Goal: Task Accomplishment & Management: Complete application form

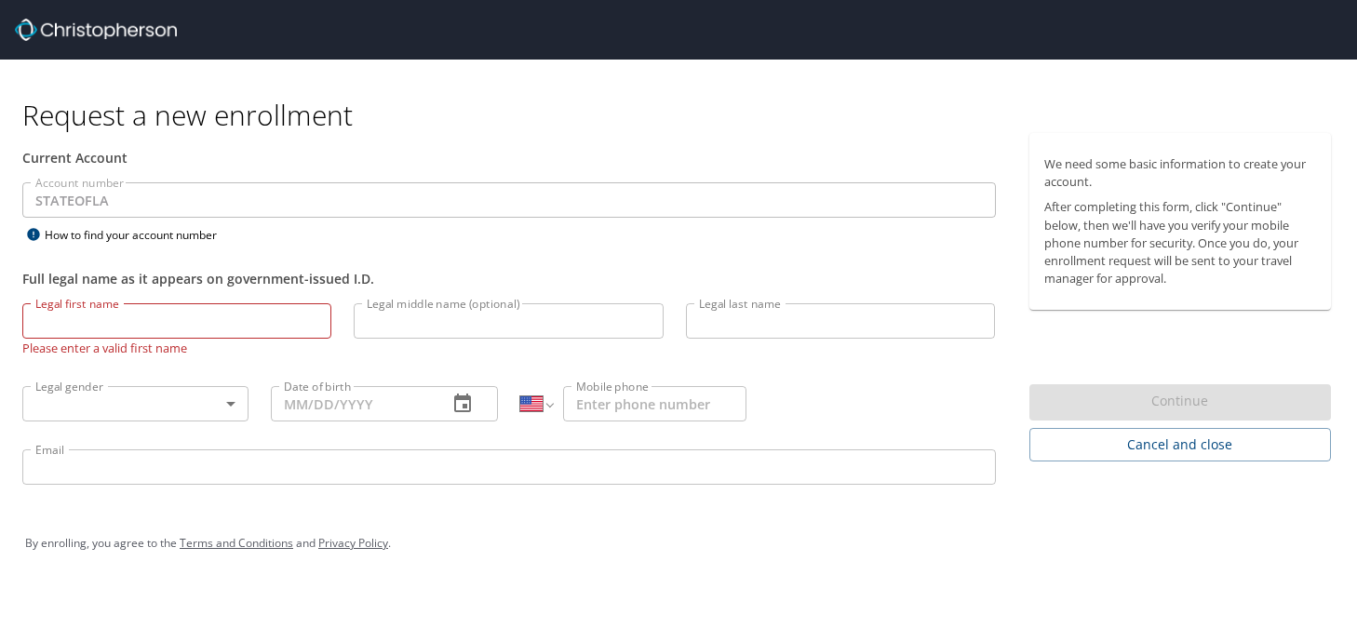
select select "US"
click at [138, 313] on input "Legal first name" at bounding box center [176, 320] width 309 height 35
type input "Mia"
type input "N"
type input "[PERSON_NAME]"
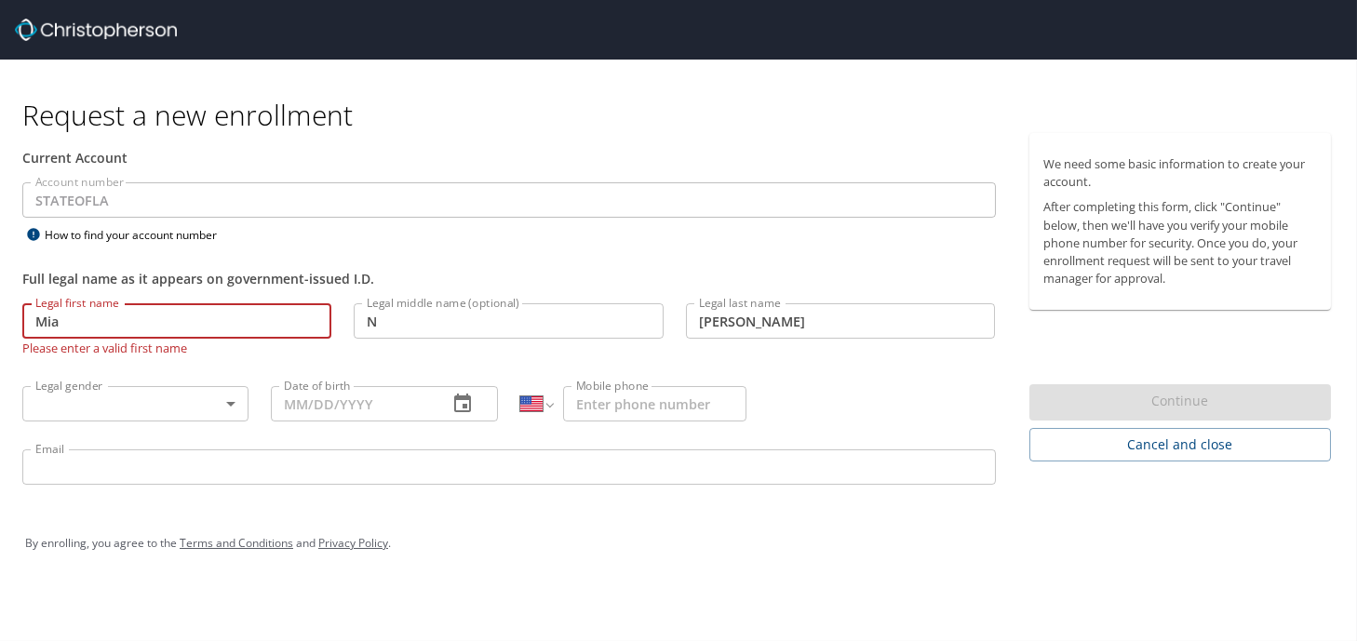
type input "1 (225) 219-2233"
type input "[EMAIL_ADDRESS][DOMAIN_NAME]"
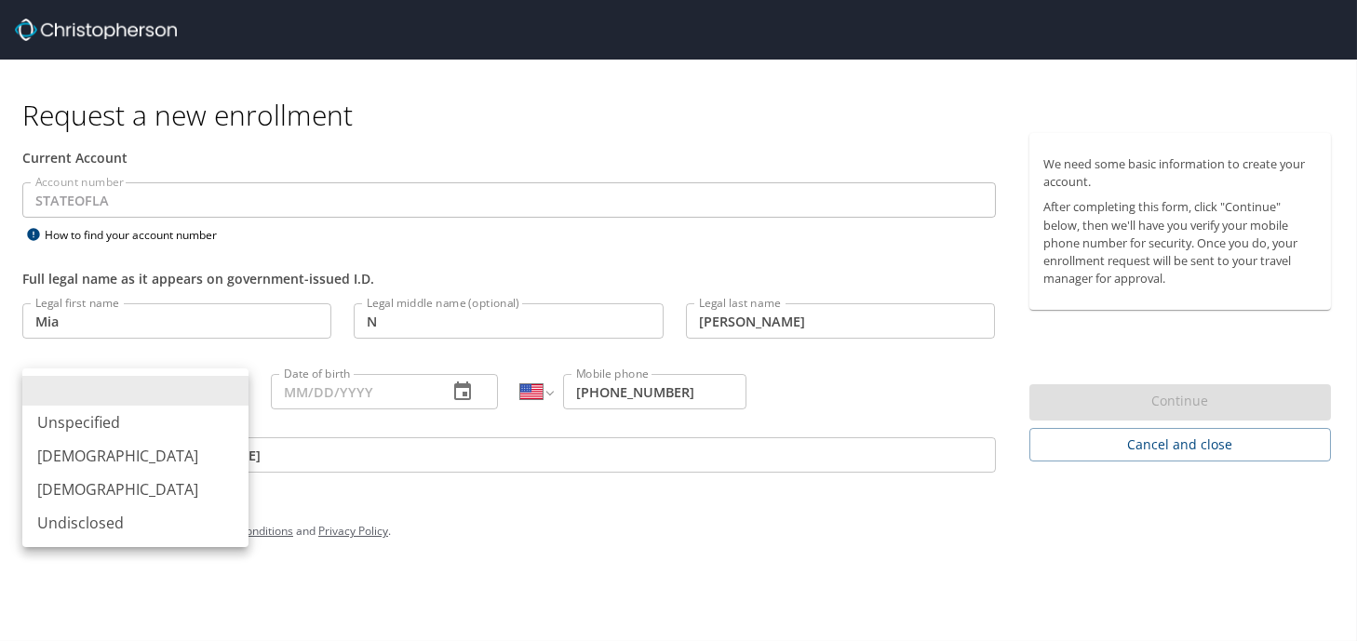
drag, startPoint x: 196, startPoint y: 399, endPoint x: 208, endPoint y: 401, distance: 11.3
click at [199, 400] on body "Request a new enrollment Current Account Account number STATEOFLA Account numbe…" at bounding box center [678, 320] width 1357 height 641
click at [112, 482] on li "[DEMOGRAPHIC_DATA]" at bounding box center [135, 490] width 226 height 34
type input "[DEMOGRAPHIC_DATA]"
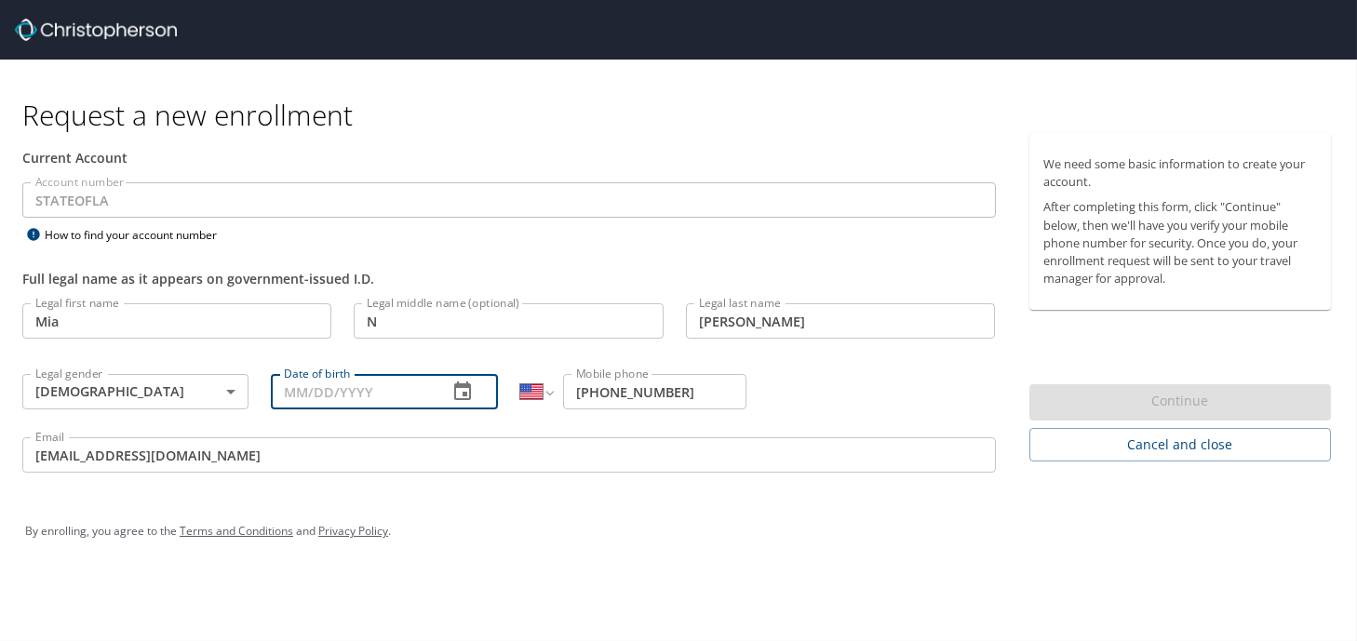
click at [300, 380] on input "Date of birth" at bounding box center [351, 391] width 161 height 35
type input "01/19/1997"
click at [1166, 358] on div "We need some basic information to create your account. After completing this fo…" at bounding box center [1187, 297] width 317 height 328
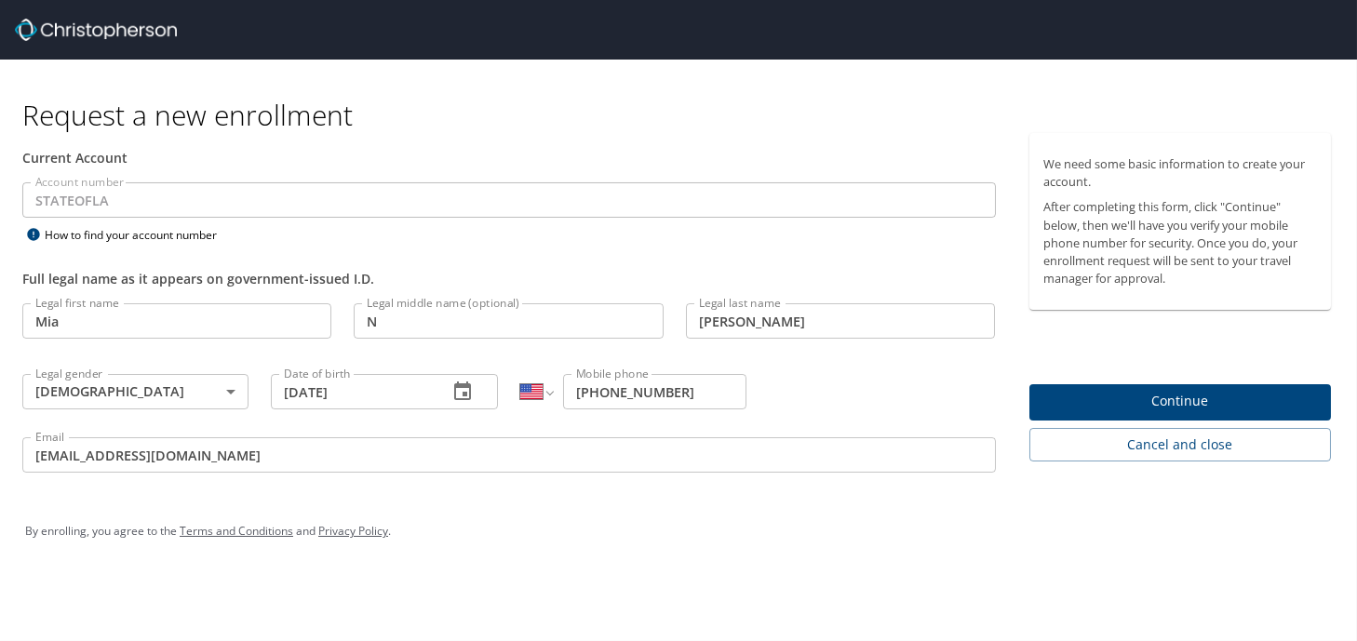
click at [147, 528] on div "By enrolling, you agree to the Terms and Conditions and Privacy Policy ." at bounding box center [678, 531] width 1307 height 47
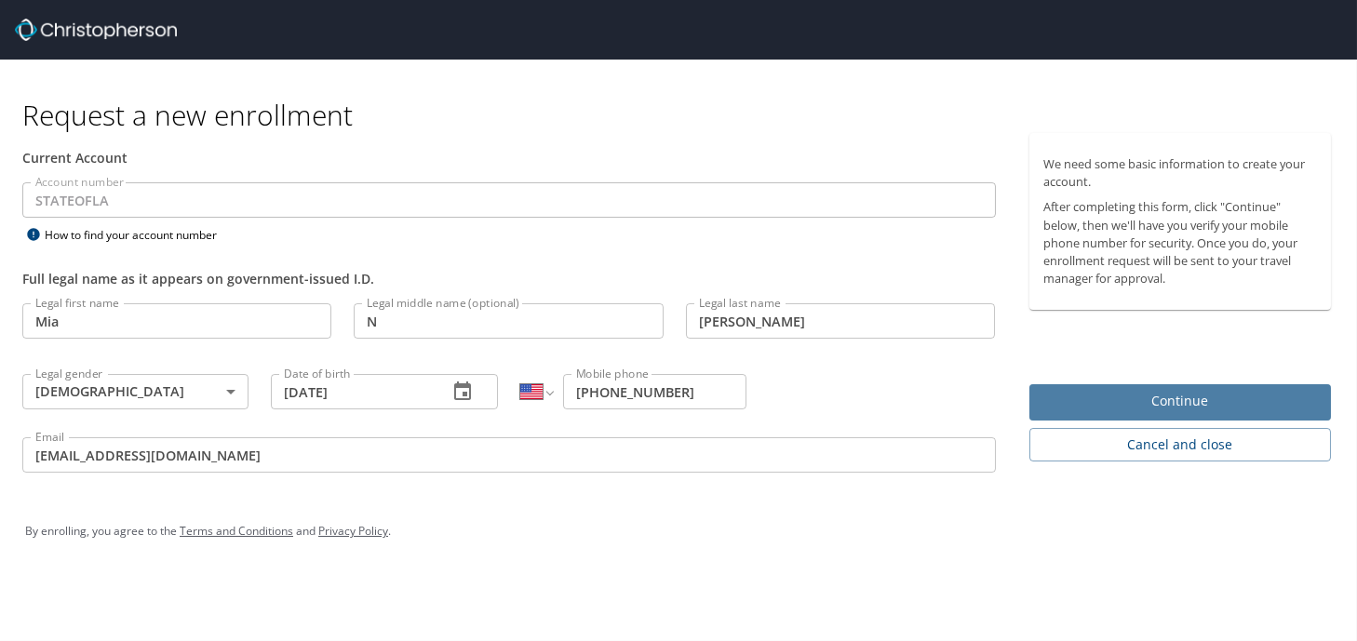
click at [1194, 410] on span "Continue" at bounding box center [1180, 401] width 273 height 23
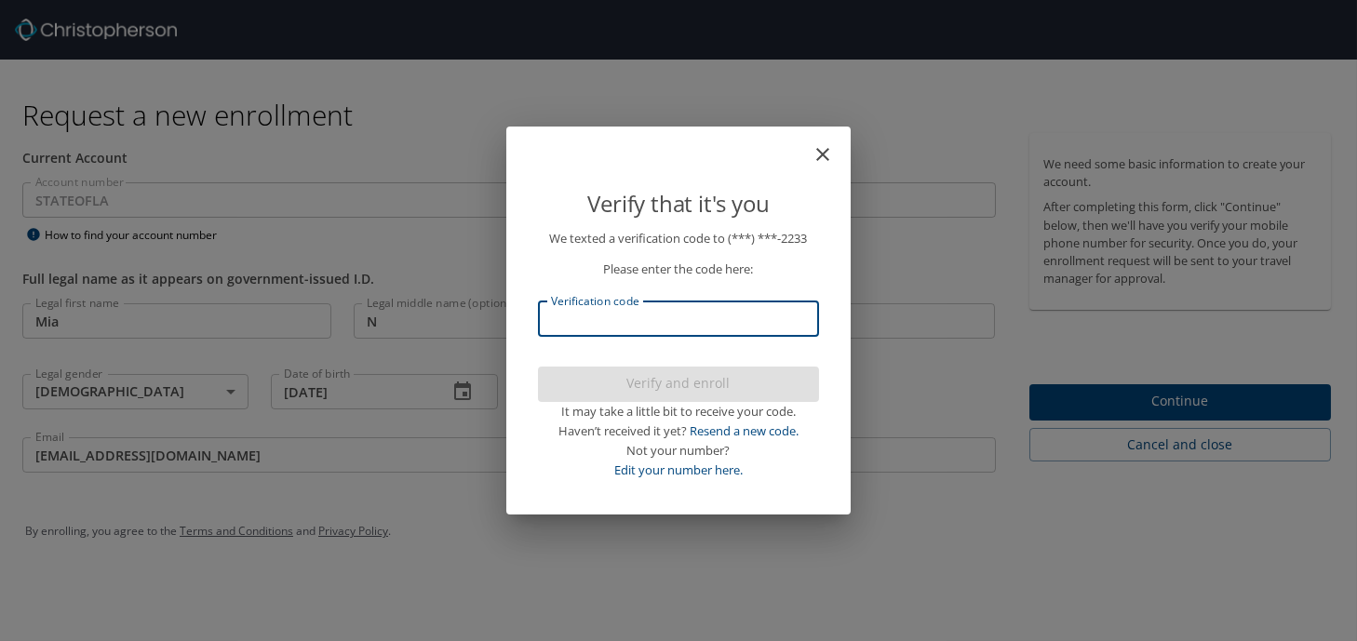
click at [713, 332] on input "Verification code" at bounding box center [678, 319] width 281 height 35
click at [826, 154] on icon "close" at bounding box center [822, 154] width 22 height 22
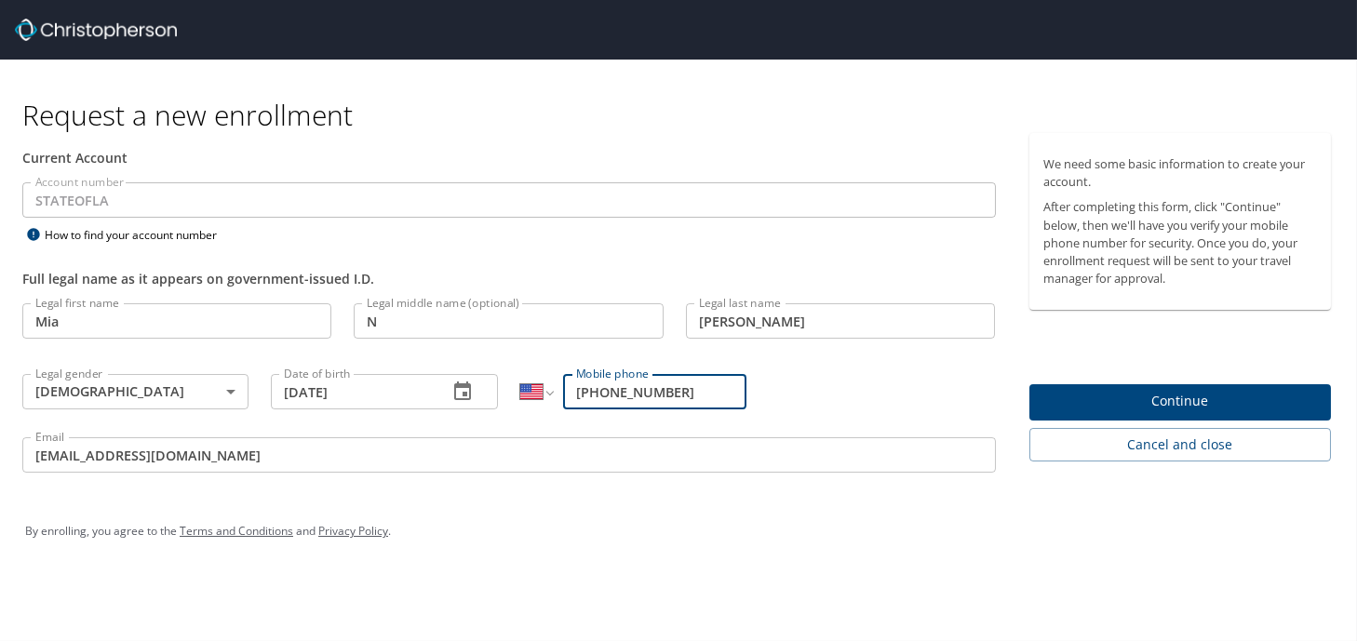
drag, startPoint x: 691, startPoint y: 400, endPoint x: 547, endPoint y: 396, distance: 143.4
click at [547, 396] on div "International Afghanistan Åland Islands Albania Algeria American Samoa Andorra …" at bounding box center [633, 391] width 226 height 35
type input "[PHONE_NUMBER]"
click at [1104, 393] on span "Continue" at bounding box center [1180, 401] width 273 height 23
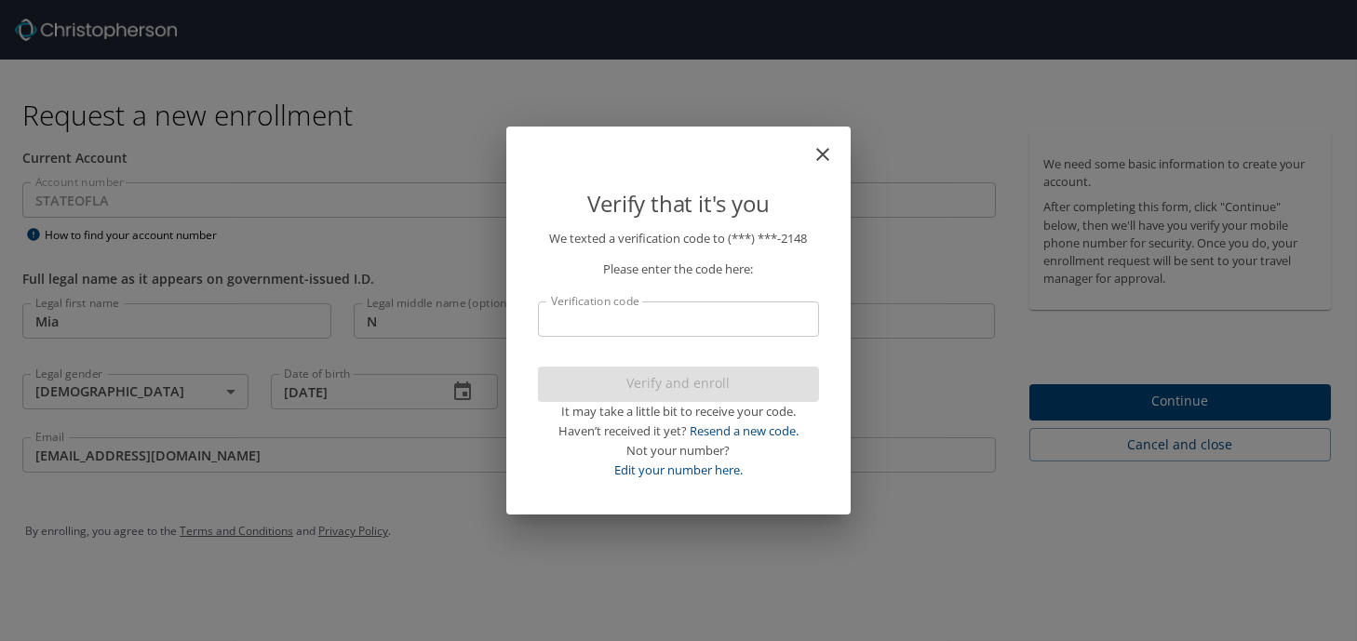
click at [739, 315] on input "Verification code" at bounding box center [678, 319] width 281 height 35
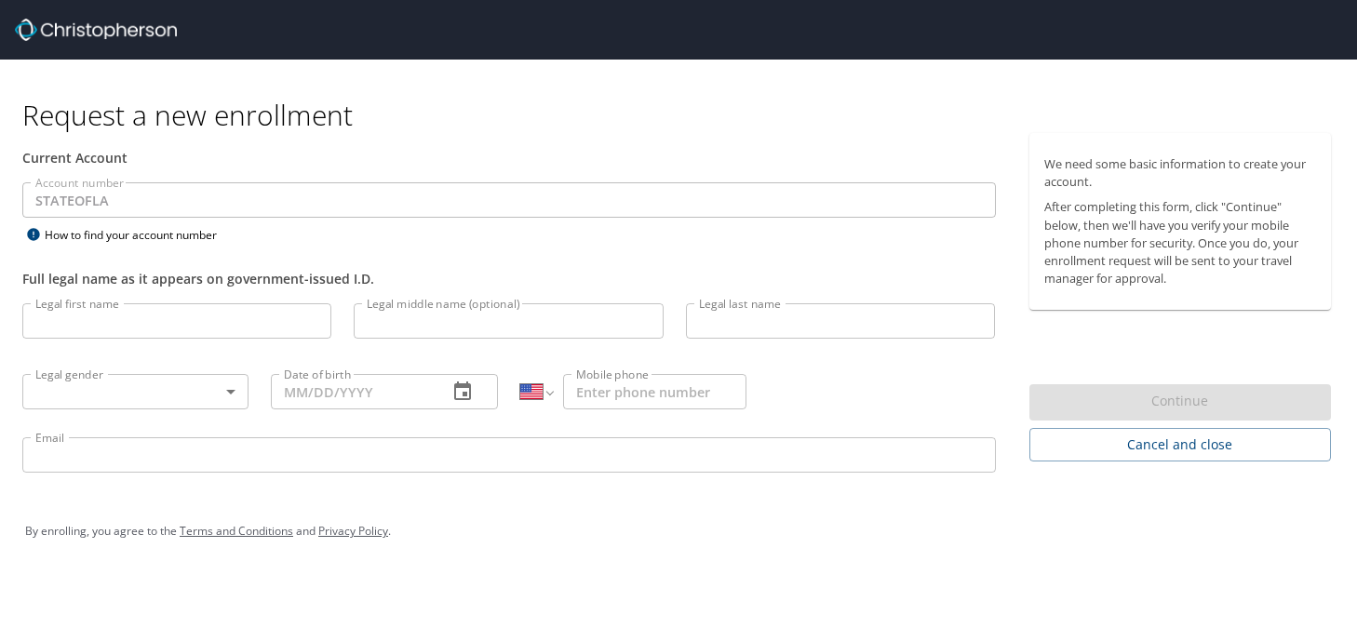
select select "US"
click at [254, 311] on input "Legal first name" at bounding box center [176, 320] width 309 height 35
type input "Mia"
type input "N"
type input "[PERSON_NAME]"
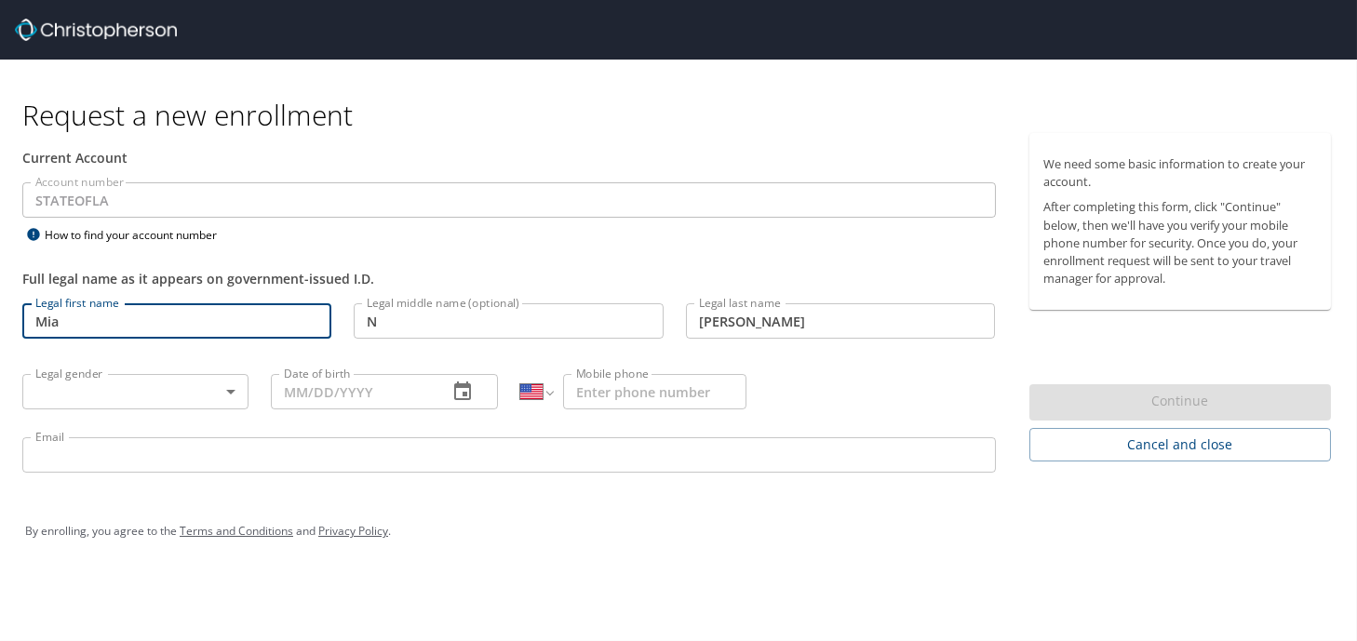
type input "[DEMOGRAPHIC_DATA]"
type input "01/19/1997"
type input "(225) 333-2148"
type input "mia.alexander@la.gov"
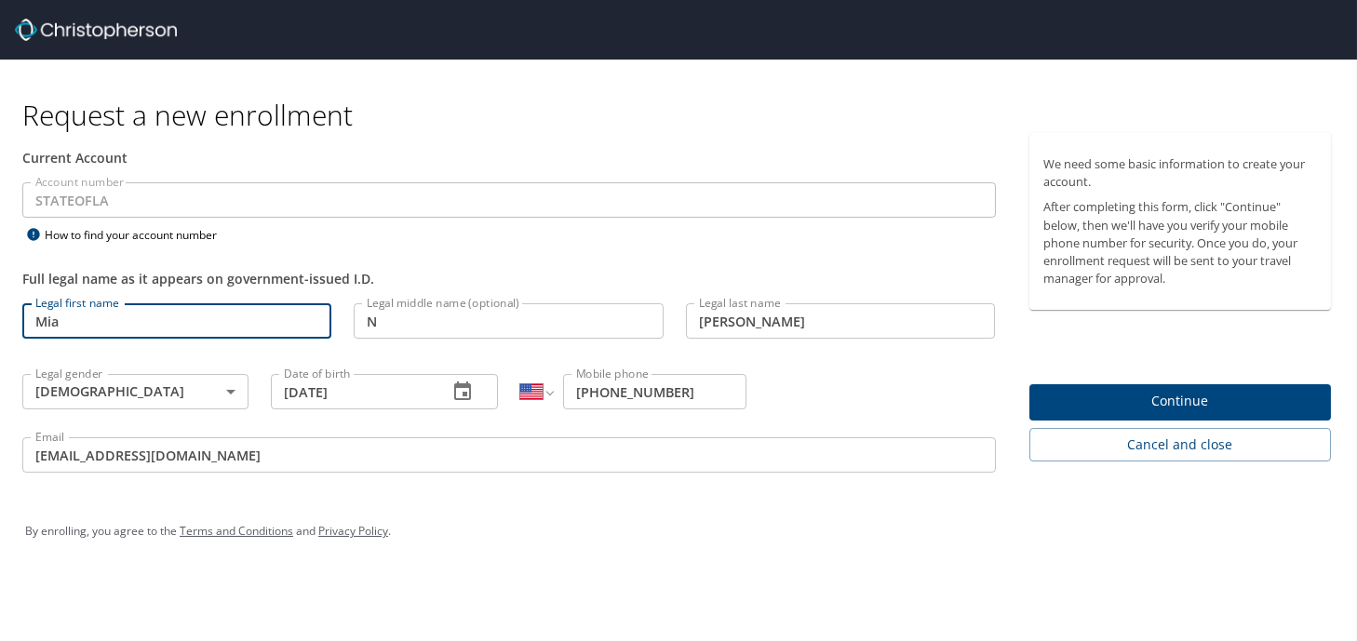
click at [1200, 407] on span "Continue" at bounding box center [1180, 401] width 273 height 23
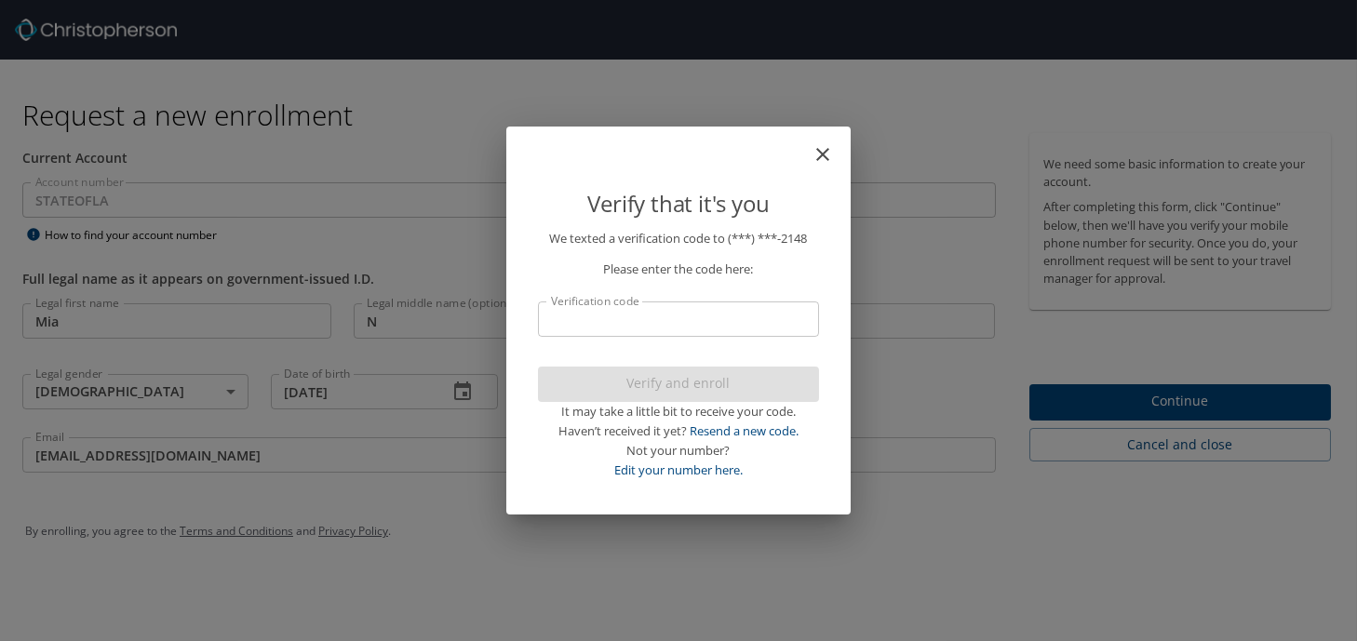
click at [767, 317] on input "Verification code" at bounding box center [678, 319] width 281 height 35
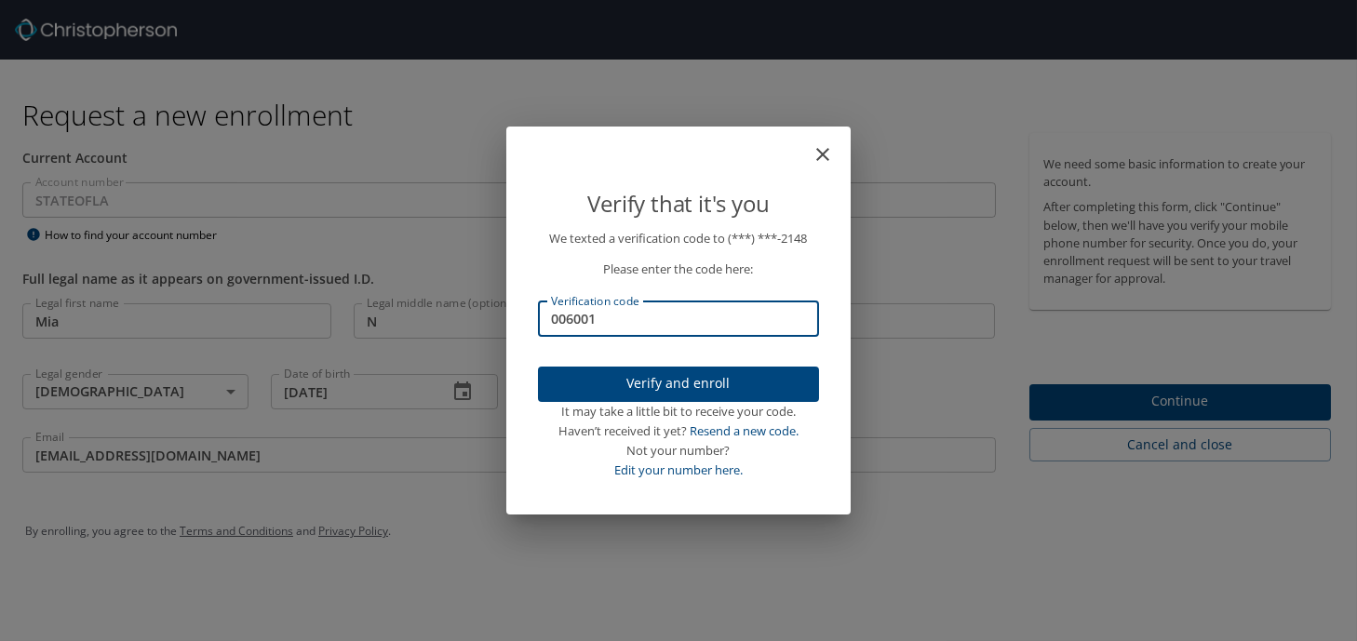
type input "006001"
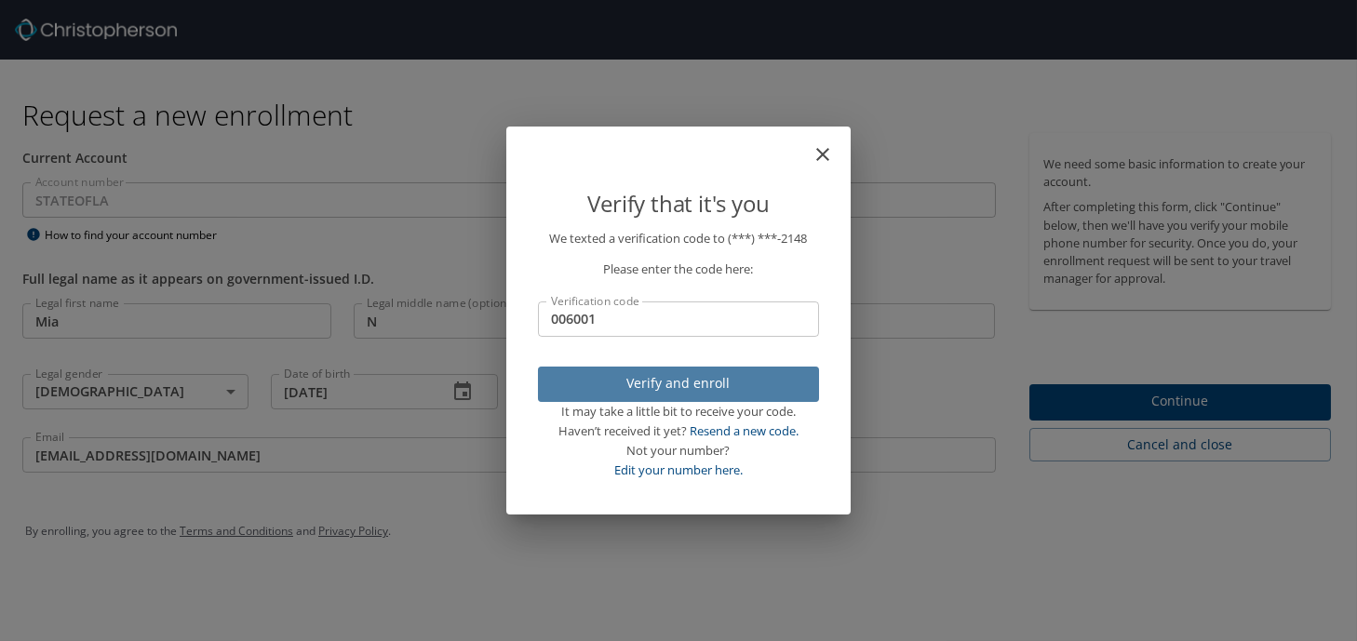
click at [722, 383] on span "Verify and enroll" at bounding box center [678, 383] width 251 height 23
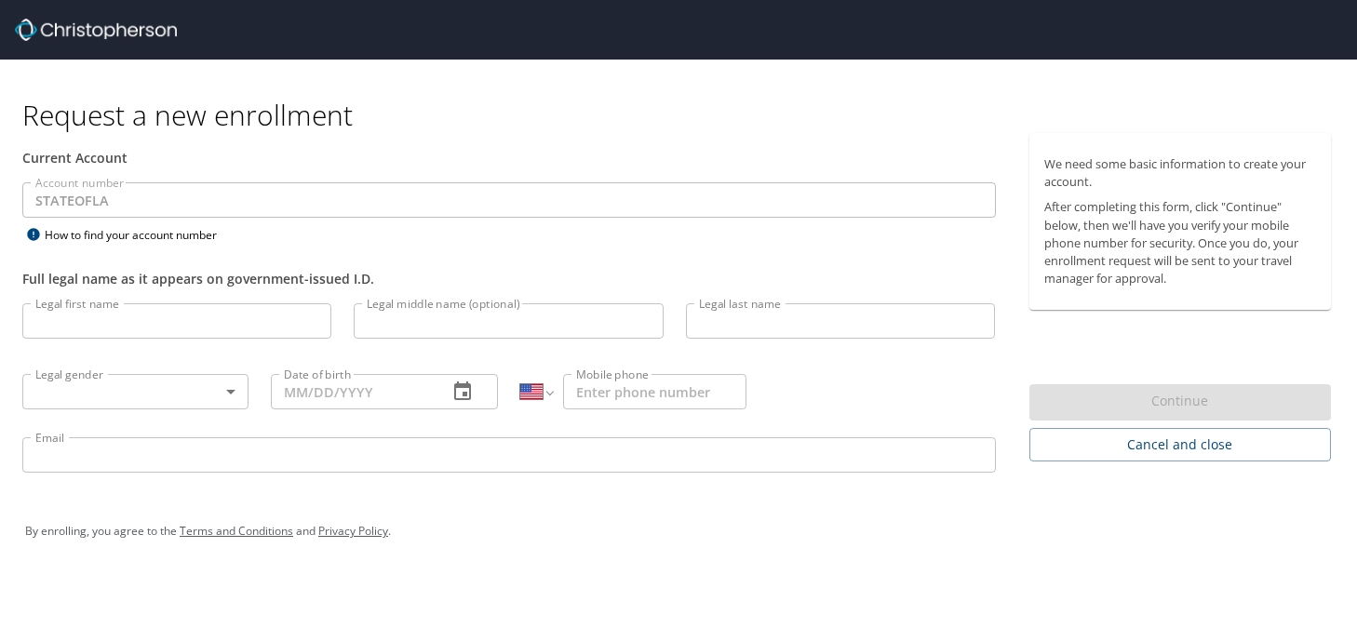
select select "US"
click at [264, 323] on input "Legal first name" at bounding box center [176, 320] width 309 height 35
type input "Mia"
type input "n"
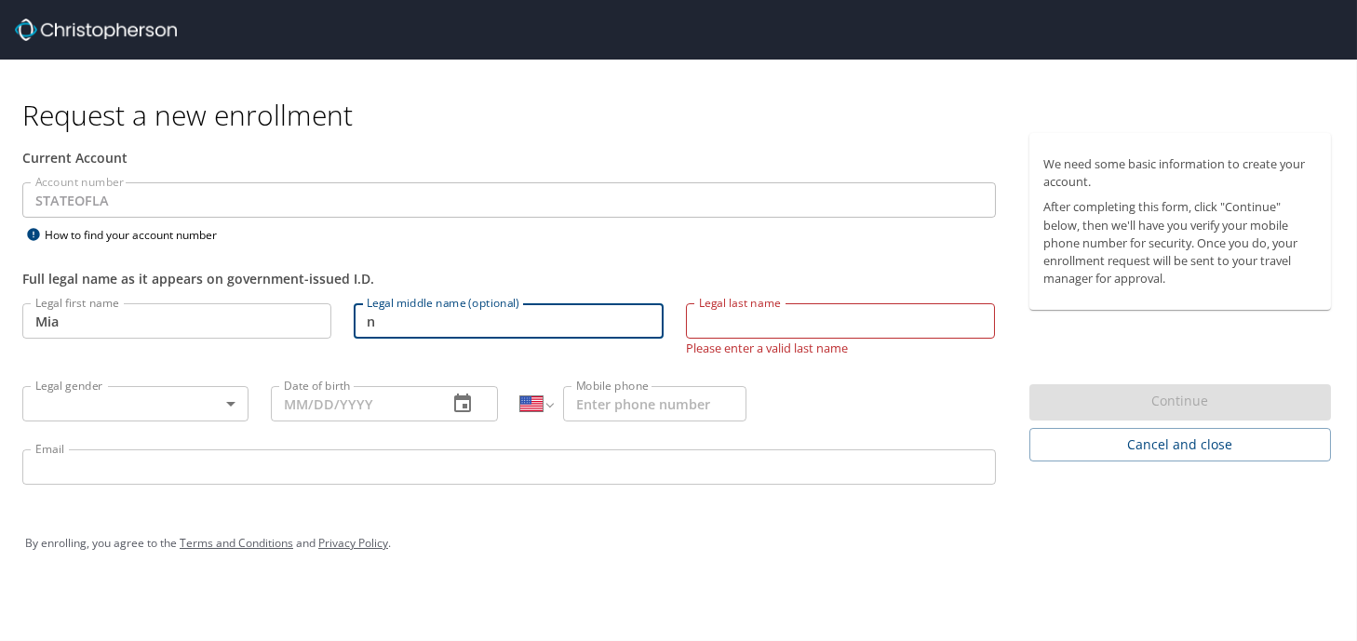
click at [407, 324] on input "n" at bounding box center [508, 320] width 309 height 35
type input "Nireese"
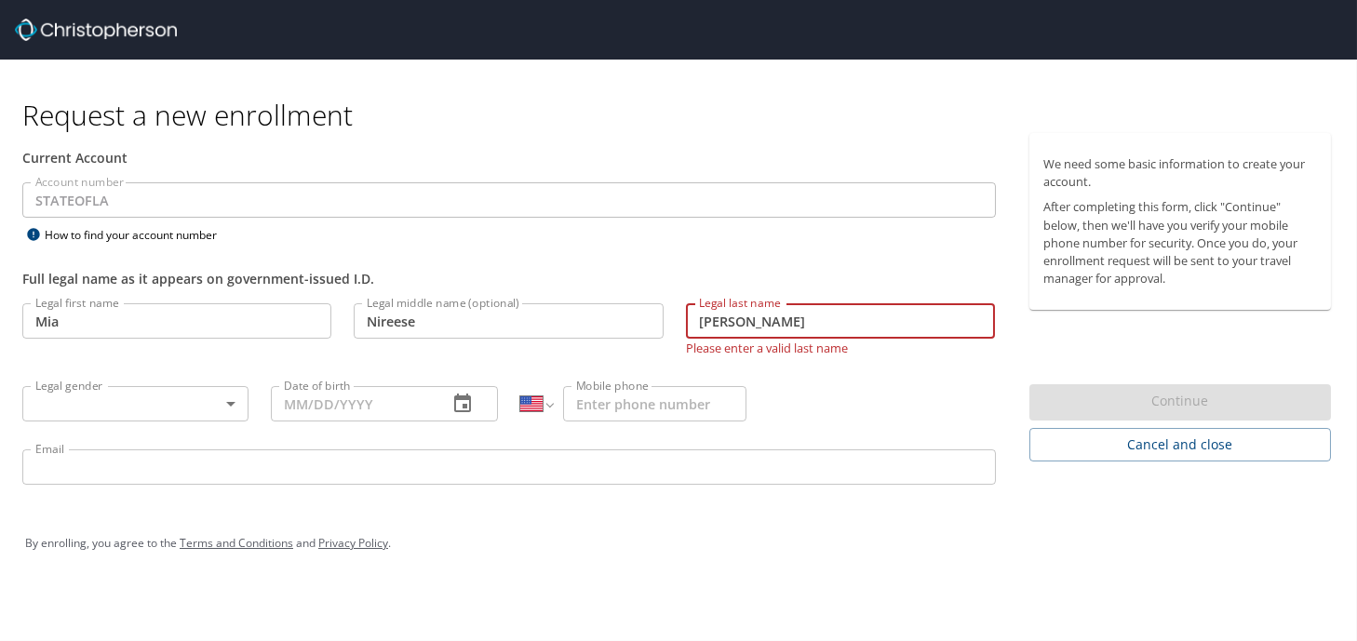
type input "[PERSON_NAME]"
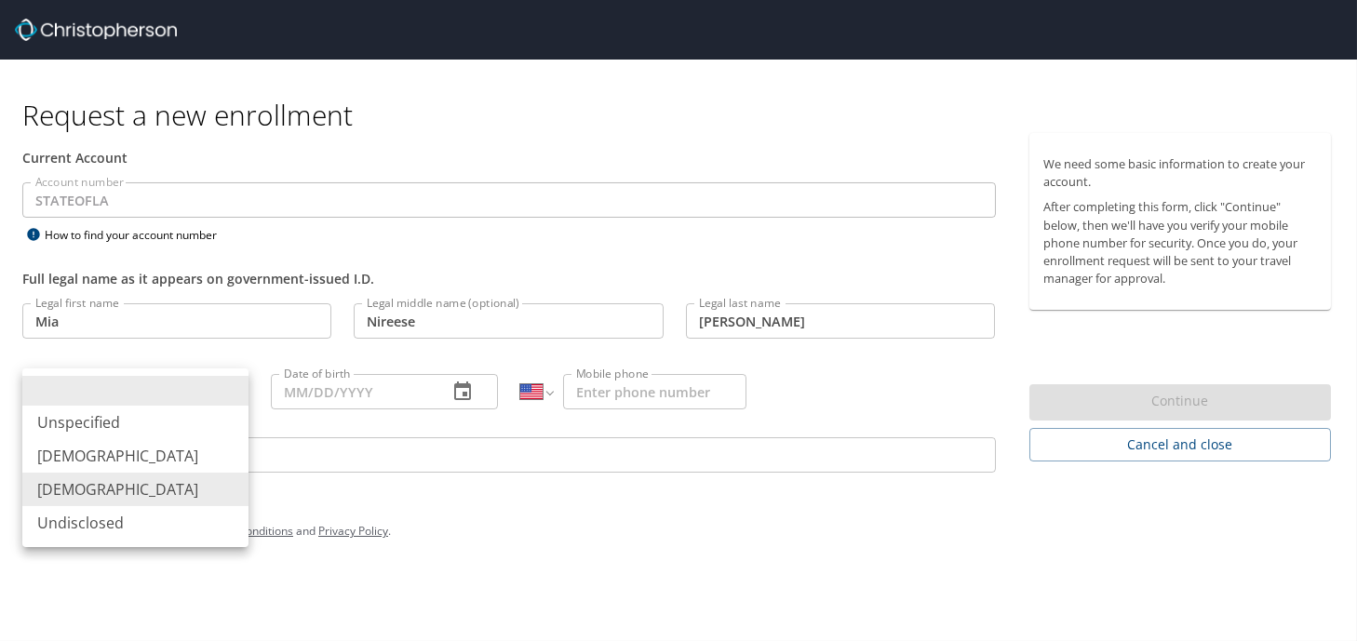
type input "[DEMOGRAPHIC_DATA]"
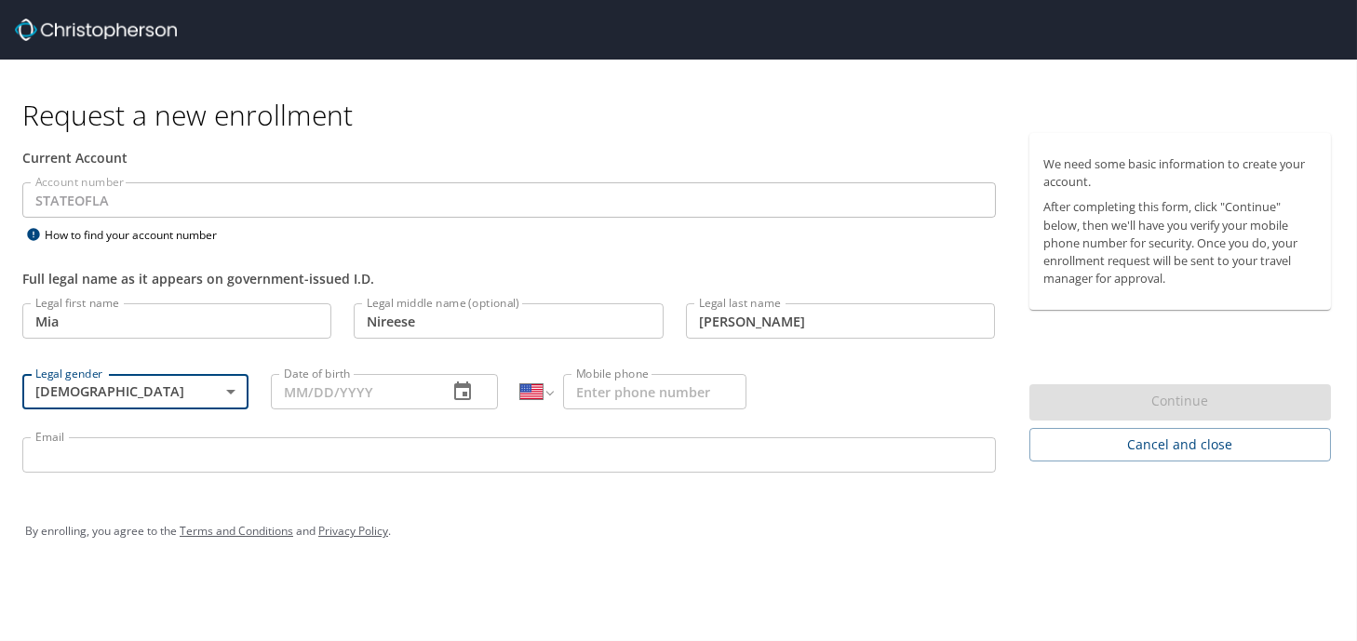
click at [358, 386] on input "Date of birth" at bounding box center [351, 391] width 161 height 35
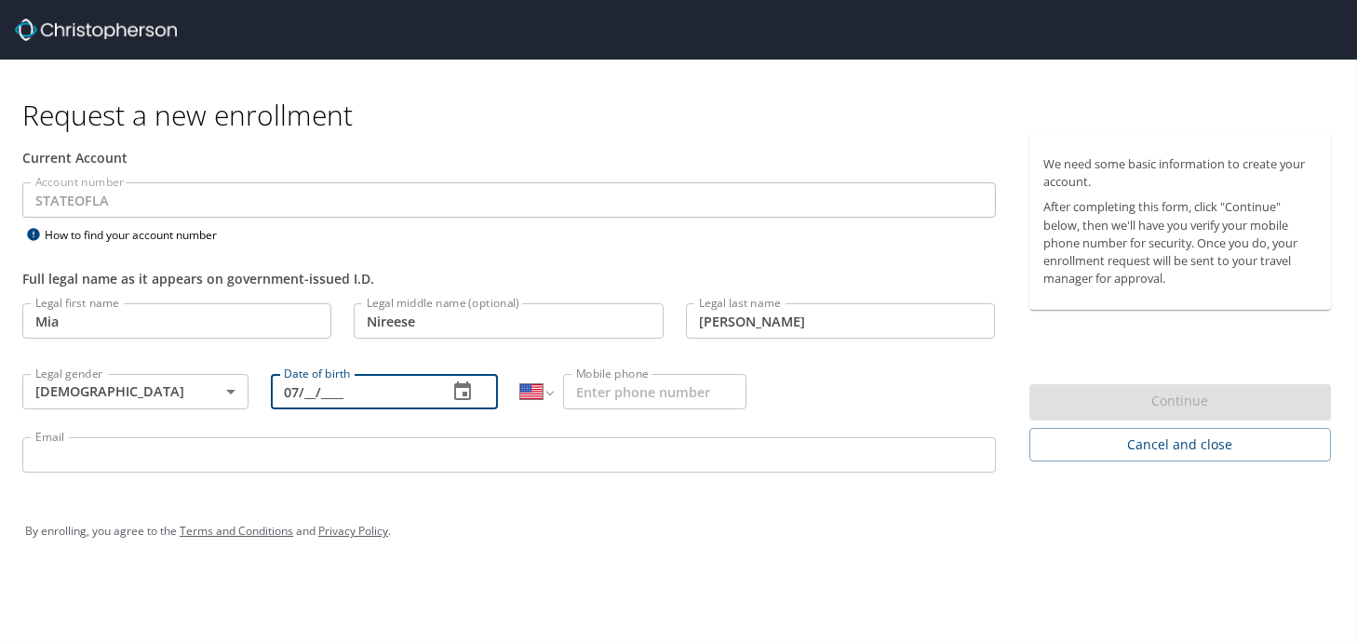
type input "0_/__/____"
type input "[DATE]"
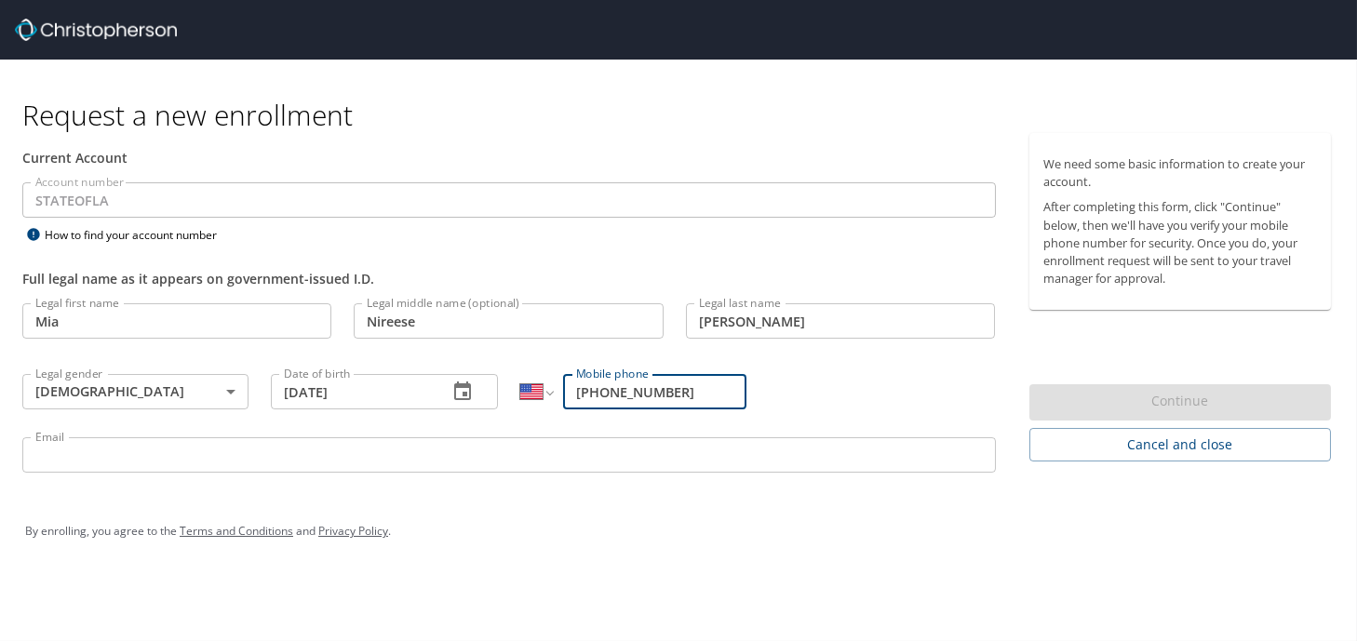
type input "[PHONE_NUMBER]"
click at [261, 458] on input "Email" at bounding box center [508, 454] width 973 height 35
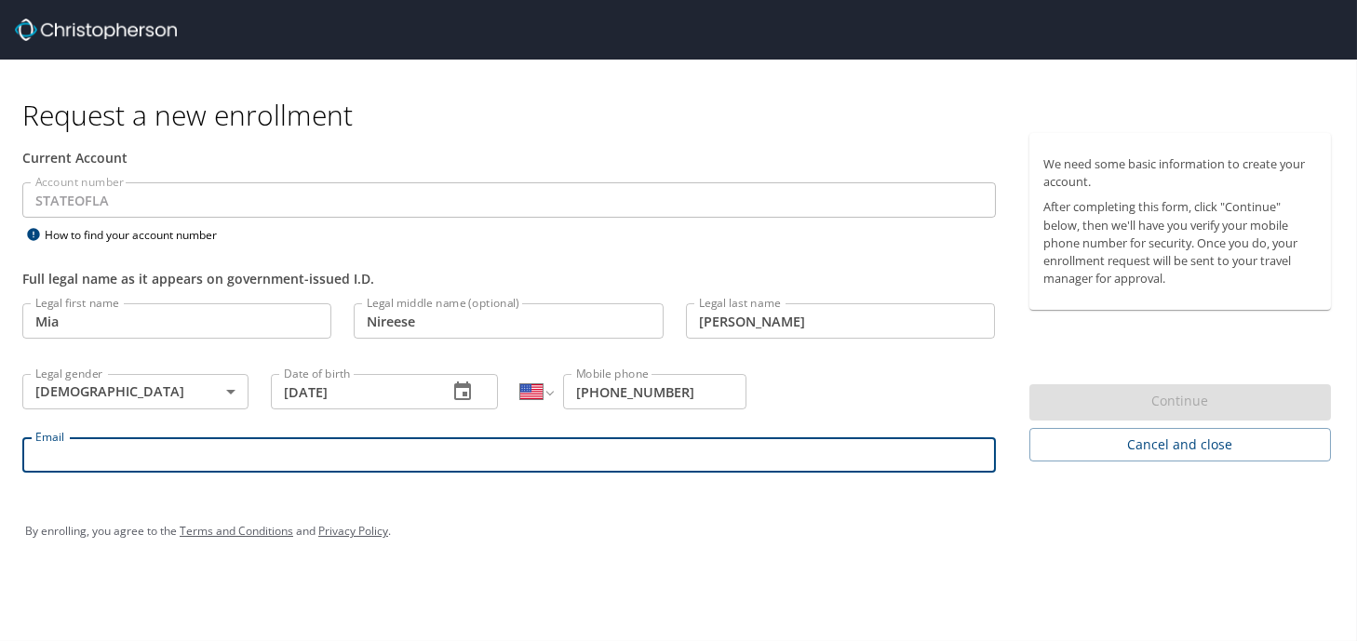
type input "mia.alexander@la.gov"
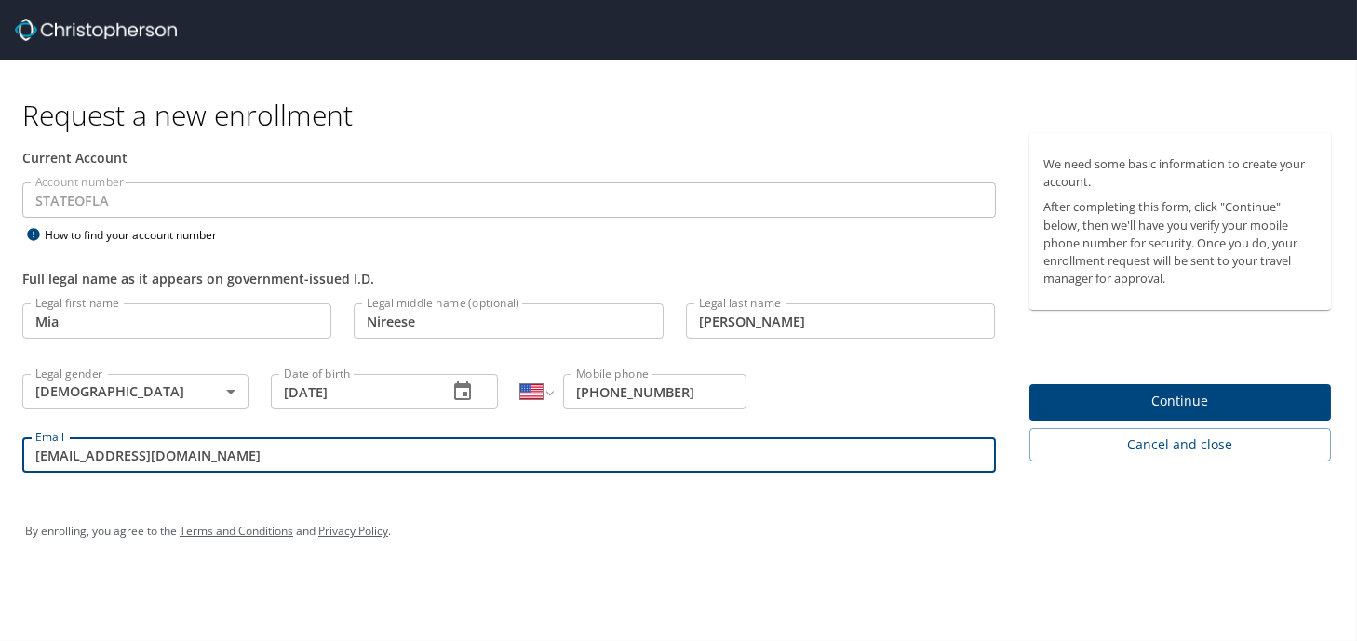
click at [1060, 405] on span "Continue" at bounding box center [1180, 401] width 273 height 23
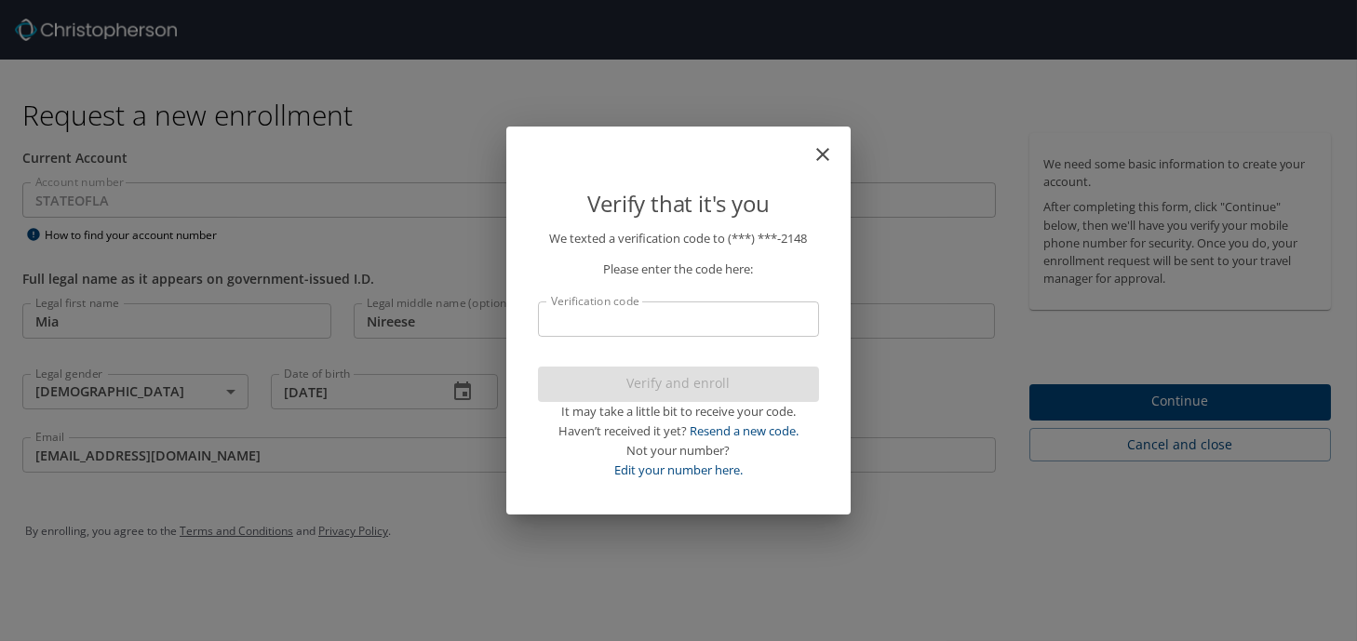
click at [768, 328] on input "Verification code" at bounding box center [678, 319] width 281 height 35
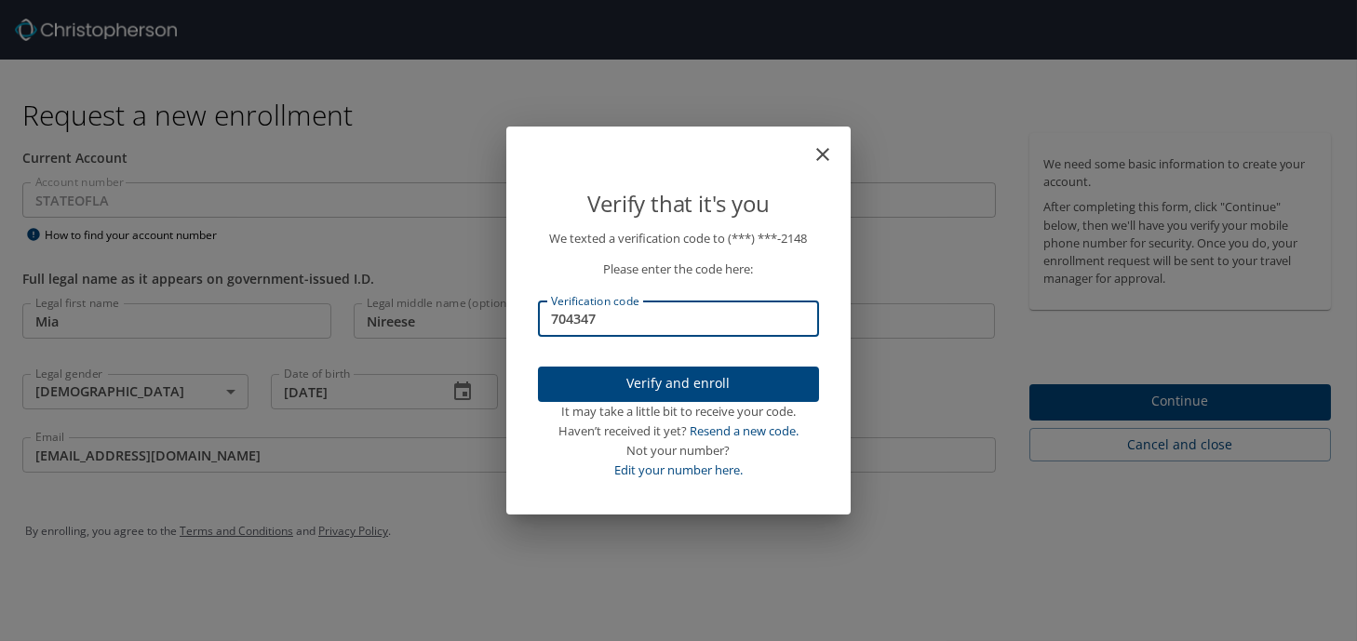
type input "704347"
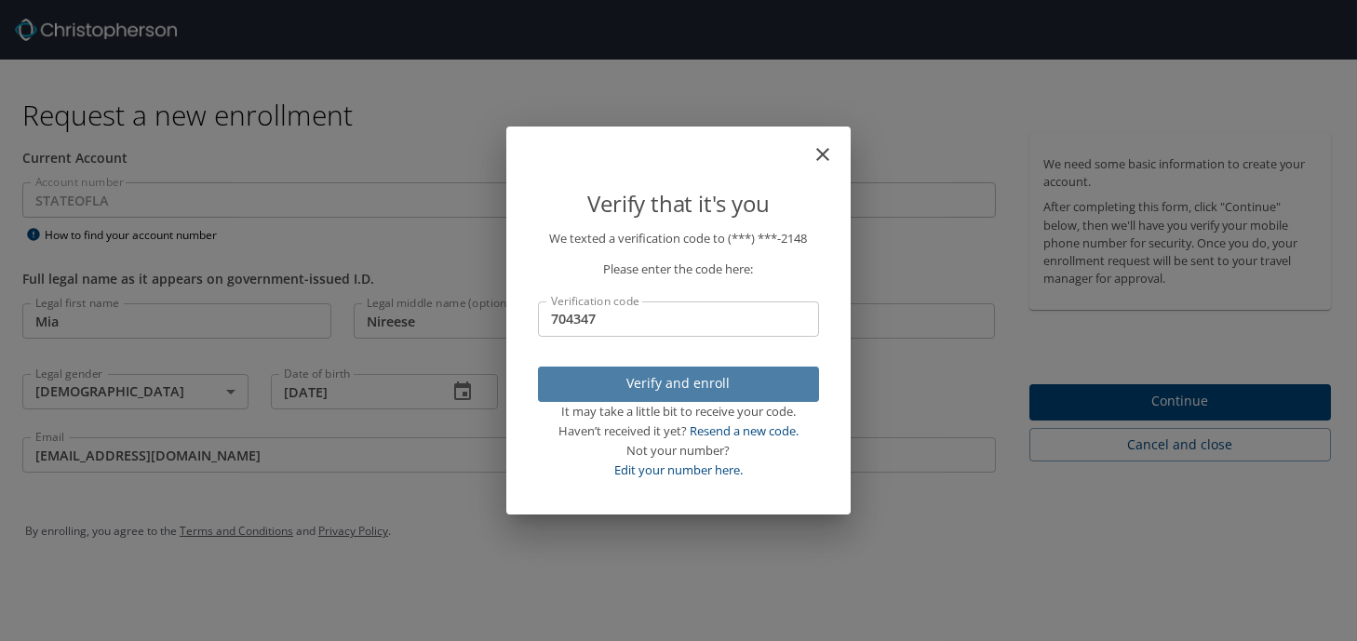
click at [771, 376] on span "Verify and enroll" at bounding box center [678, 383] width 251 height 23
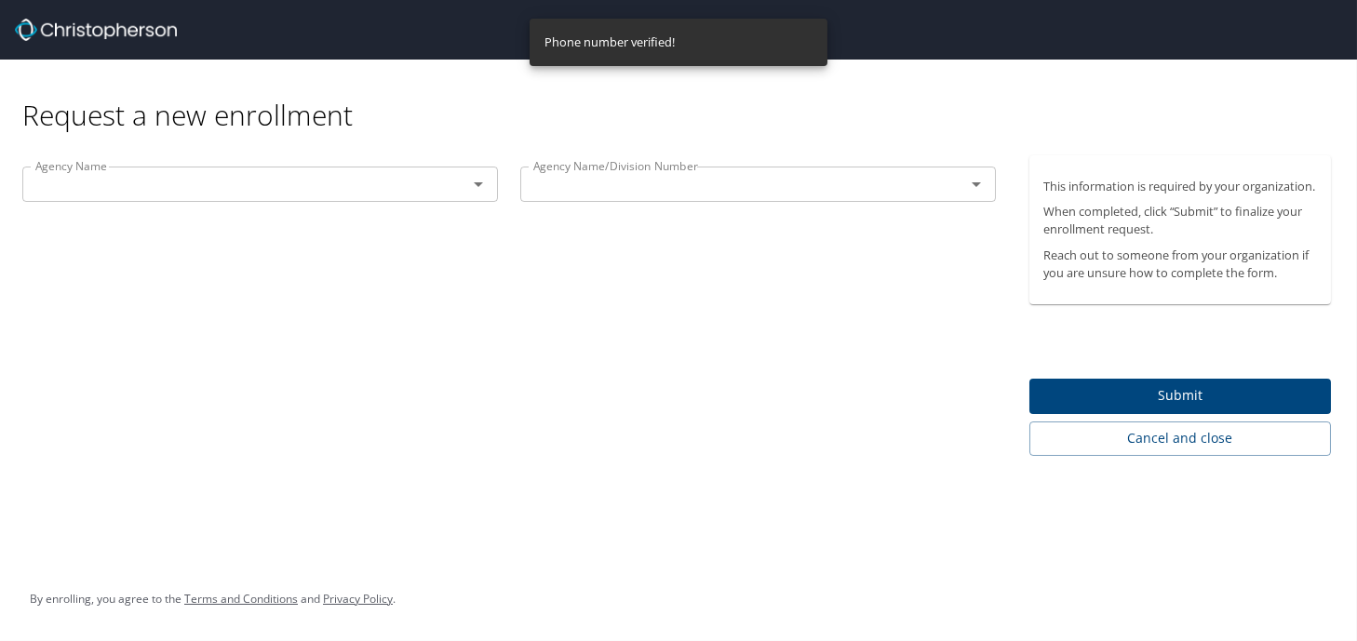
click at [472, 183] on icon "Open" at bounding box center [478, 184] width 22 height 22
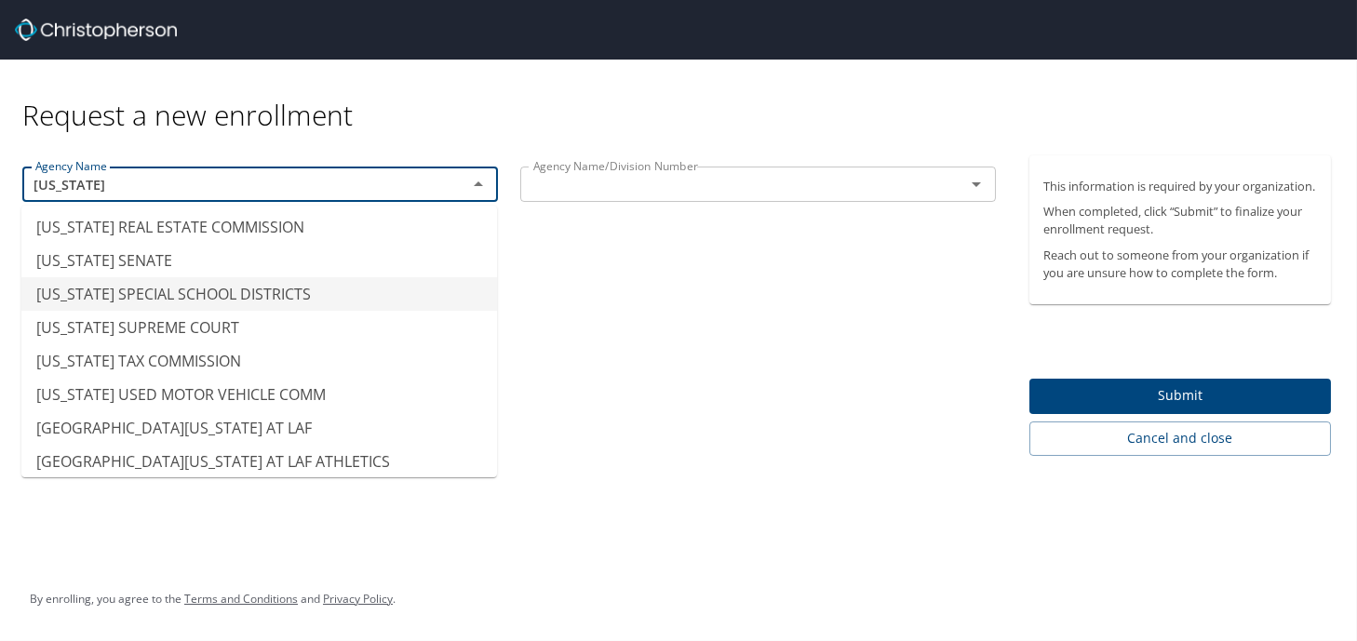
scroll to position [10, 0]
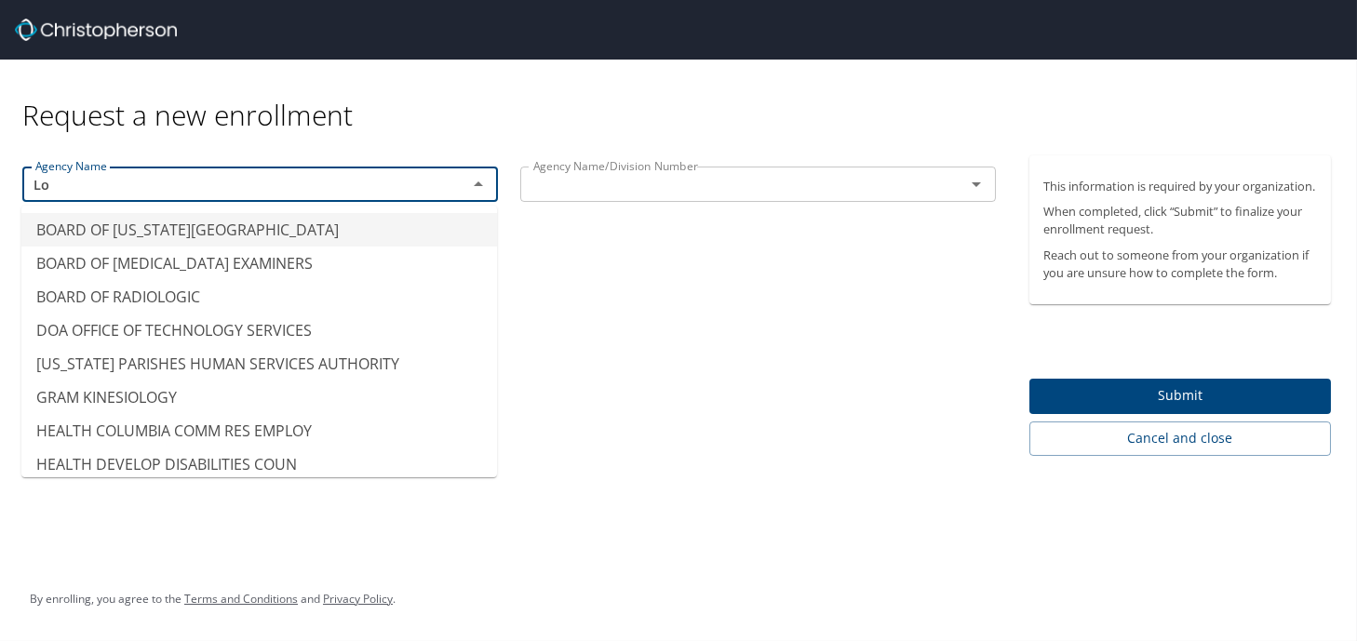
type input "L"
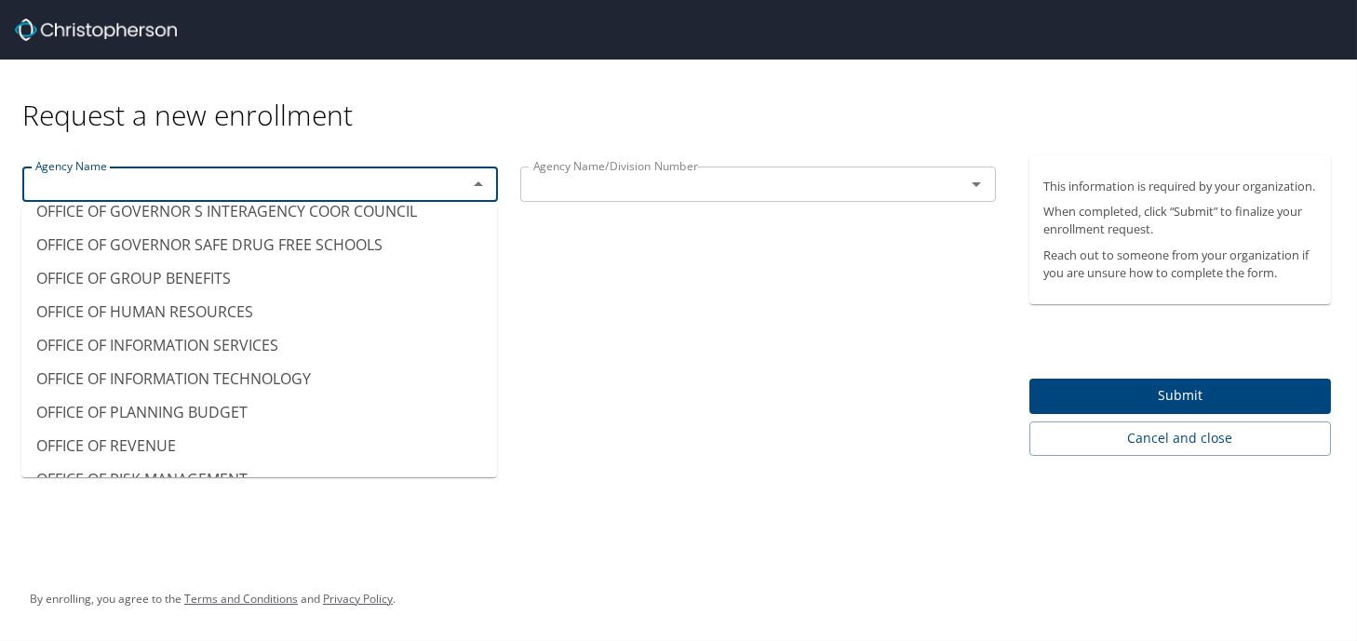
scroll to position [11446, 0]
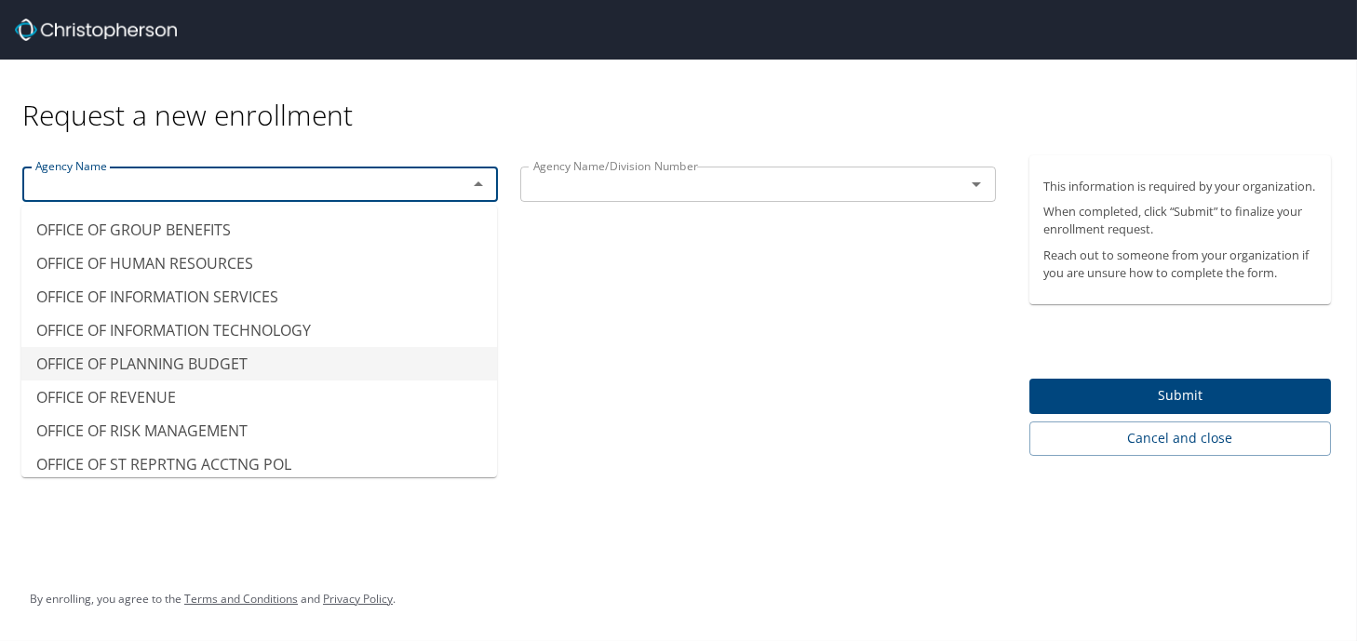
click at [117, 351] on li "OFFICE OF PLANNING BUDGET" at bounding box center [259, 364] width 476 height 34
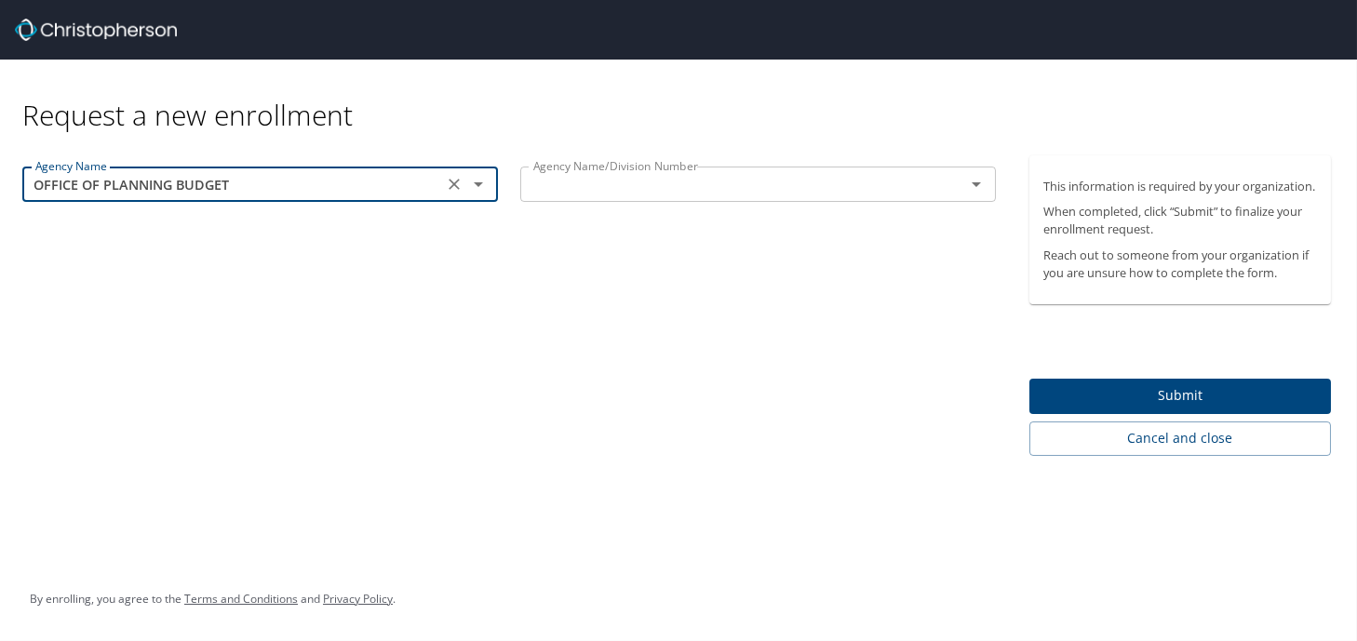
drag, startPoint x: 478, startPoint y: 188, endPoint x: 455, endPoint y: 194, distance: 23.9
click at [477, 187] on icon "Open" at bounding box center [478, 184] width 22 height 22
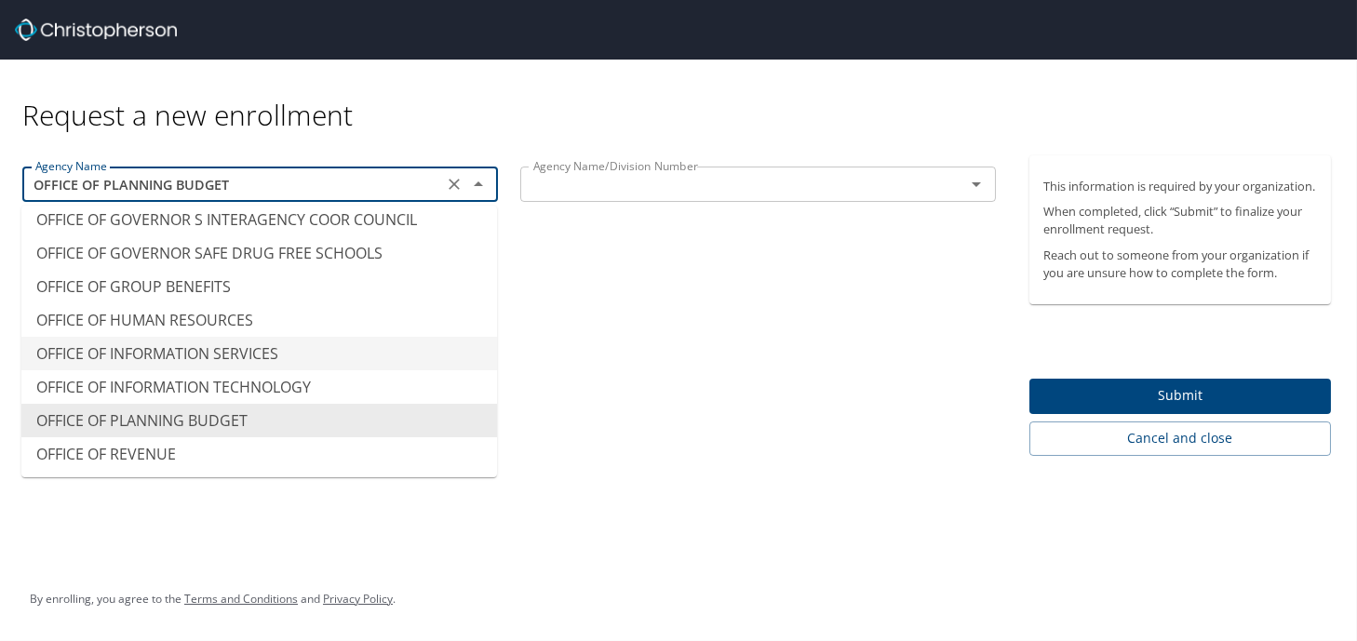
scroll to position [11421, 0]
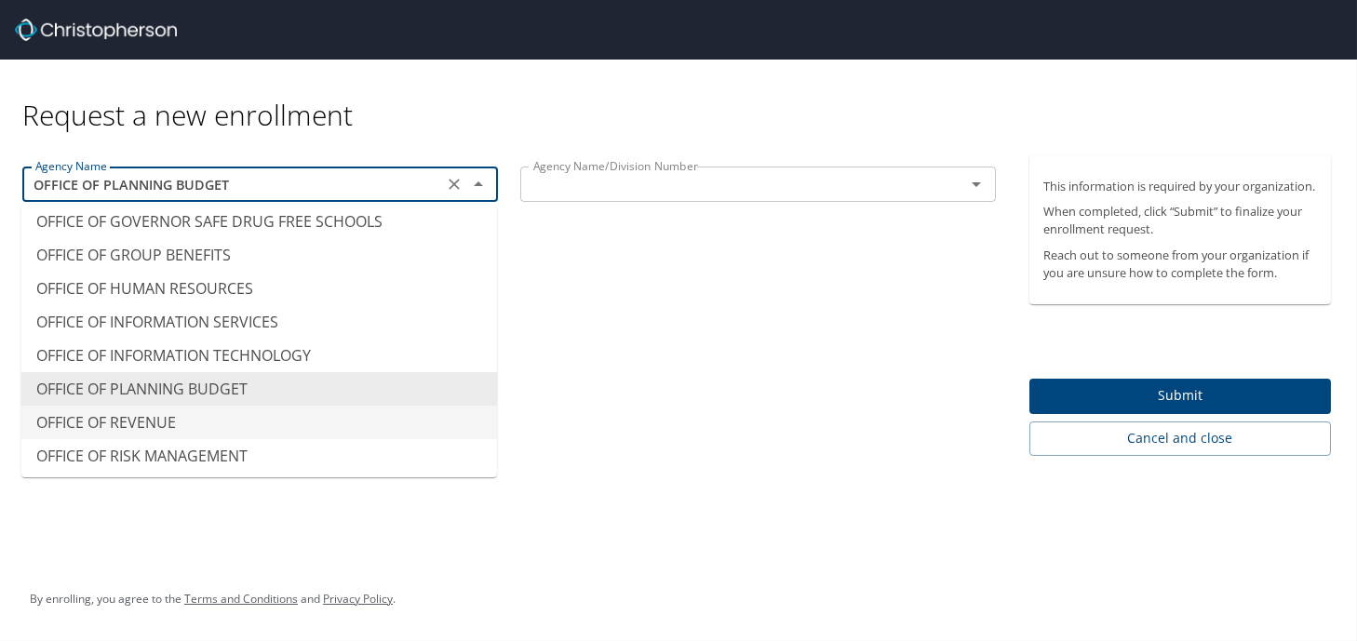
click at [148, 406] on li "OFFICE OF REVENUE" at bounding box center [259, 423] width 476 height 34
type input "OFFICE OF REVENUE"
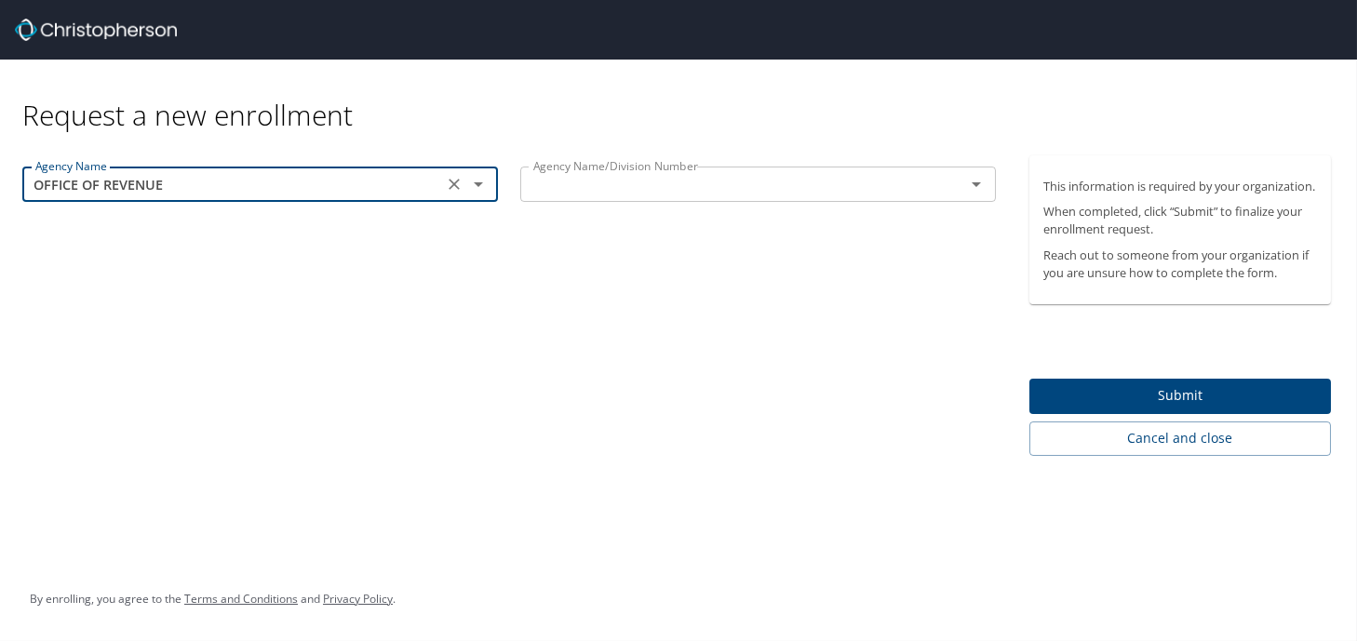
click at [584, 187] on input "text" at bounding box center [730, 184] width 409 height 24
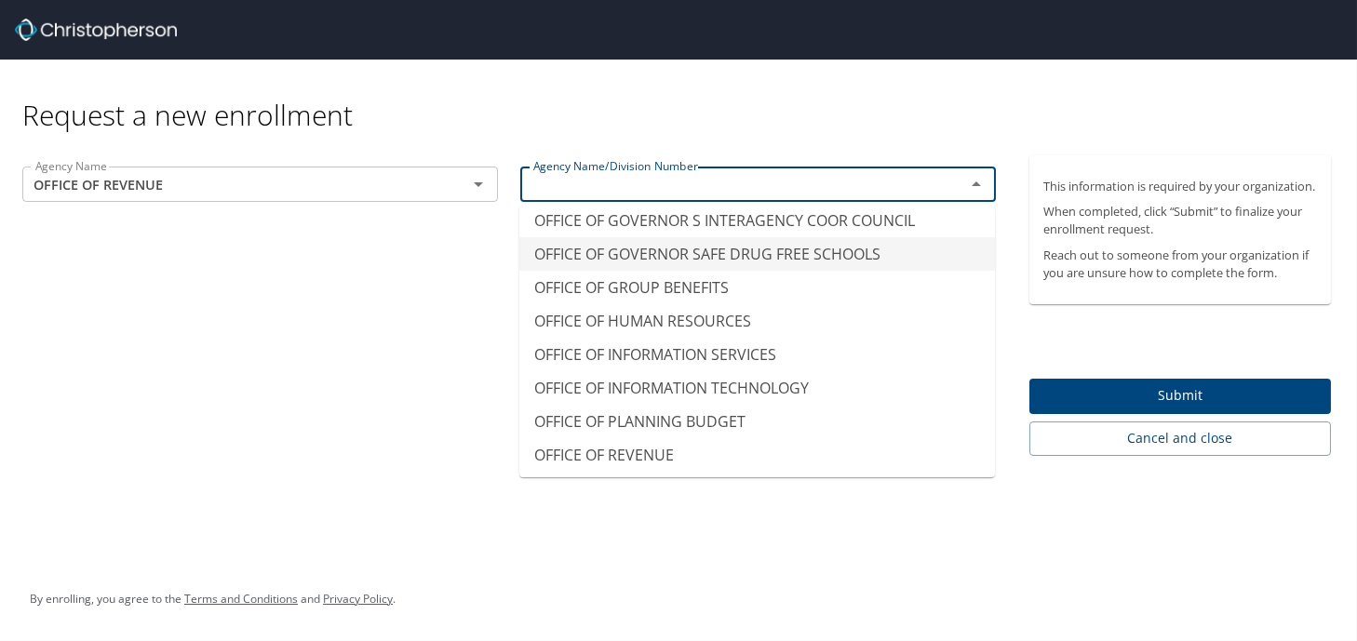
scroll to position [11353, 0]
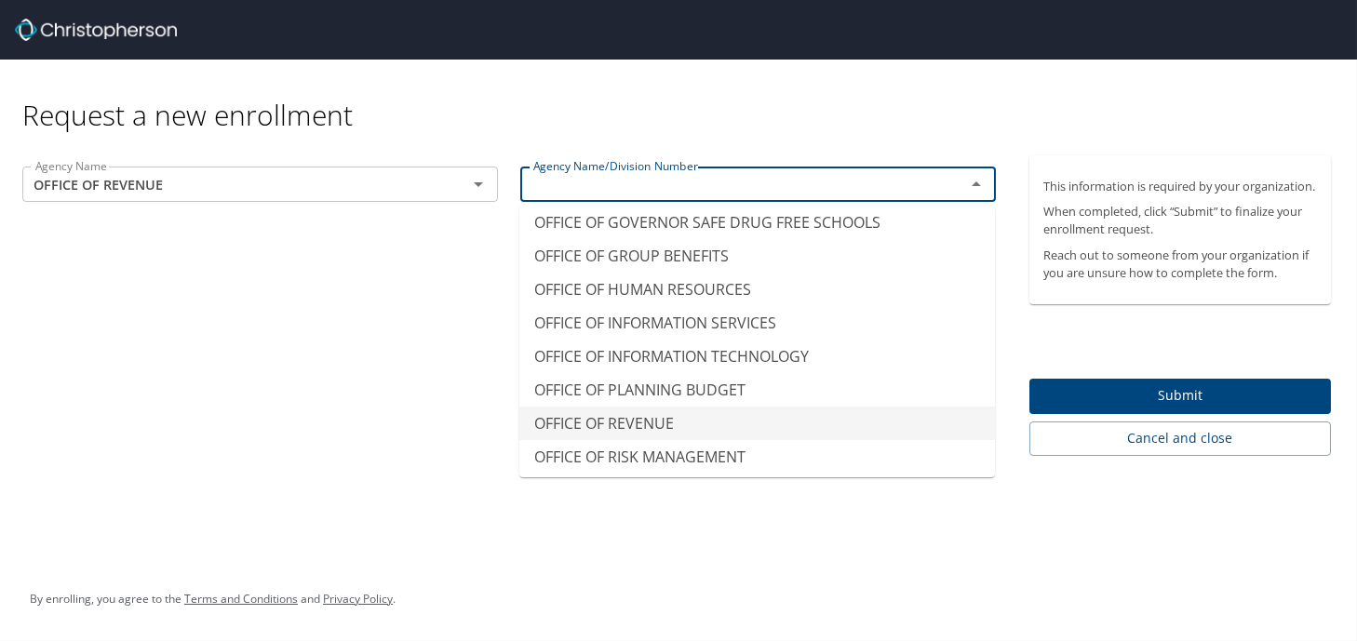
click at [598, 407] on li "OFFICE OF REVENUE" at bounding box center [757, 424] width 476 height 34
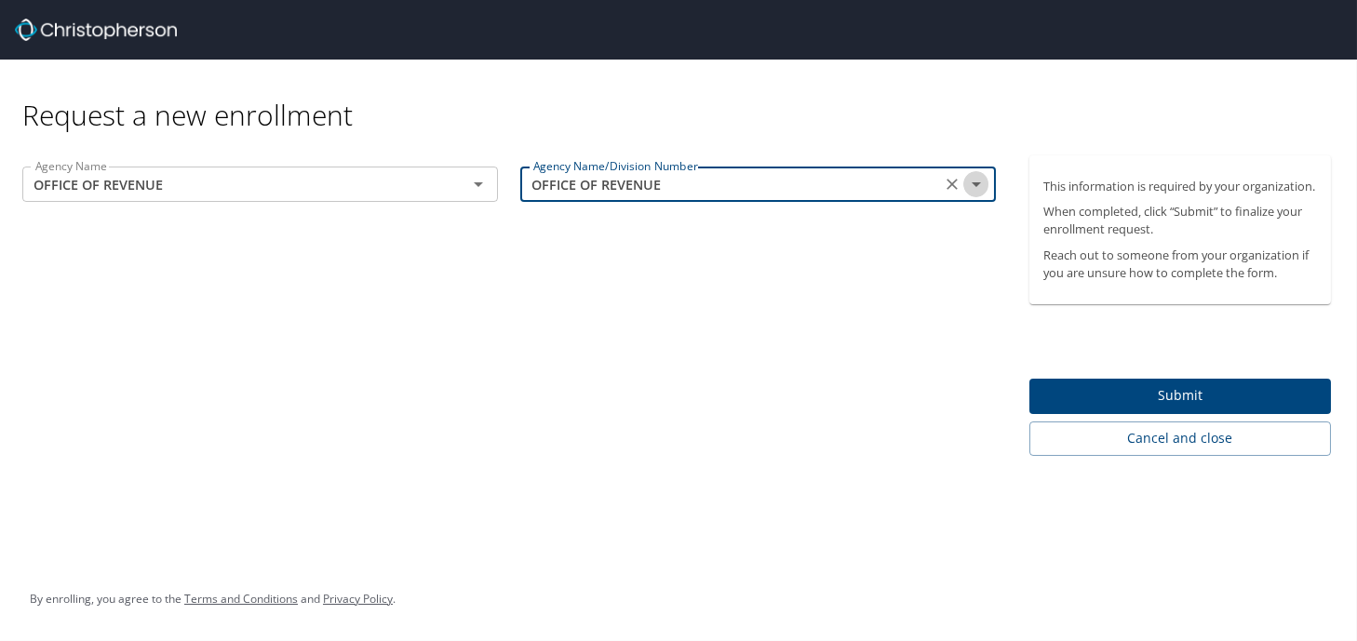
click at [977, 186] on icon "Open" at bounding box center [976, 184] width 22 height 22
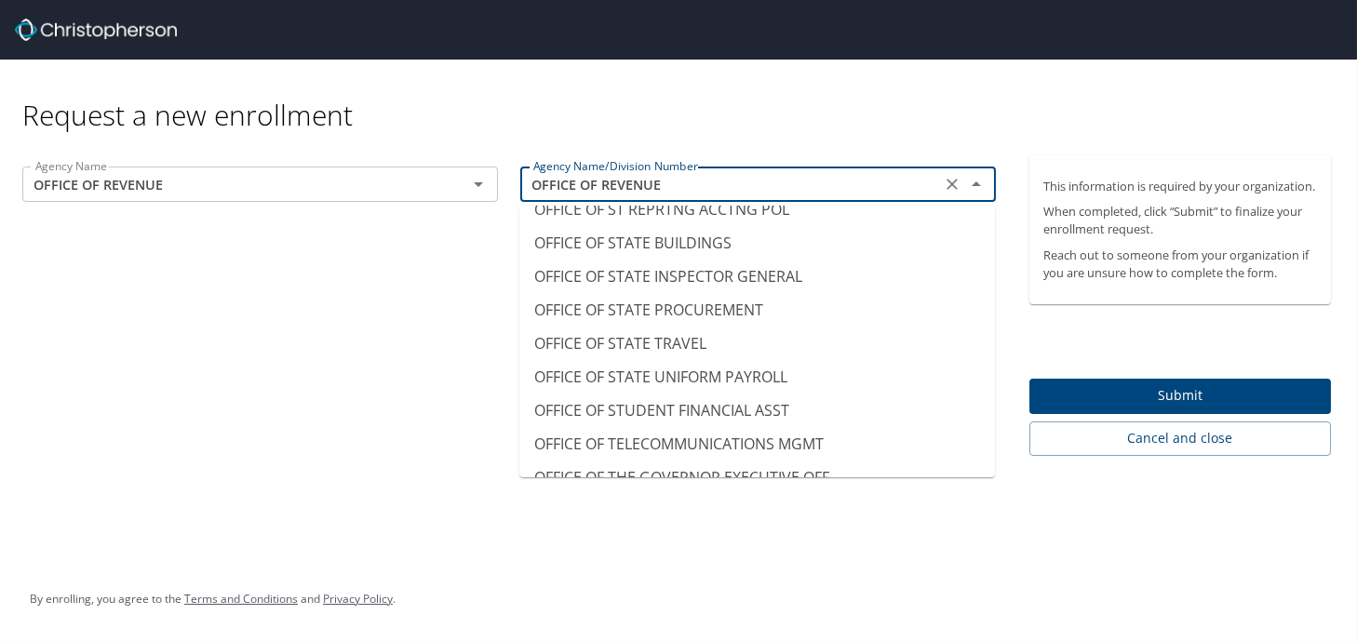
scroll to position [11667, 0]
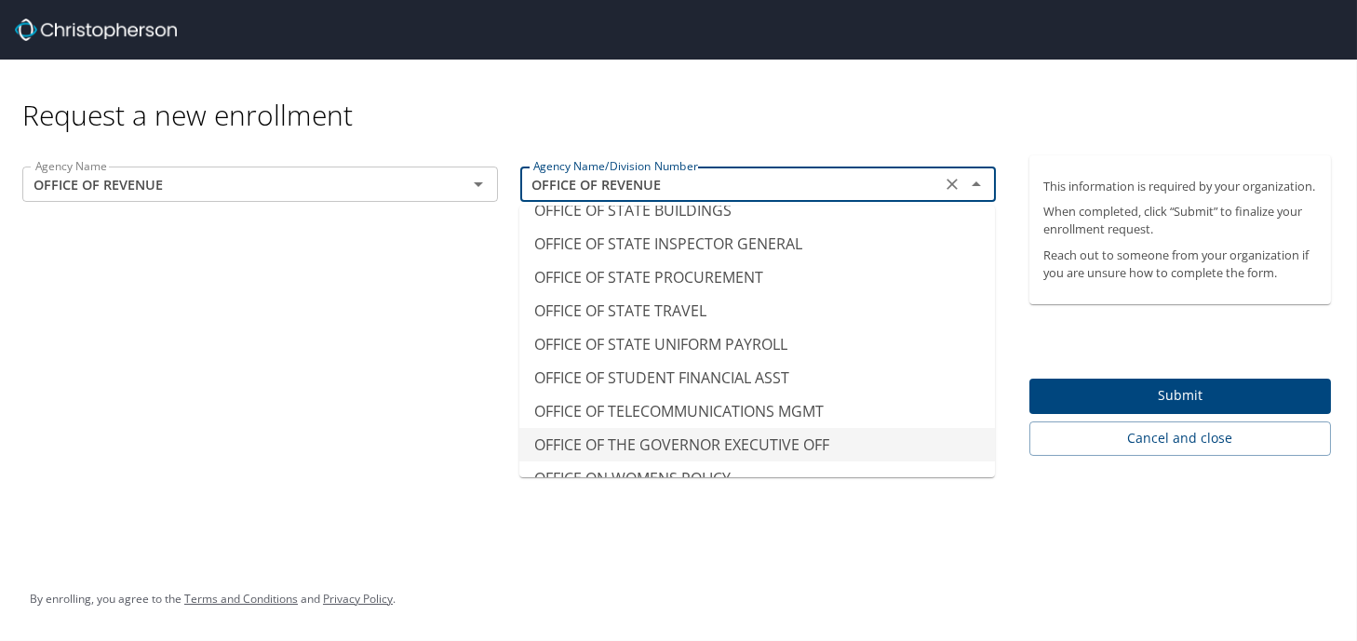
click at [984, 543] on div "Request a new enrollment Agency Name OFFICE OF REVENUE Agency Name Agency Name/…" at bounding box center [678, 320] width 1357 height 641
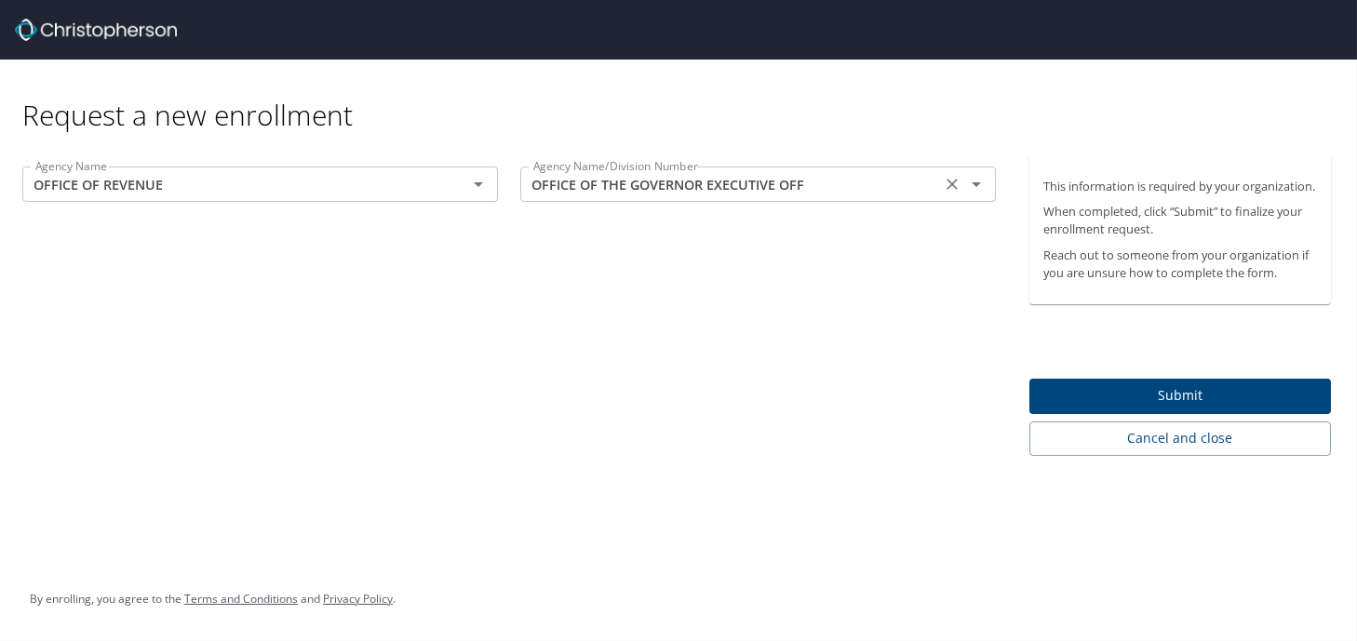
click at [934, 188] on div "OFFICE OF THE GOVERNOR EXECUTIVE OFF Agency Name/Division Number" at bounding box center [758, 184] width 476 height 35
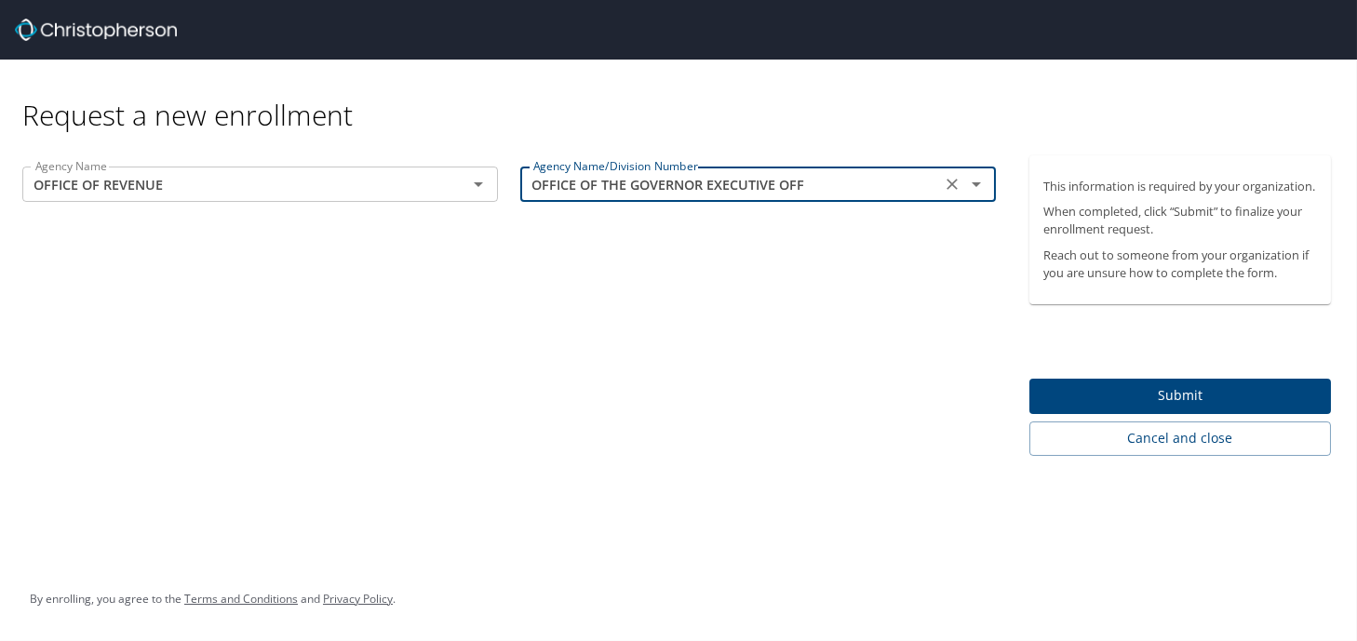
click at [974, 194] on icon "Open" at bounding box center [976, 184] width 22 height 22
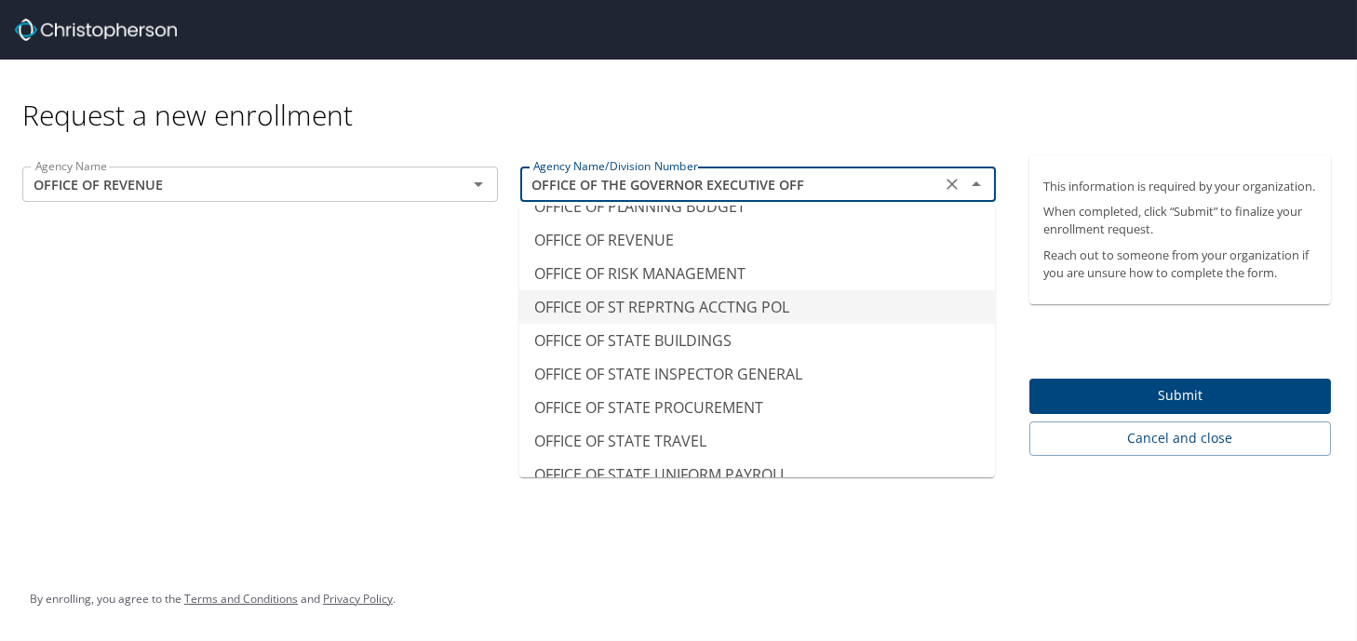
scroll to position [11444, 0]
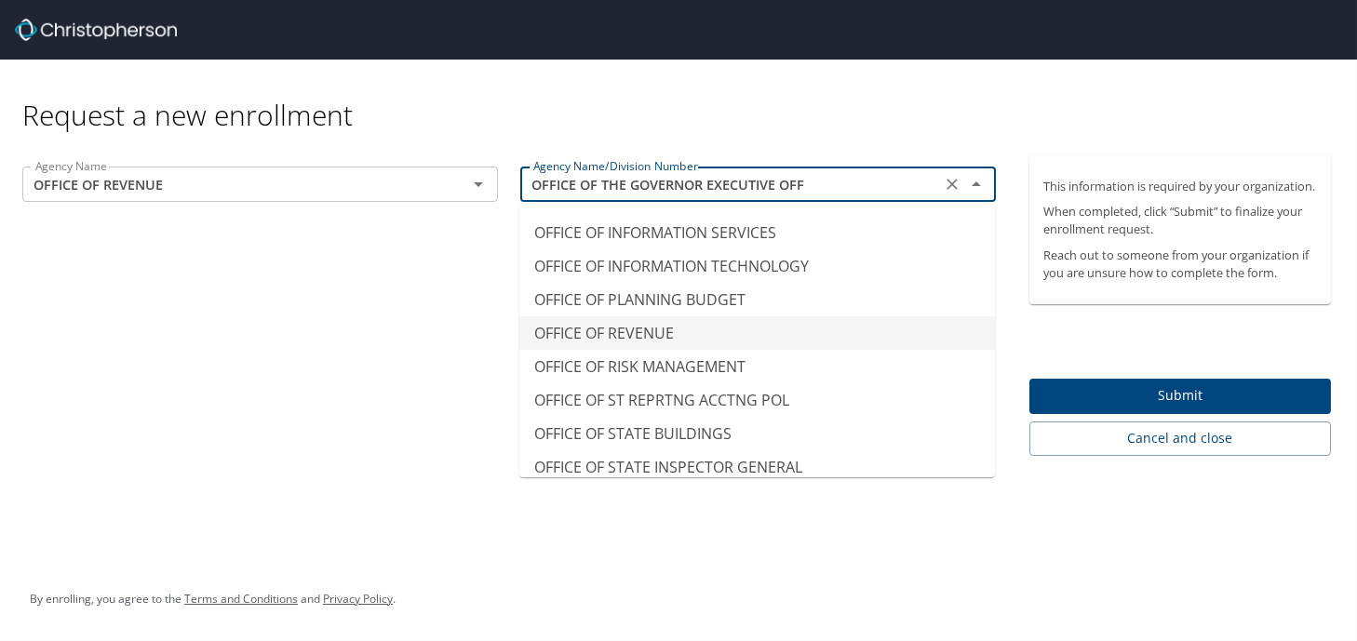
click at [740, 316] on li "OFFICE OF REVENUE" at bounding box center [757, 333] width 476 height 34
type input "OFFICE OF REVENUE"
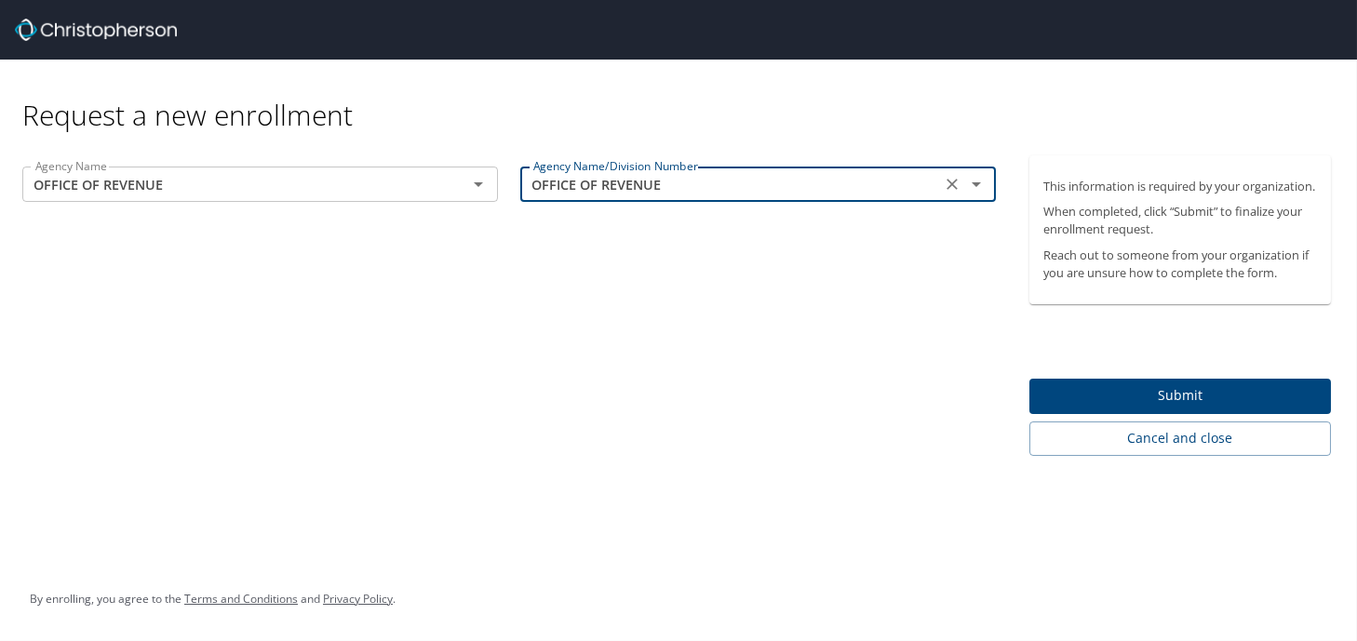
click at [1077, 408] on span "Submit" at bounding box center [1180, 395] width 273 height 23
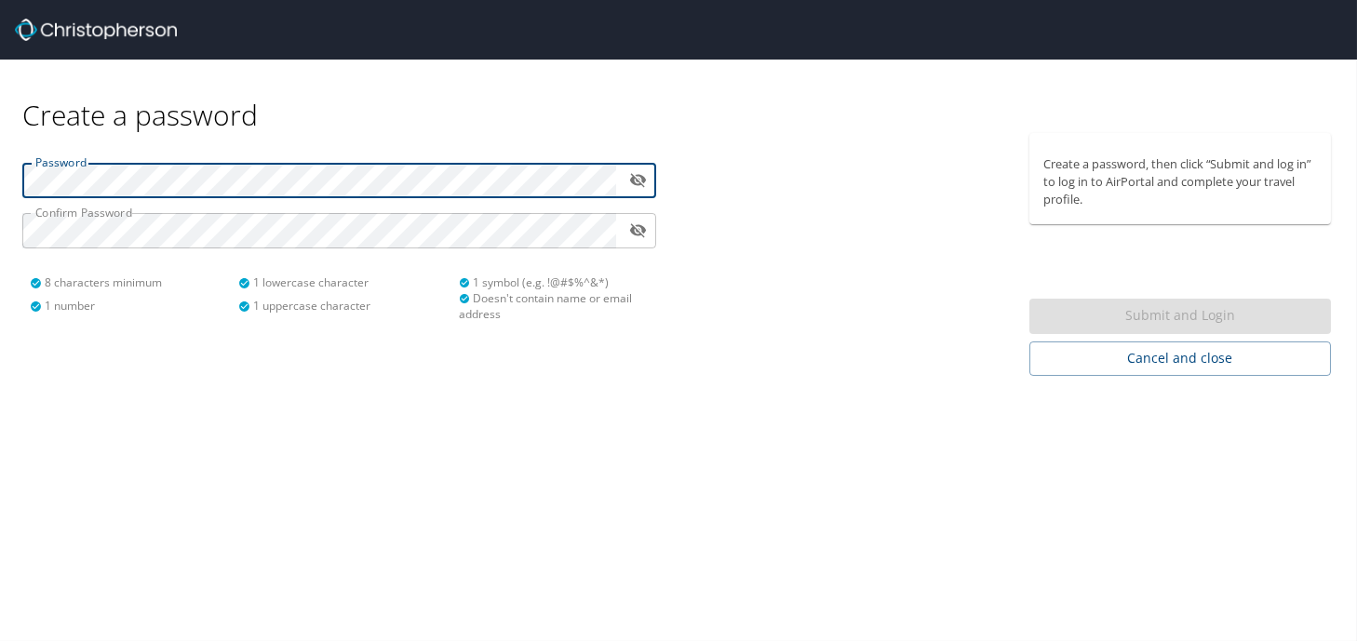
click at [648, 184] on button "toggle password visibility" at bounding box center [637, 180] width 29 height 29
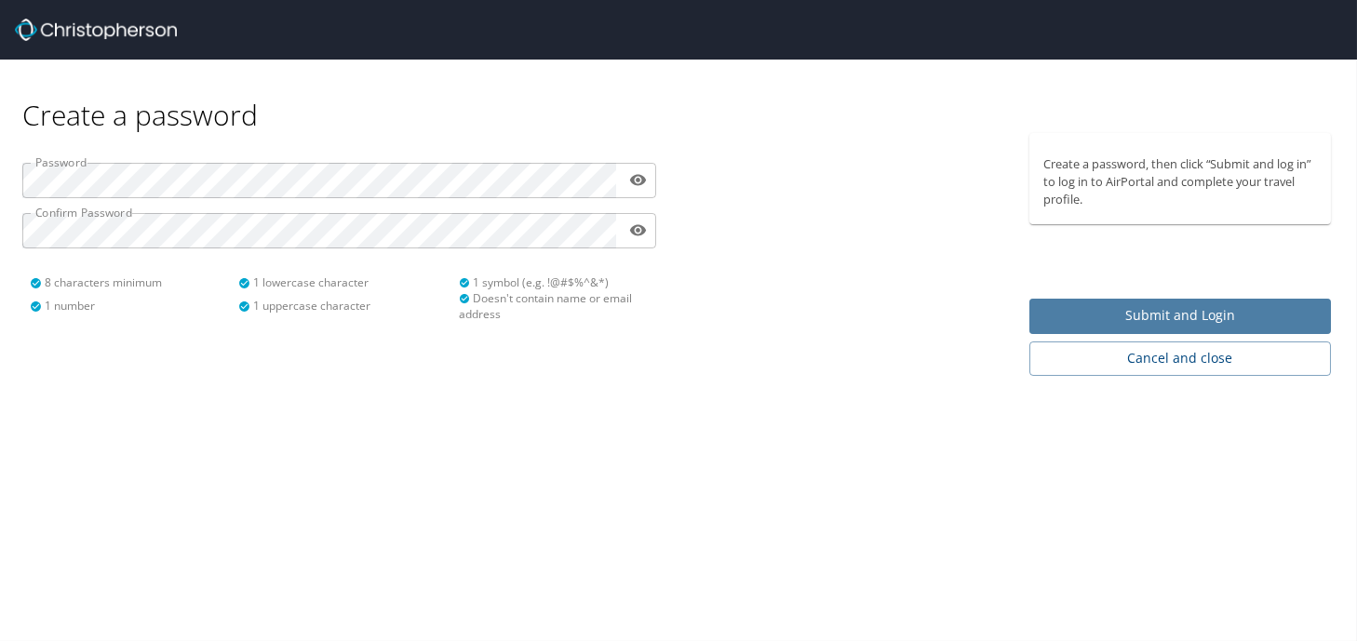
click at [1091, 321] on span "Submit and Login" at bounding box center [1180, 315] width 273 height 23
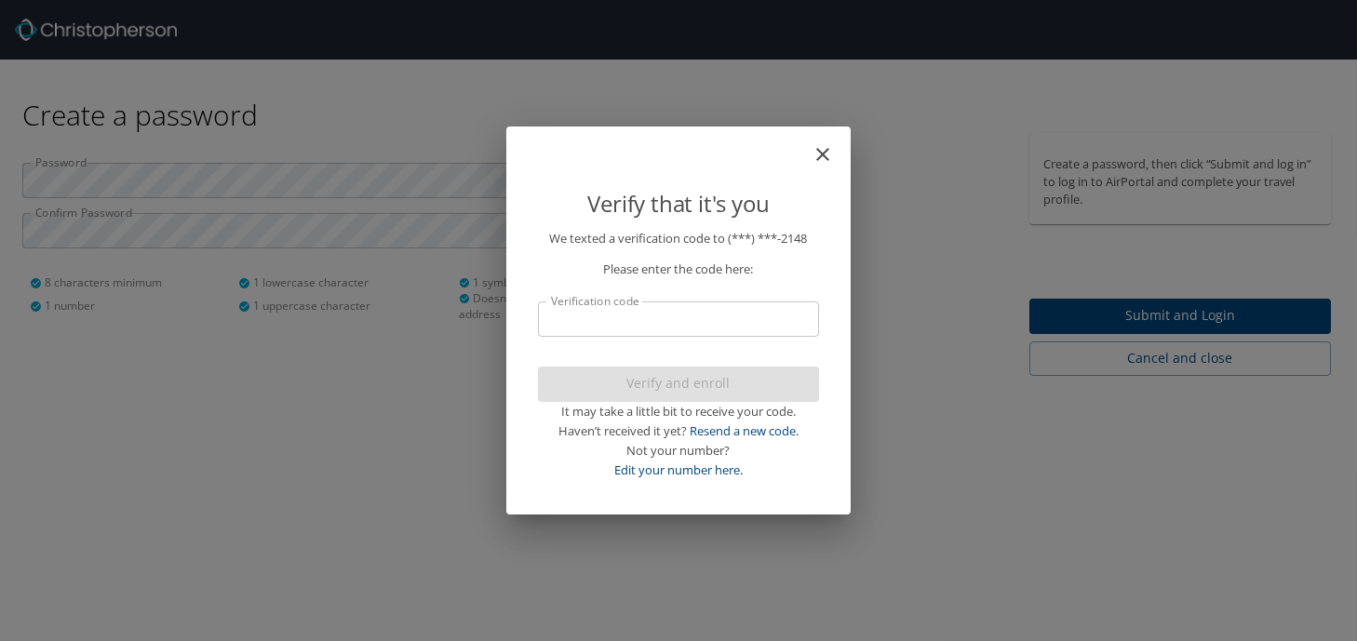
click at [770, 303] on input "Verification code" at bounding box center [678, 319] width 281 height 35
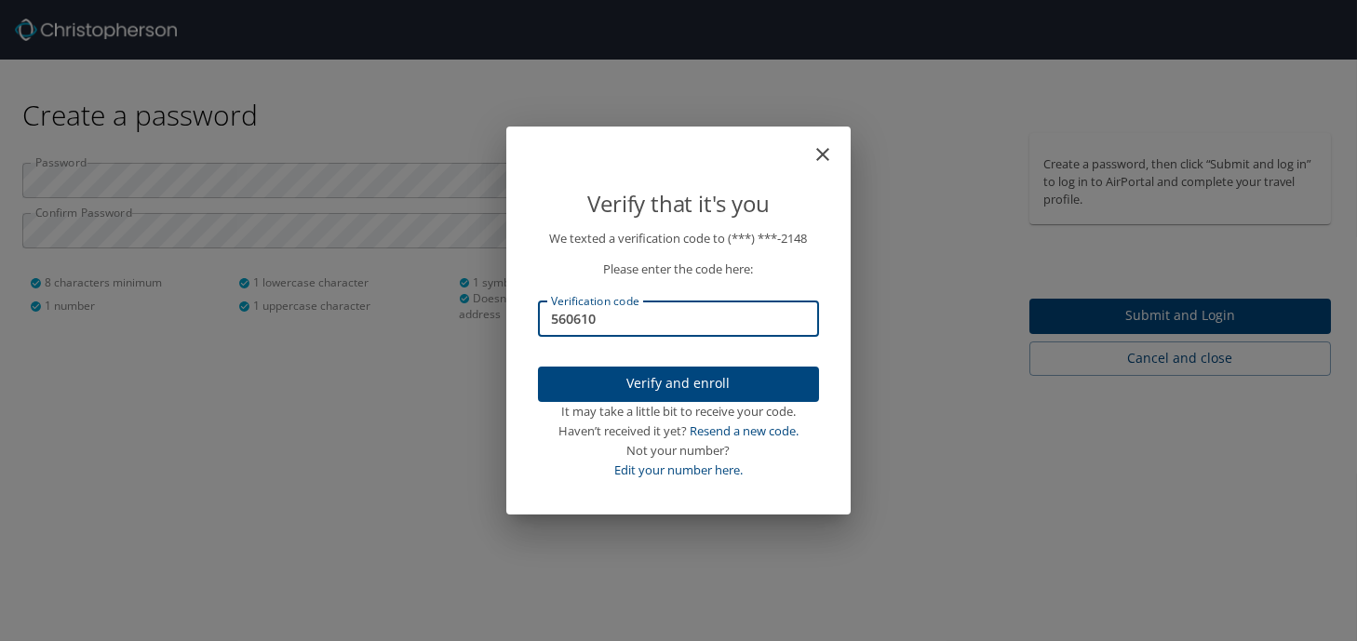
type input "560610"
click at [752, 382] on span "Verify and enroll" at bounding box center [678, 383] width 251 height 23
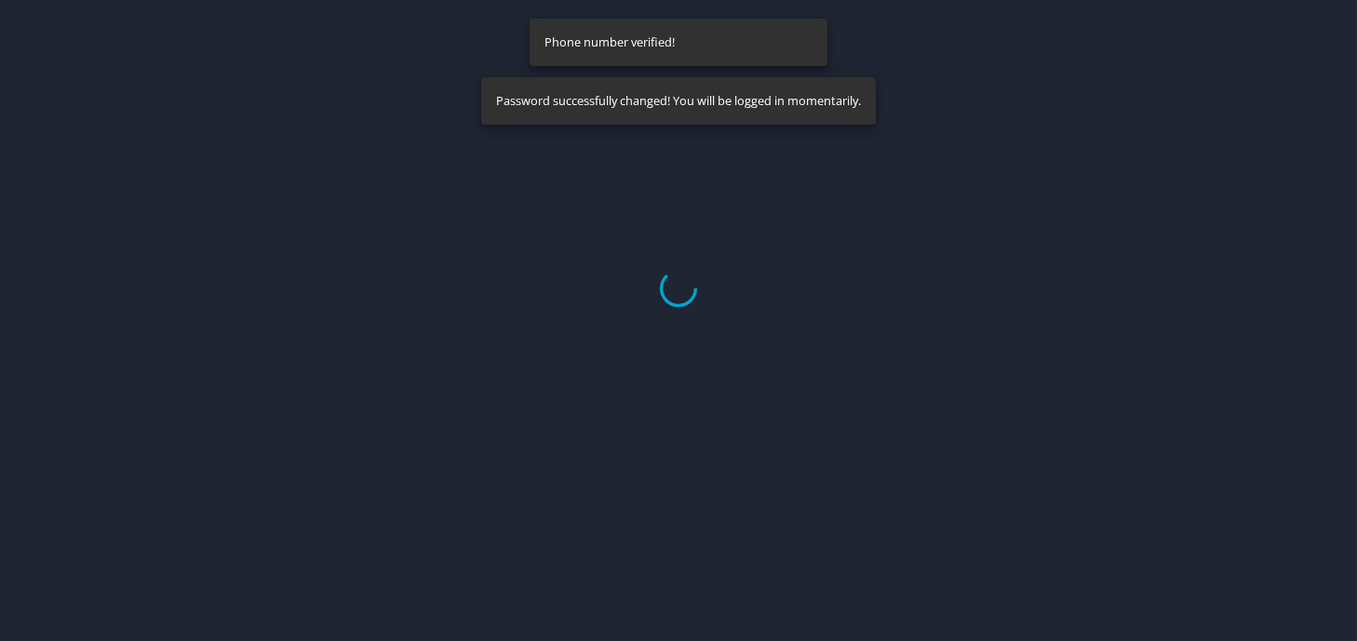
select select "US"
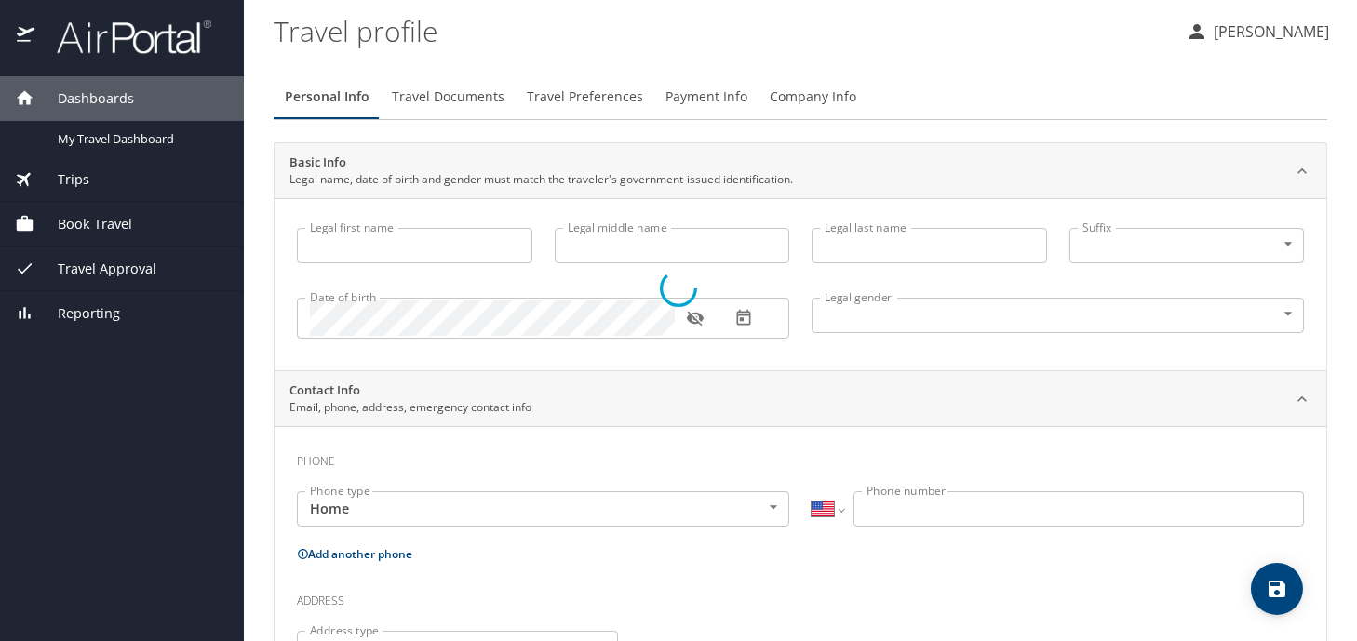
type input "Mia"
type input "Nireese"
type input "Alexander"
type input "Female"
select select "US"
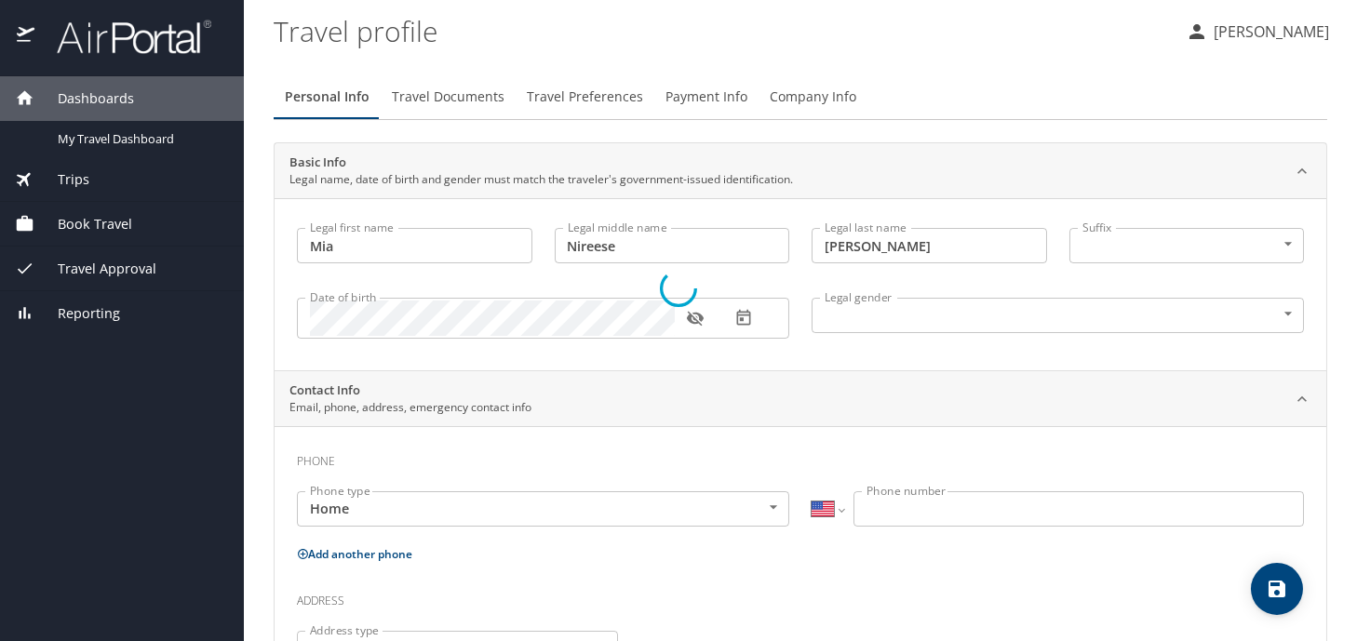
select select "US"
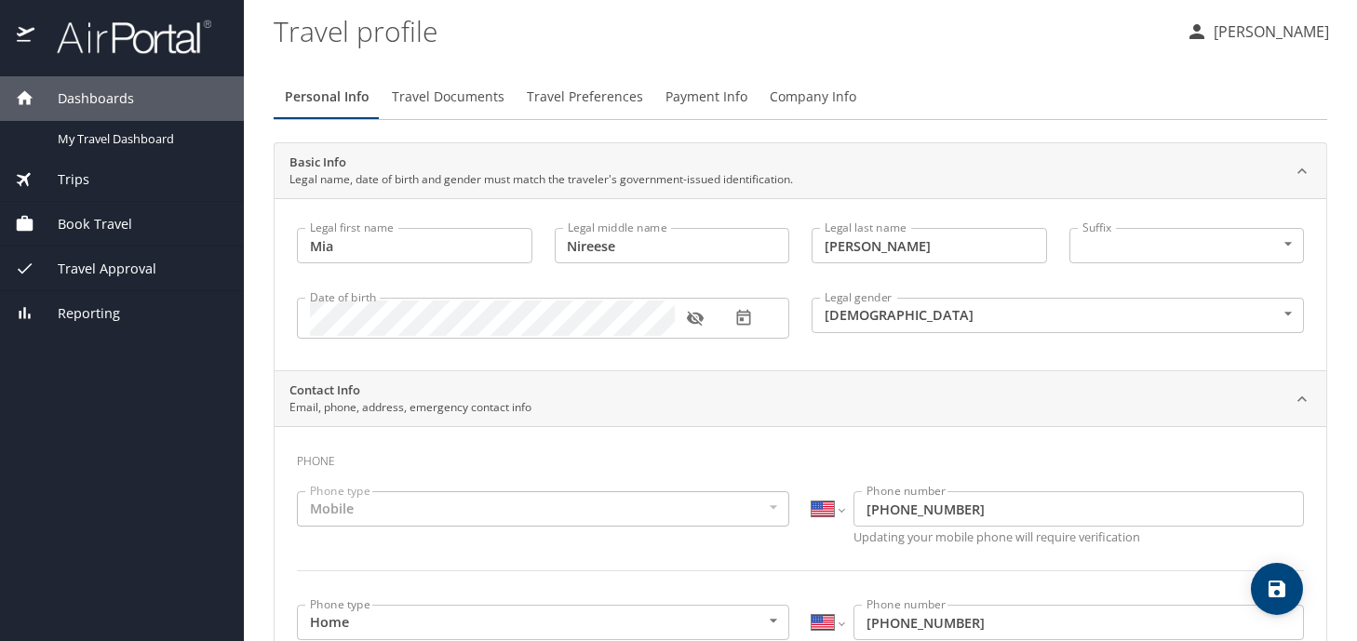
click at [1161, 221] on div "Suffix ​ NotApplicable Suffix" at bounding box center [1187, 248] width 258 height 62
click at [1167, 232] on body "Dashboards My Travel Dashboard Trips Current / Future Trips Past Trips Trips Mi…" at bounding box center [678, 320] width 1357 height 641
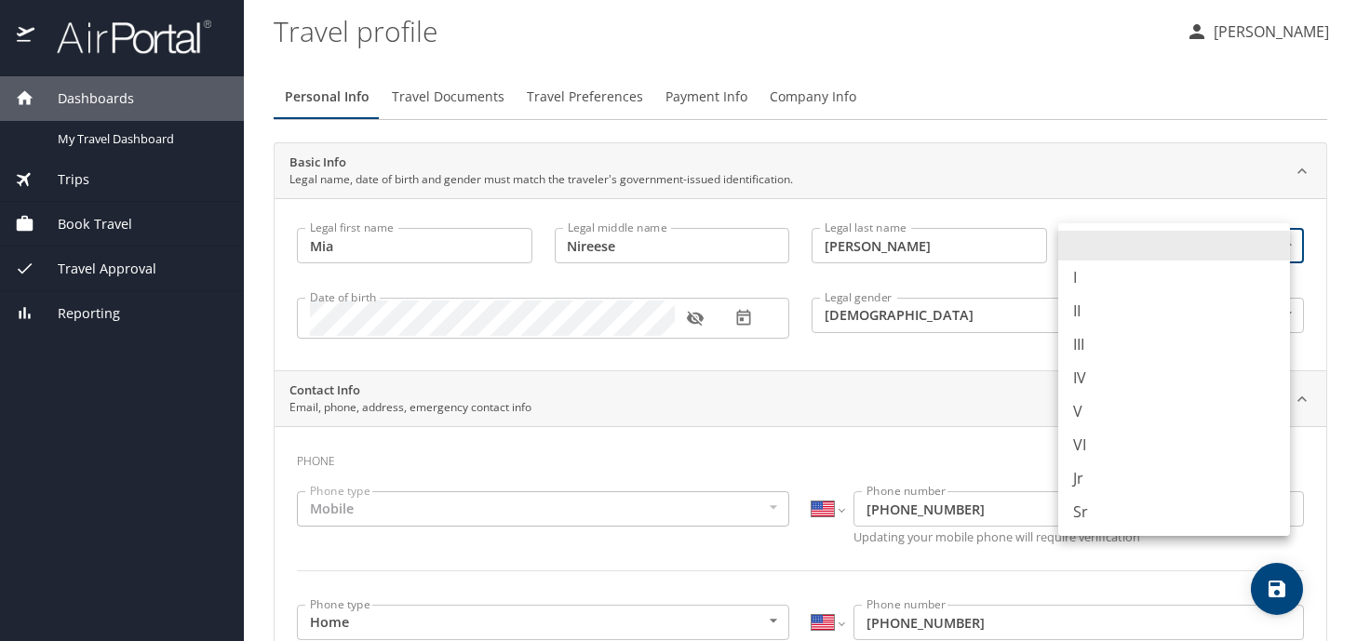
click at [1163, 224] on ul "I II III IV V VI Jr Sr" at bounding box center [1174, 379] width 232 height 313
click at [1158, 213] on div at bounding box center [678, 320] width 1357 height 641
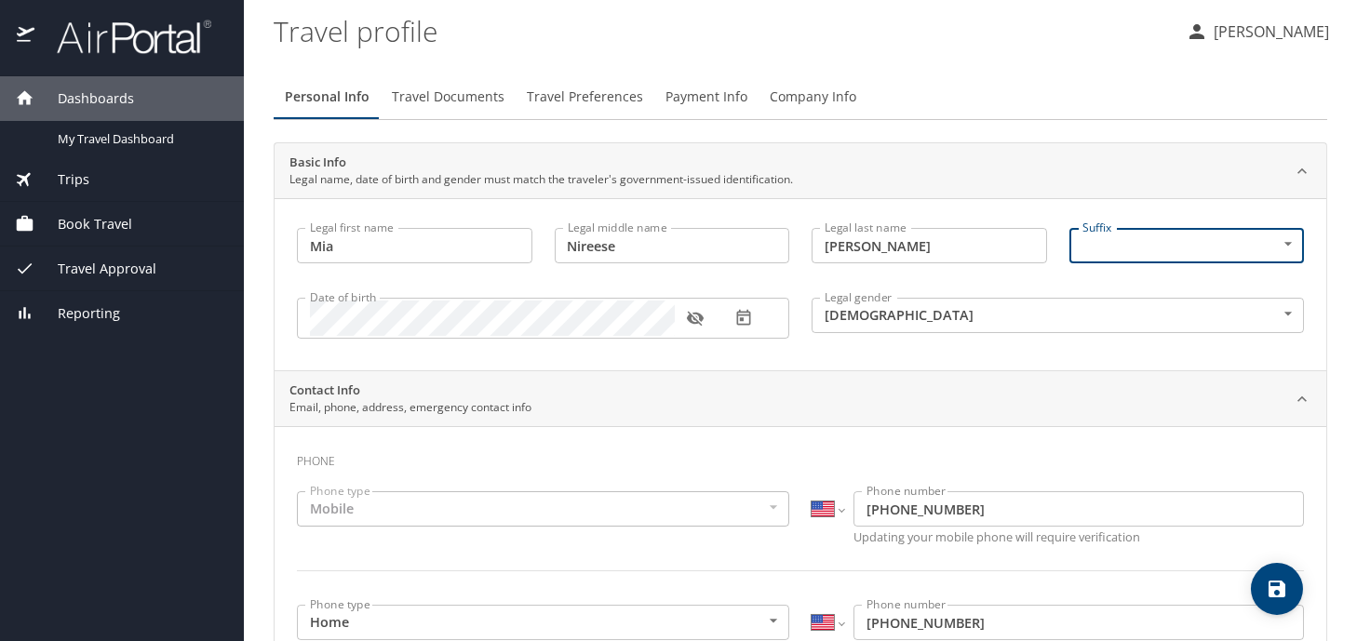
click at [692, 314] on icon "button" at bounding box center [695, 318] width 19 height 19
click at [692, 314] on icon "button" at bounding box center [695, 319] width 17 height 12
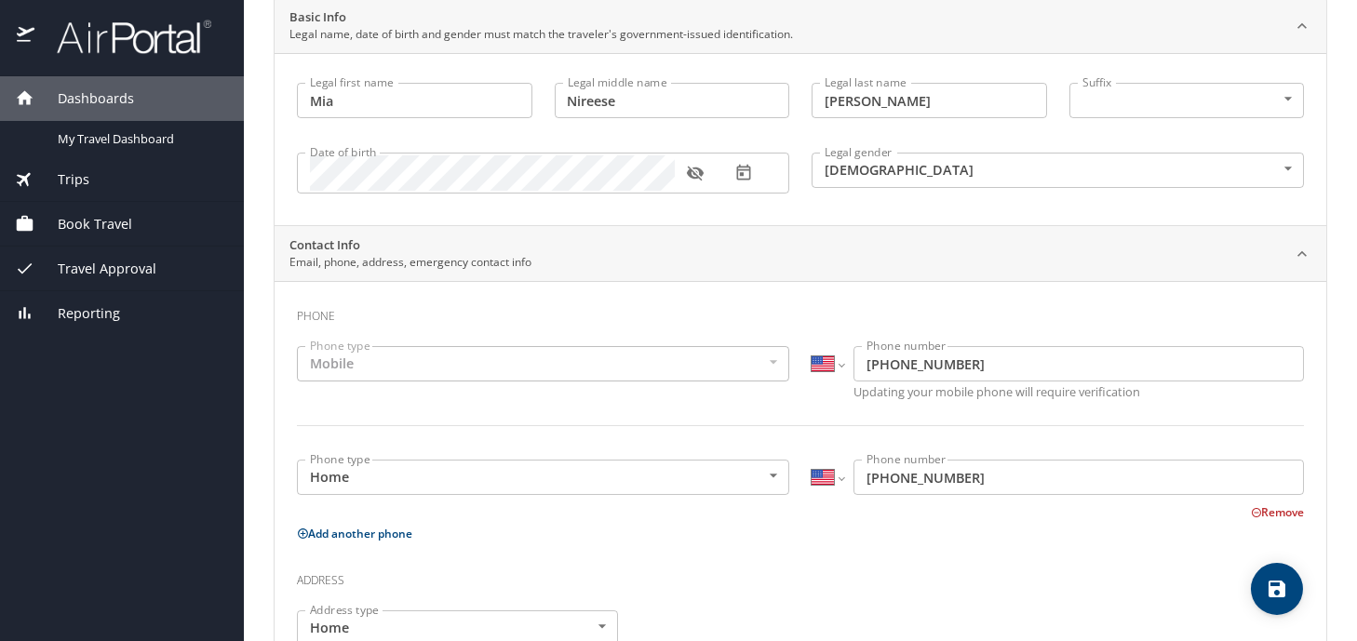
scroll to position [186, 0]
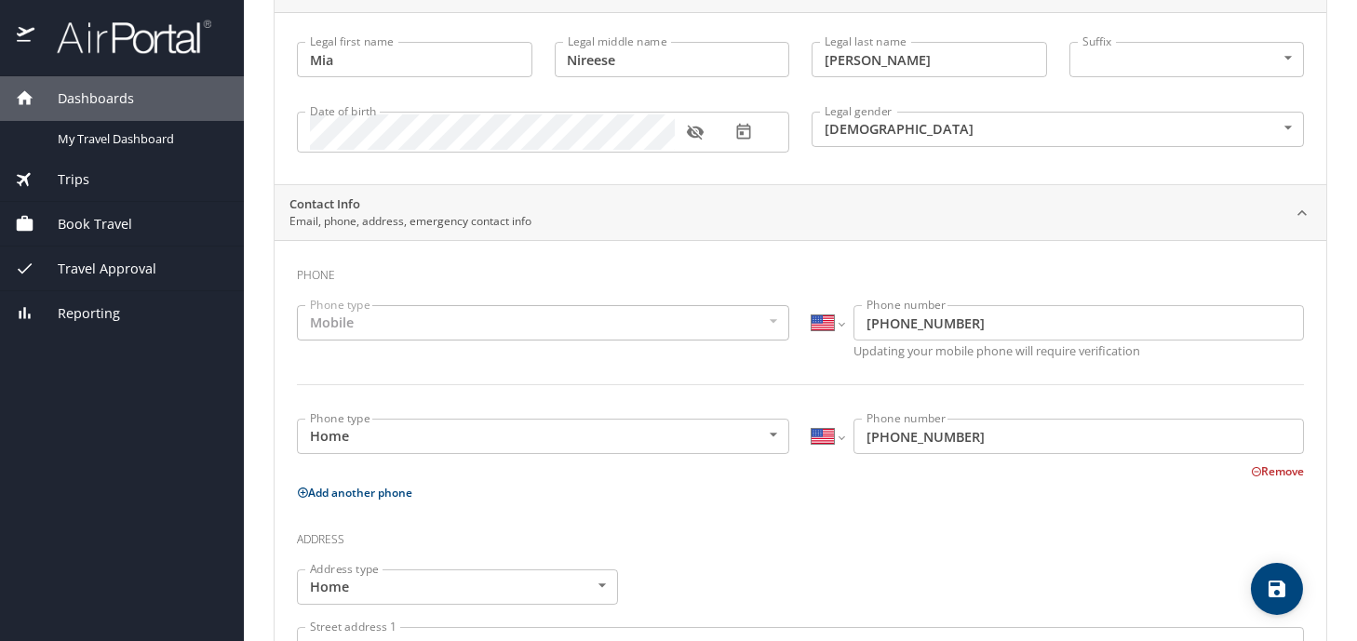
click at [412, 331] on div "Mobile" at bounding box center [543, 322] width 492 height 35
drag, startPoint x: 412, startPoint y: 322, endPoint x: 375, endPoint y: 332, distance: 38.6
click at [412, 324] on div "Mobile" at bounding box center [543, 322] width 492 height 35
click at [340, 322] on div "Mobile" at bounding box center [543, 322] width 492 height 35
click at [333, 320] on div "Mobile" at bounding box center [543, 322] width 492 height 35
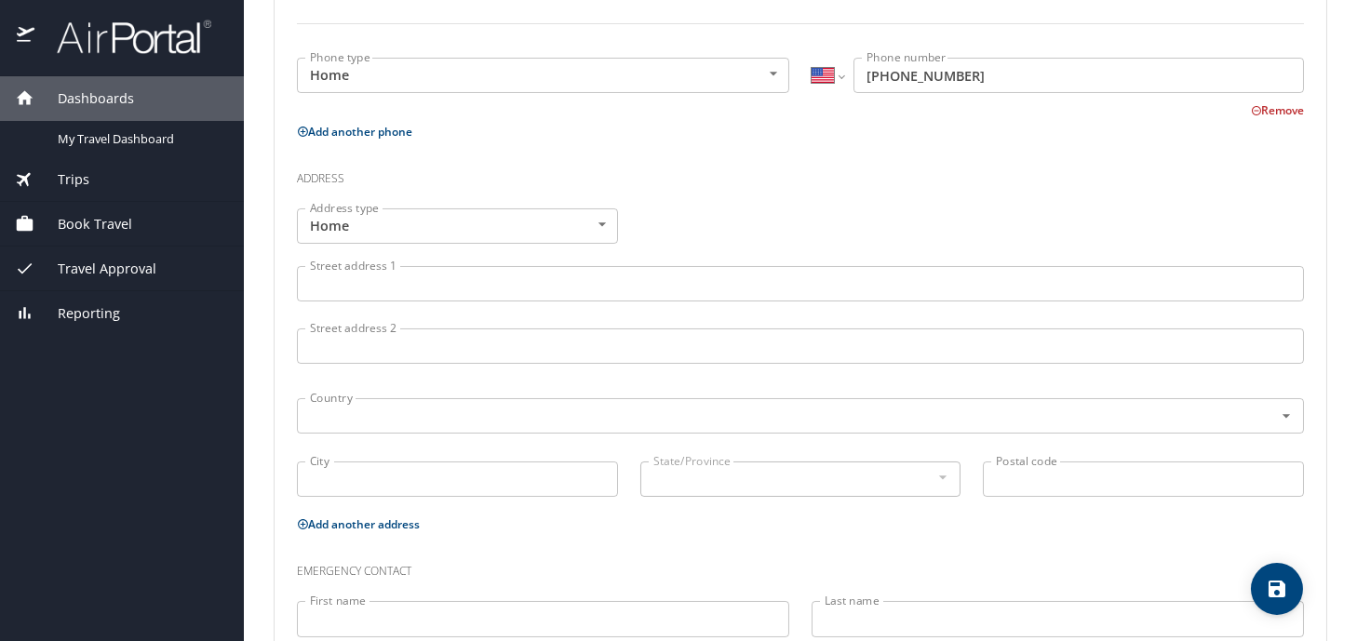
scroll to position [558, 0]
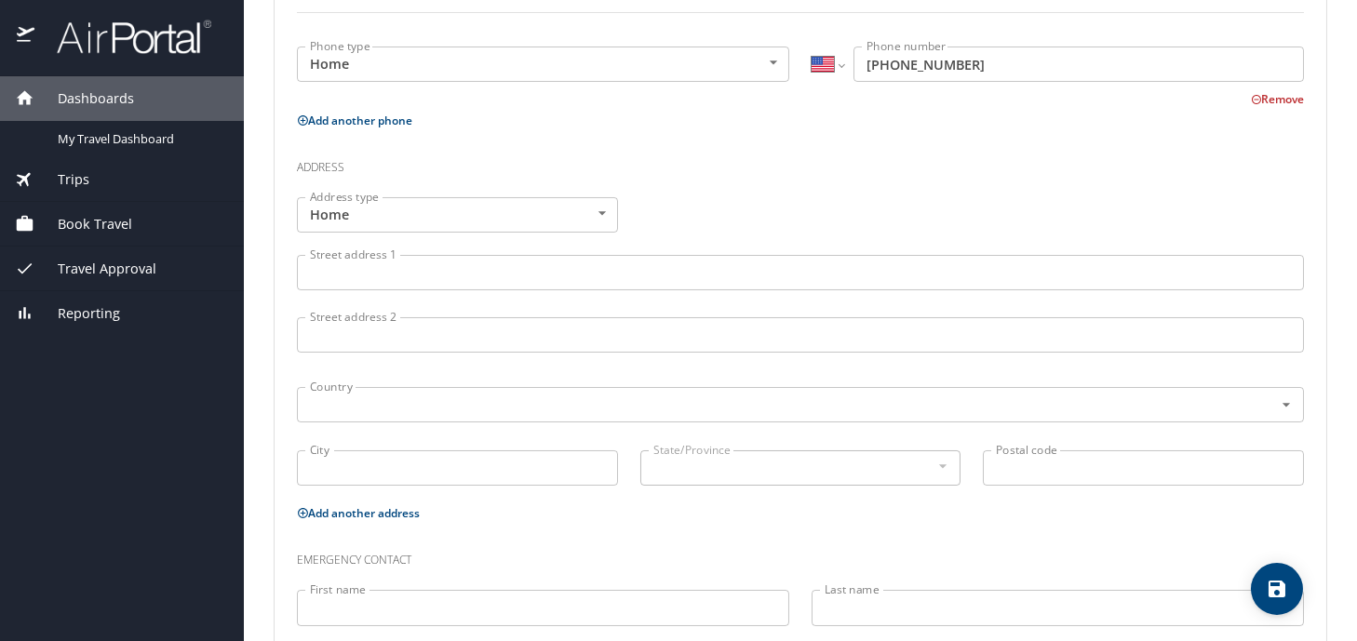
click at [430, 275] on input "Street address 1" at bounding box center [800, 272] width 1007 height 35
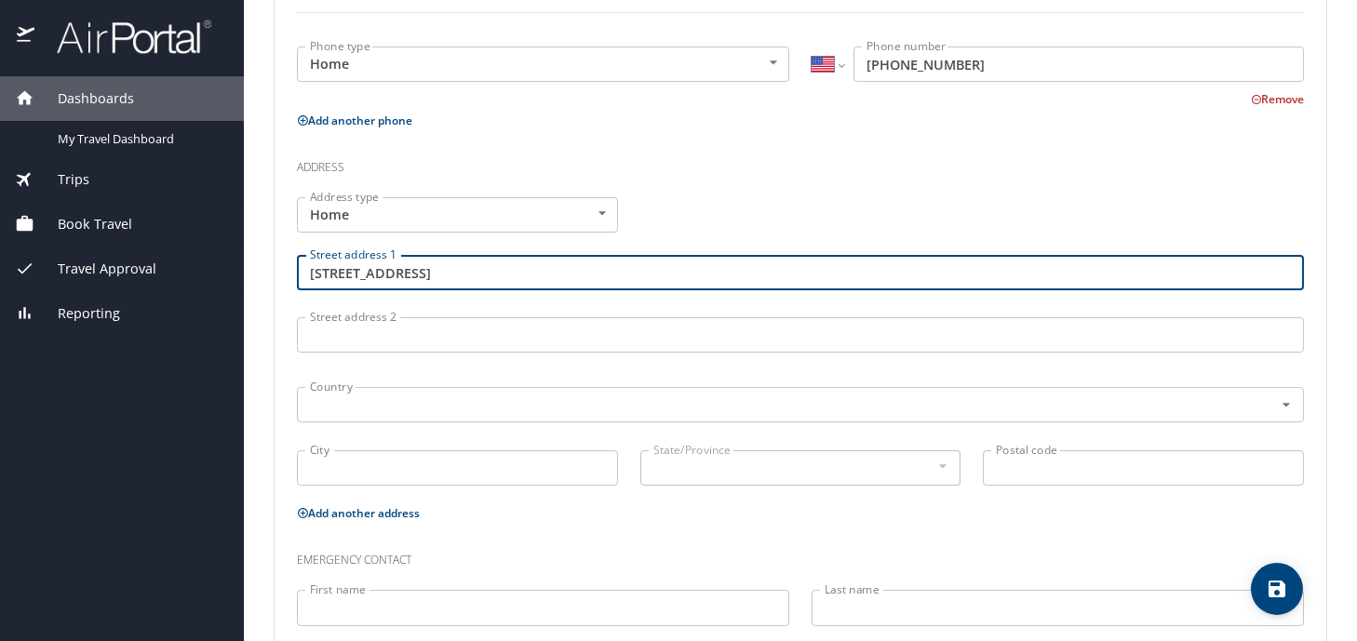
scroll to position [663, 0]
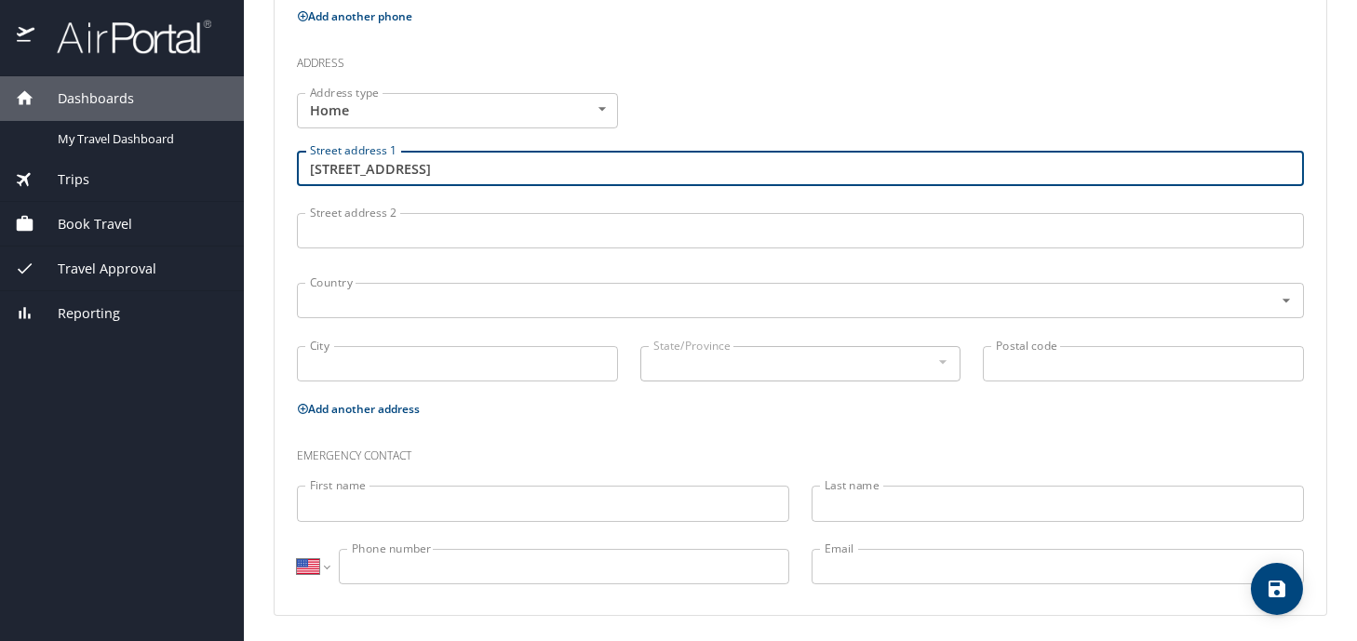
type input "3401 Fountain View Ave"
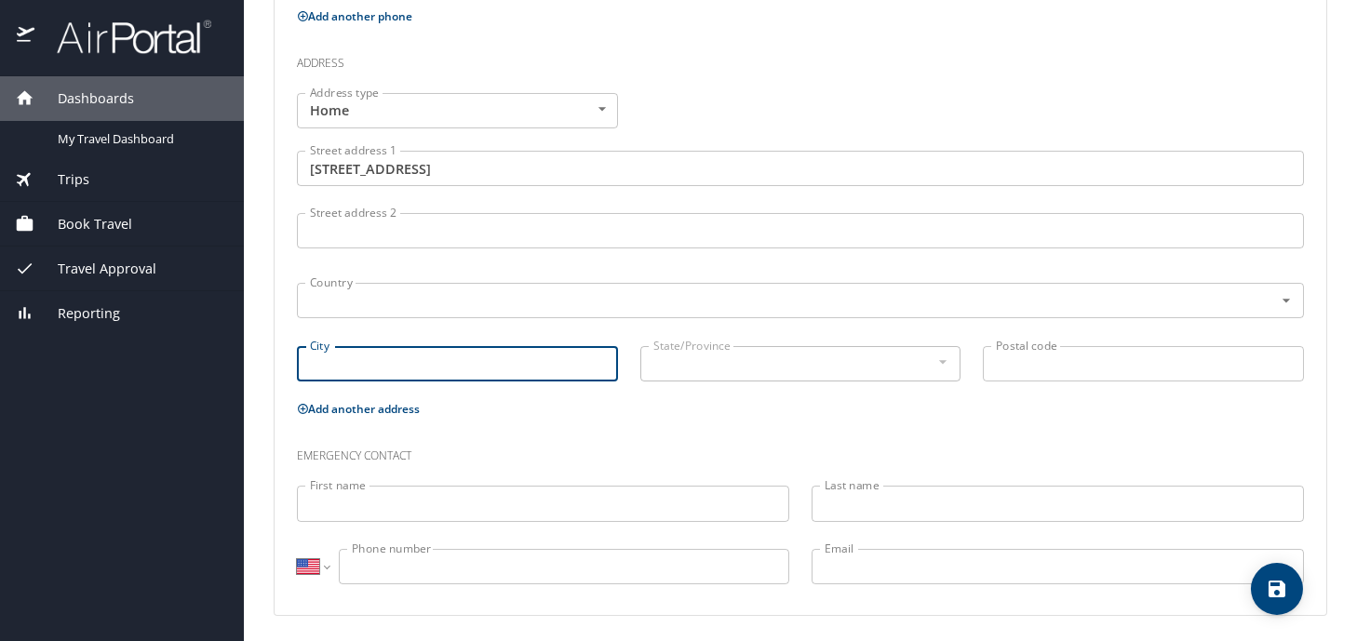
click at [360, 356] on input "City" at bounding box center [457, 363] width 321 height 35
type input "Zachary"
click at [918, 365] on div "State/Province" at bounding box center [800, 363] width 321 height 35
click at [919, 364] on div "State/Province" at bounding box center [800, 363] width 321 height 35
click at [1103, 376] on input "Postal code" at bounding box center [1143, 363] width 321 height 35
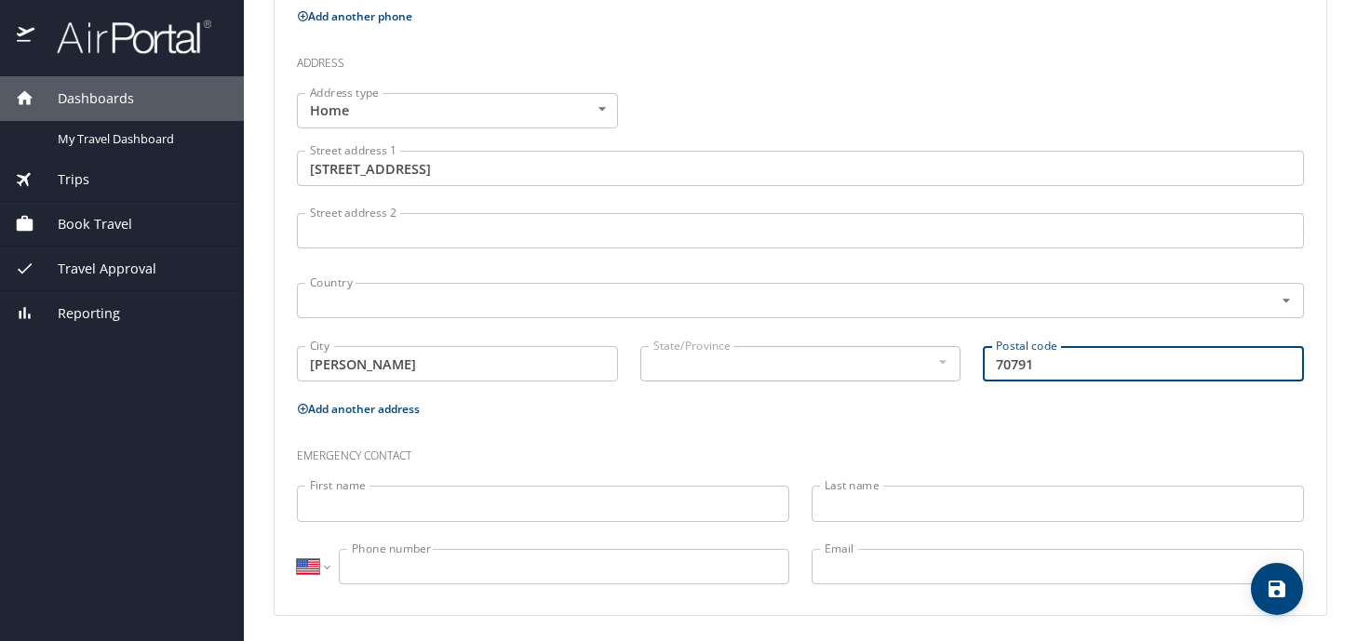
type input "70791"
click at [396, 511] on input "First name" at bounding box center [543, 503] width 492 height 35
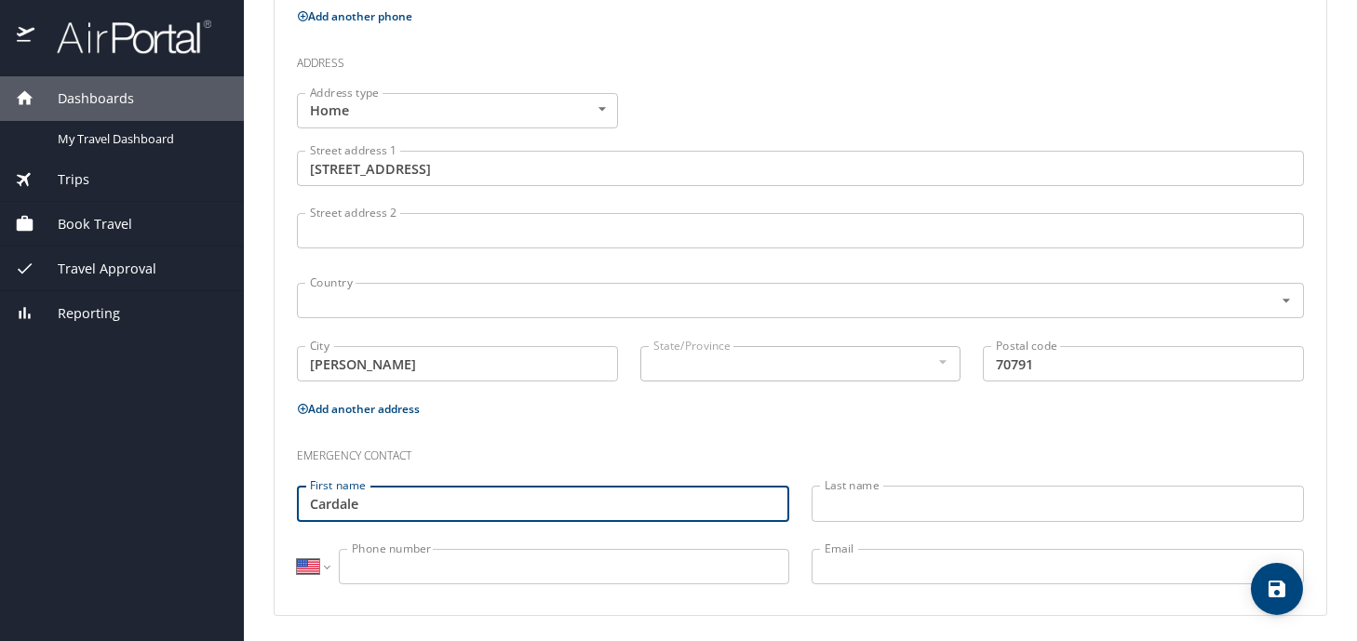
type input "Cardale"
click at [828, 512] on input "Last name" at bounding box center [1057, 503] width 492 height 35
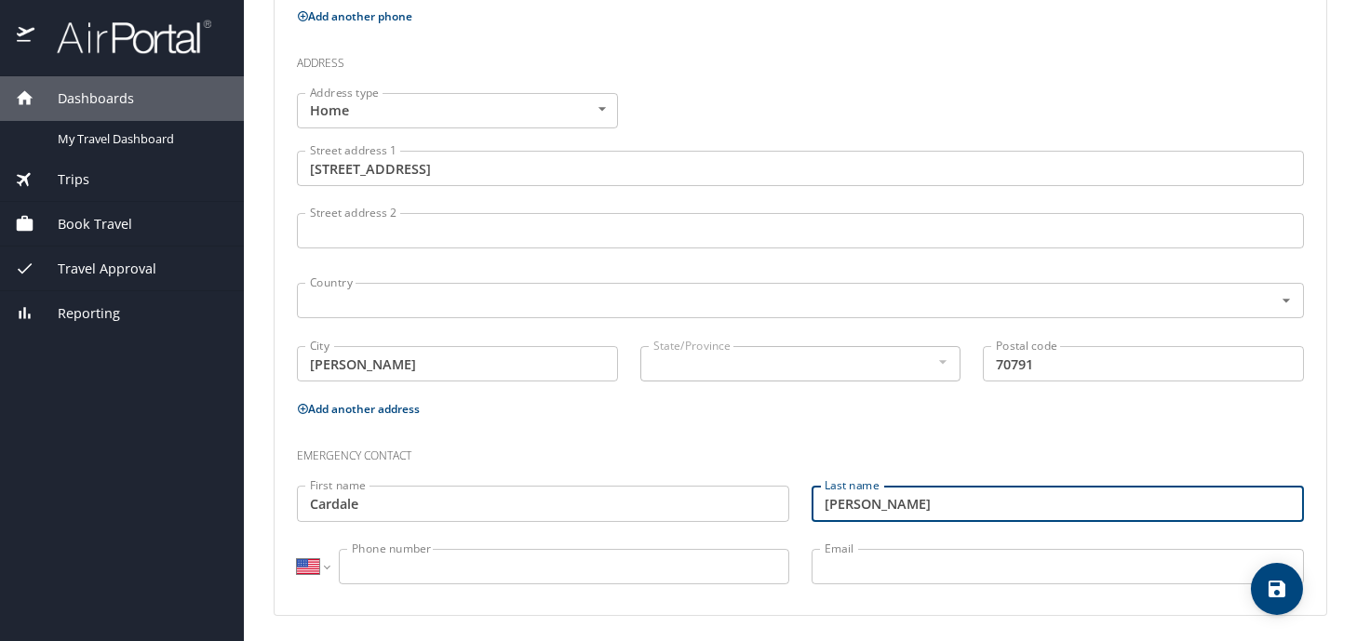
type input "Alexander"
click at [618, 569] on input "Phone number" at bounding box center [564, 566] width 450 height 35
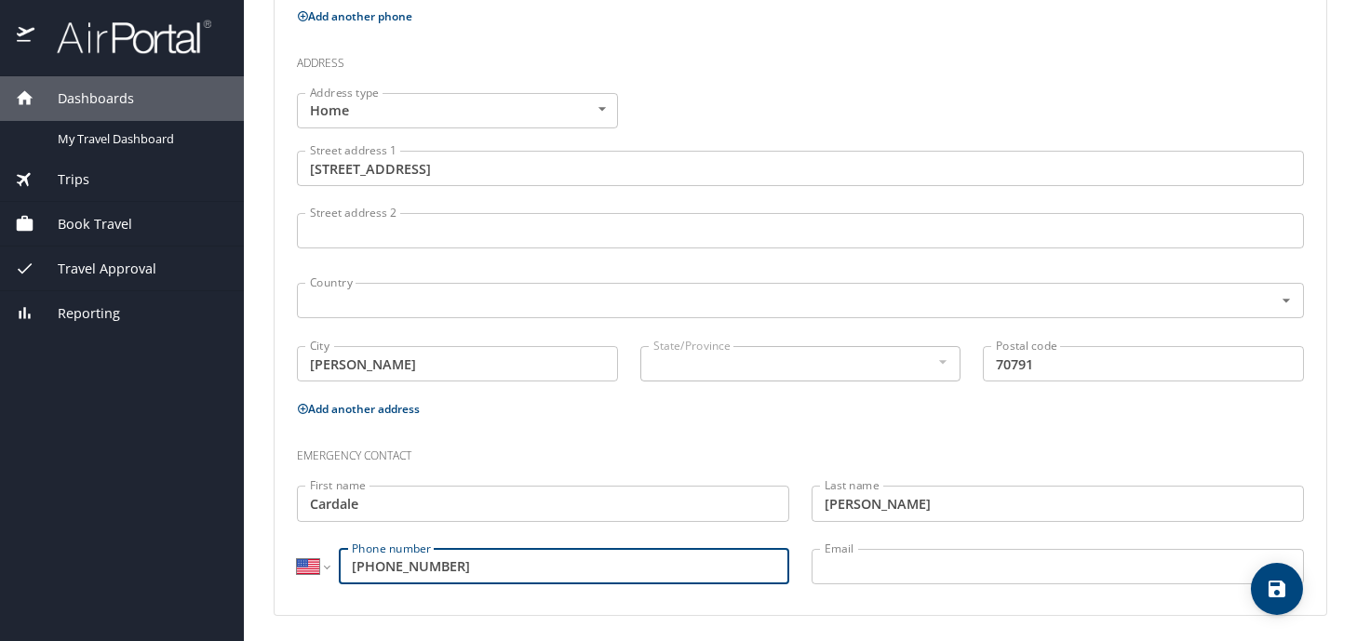
type input "(225) 333-9165"
click at [902, 549] on input "Email" at bounding box center [1057, 566] width 492 height 35
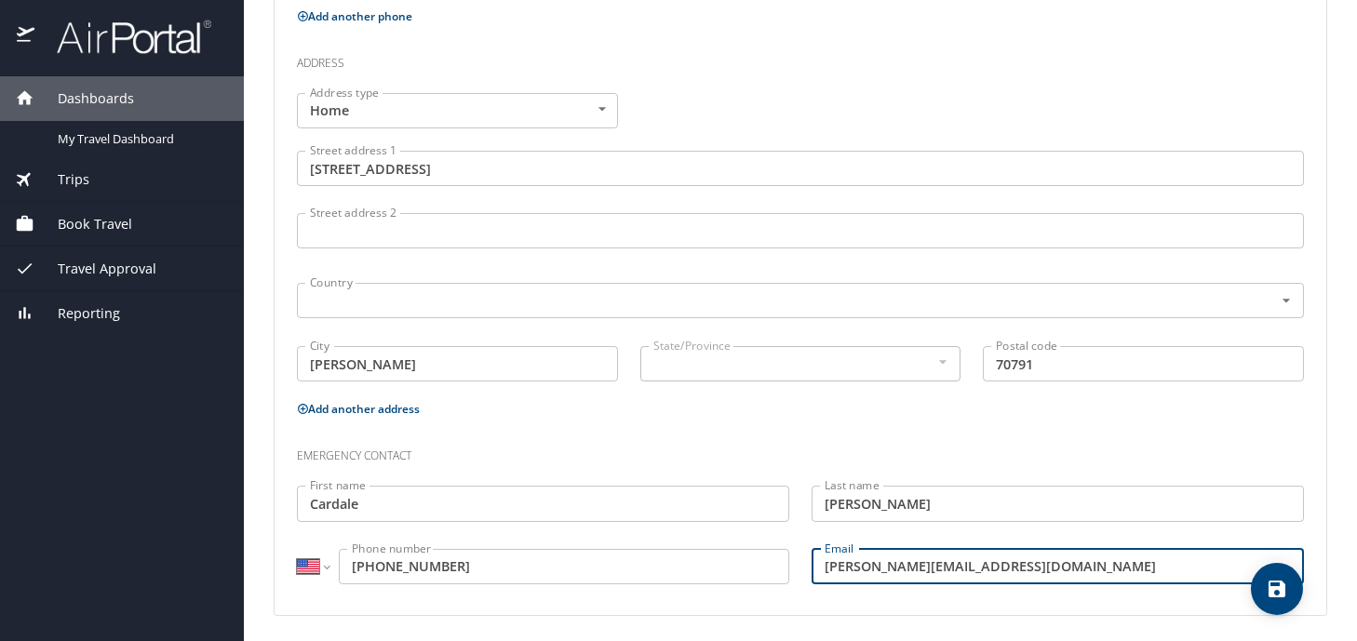
scroll to position [570, 0]
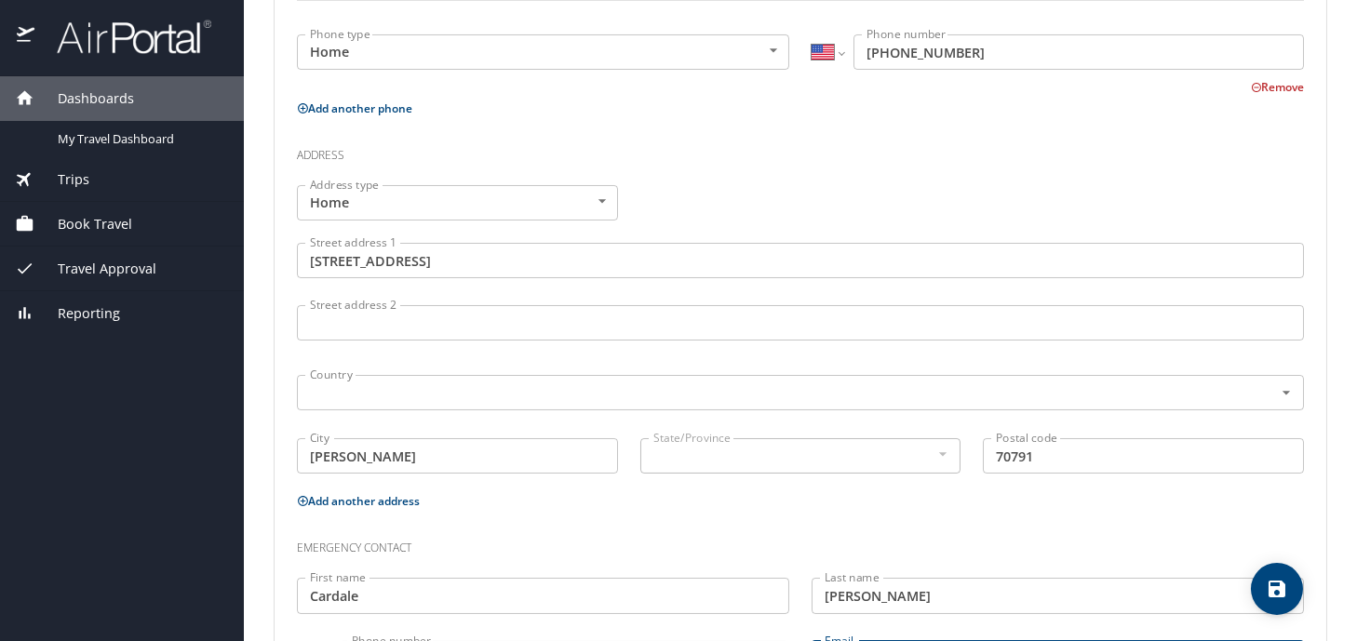
type input "alexander.cardale@yahoo.com"
click at [598, 211] on body "Dashboards My Travel Dashboard Trips Current / Future Trips Past Trips Trips Mi…" at bounding box center [678, 320] width 1357 height 641
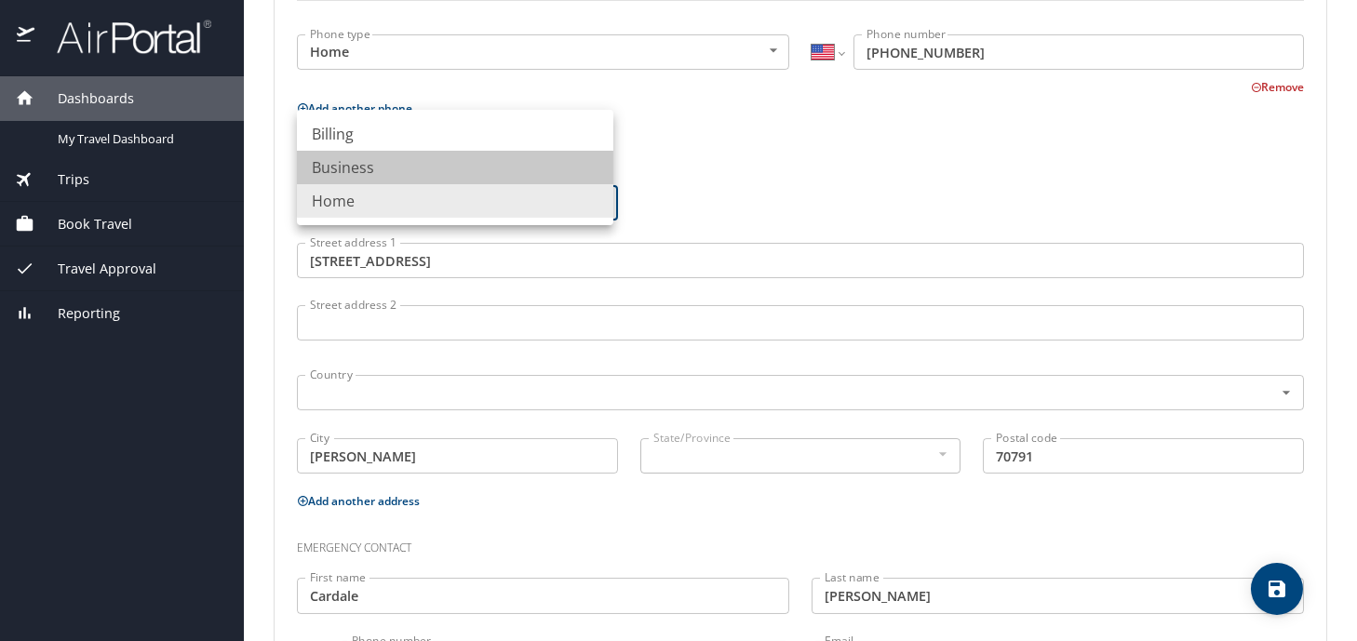
click at [449, 173] on li "Business" at bounding box center [455, 168] width 316 height 34
type input "Business"
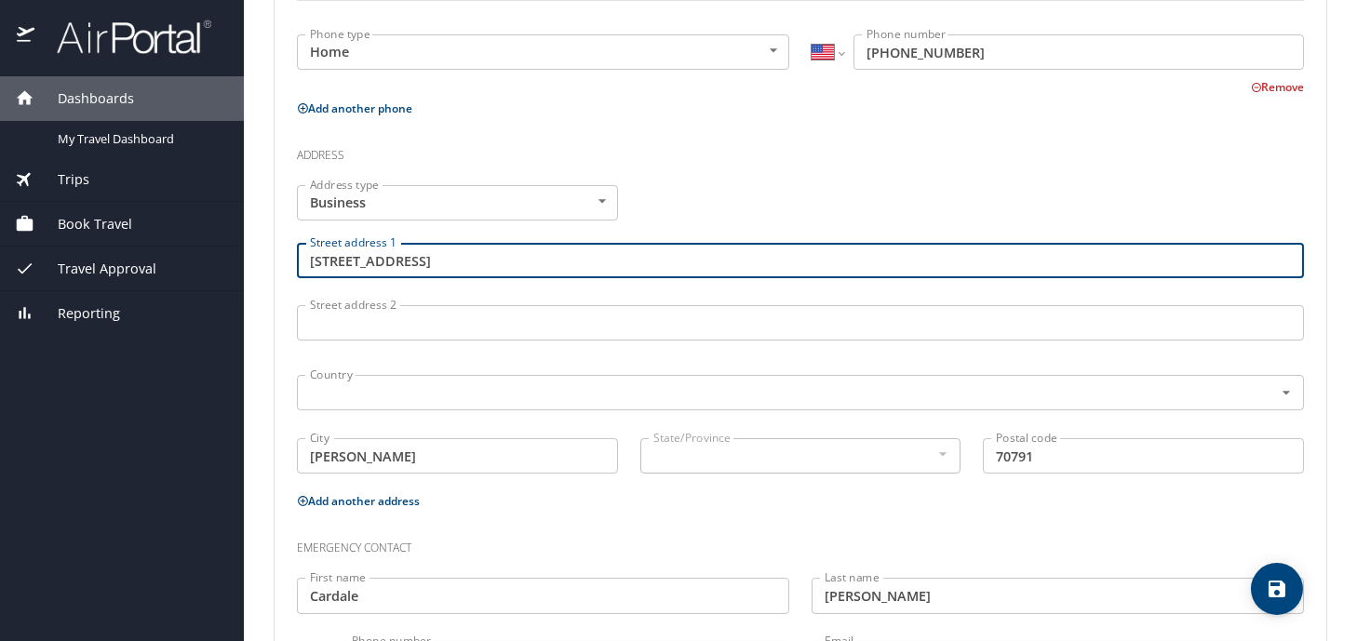
drag, startPoint x: 487, startPoint y: 261, endPoint x: 266, endPoint y: 262, distance: 220.6
click at [266, 262] on main "Travel profile Mia Alexander Personal Info Travel Documents Travel Preferences …" at bounding box center [800, 320] width 1113 height 641
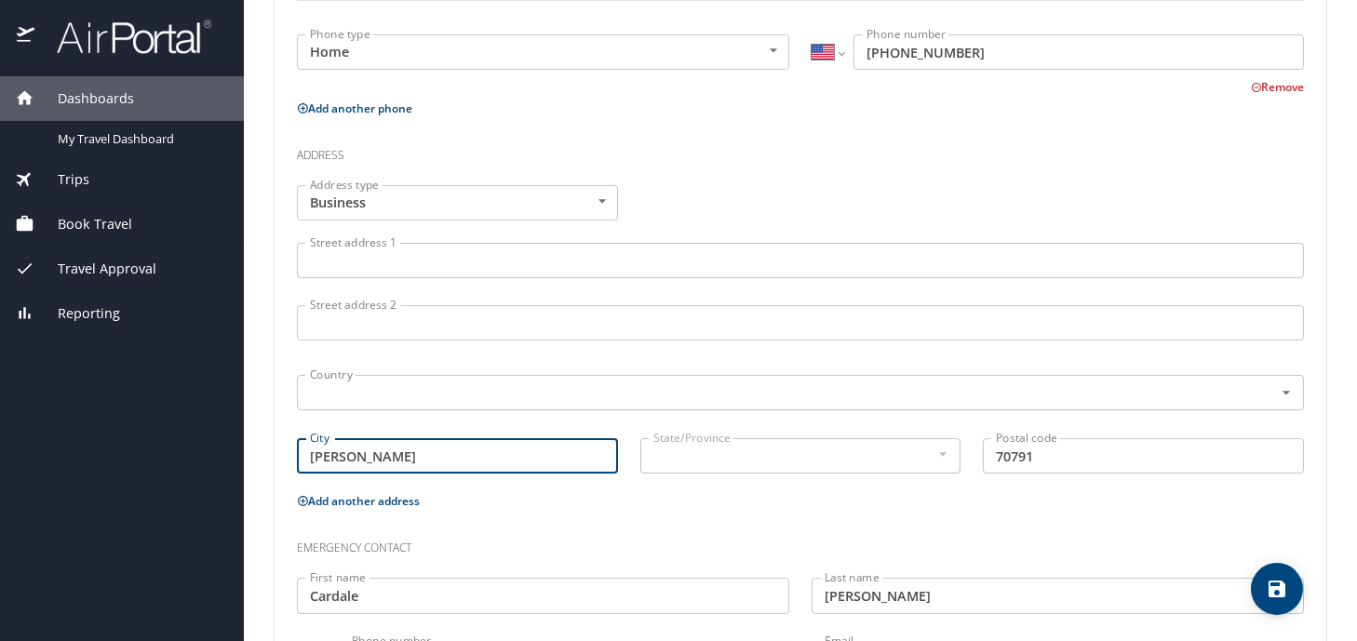
drag, startPoint x: 366, startPoint y: 446, endPoint x: 247, endPoint y: 444, distance: 119.1
click at [248, 446] on main "Travel profile Mia Alexander Personal Info Travel Documents Travel Preferences …" at bounding box center [800, 320] width 1113 height 641
type input "Baton Rouge"
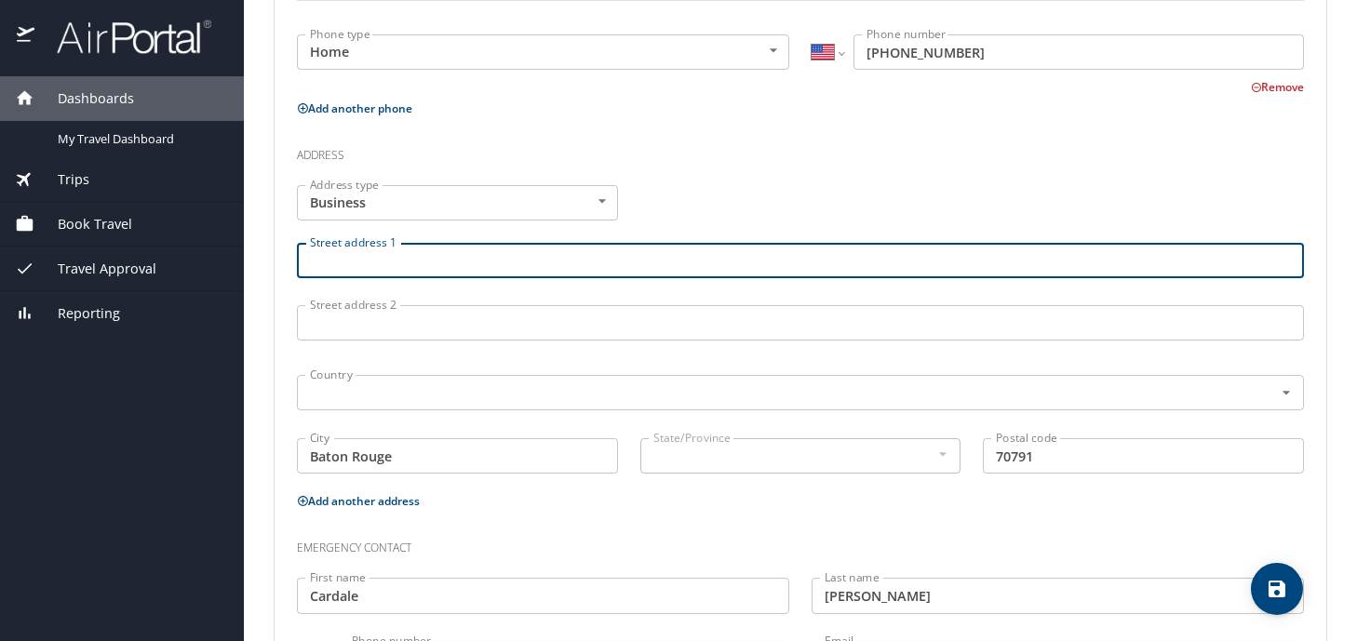
click at [404, 252] on input "Street address 1" at bounding box center [800, 260] width 1007 height 35
type input "617 N 3rd Street"
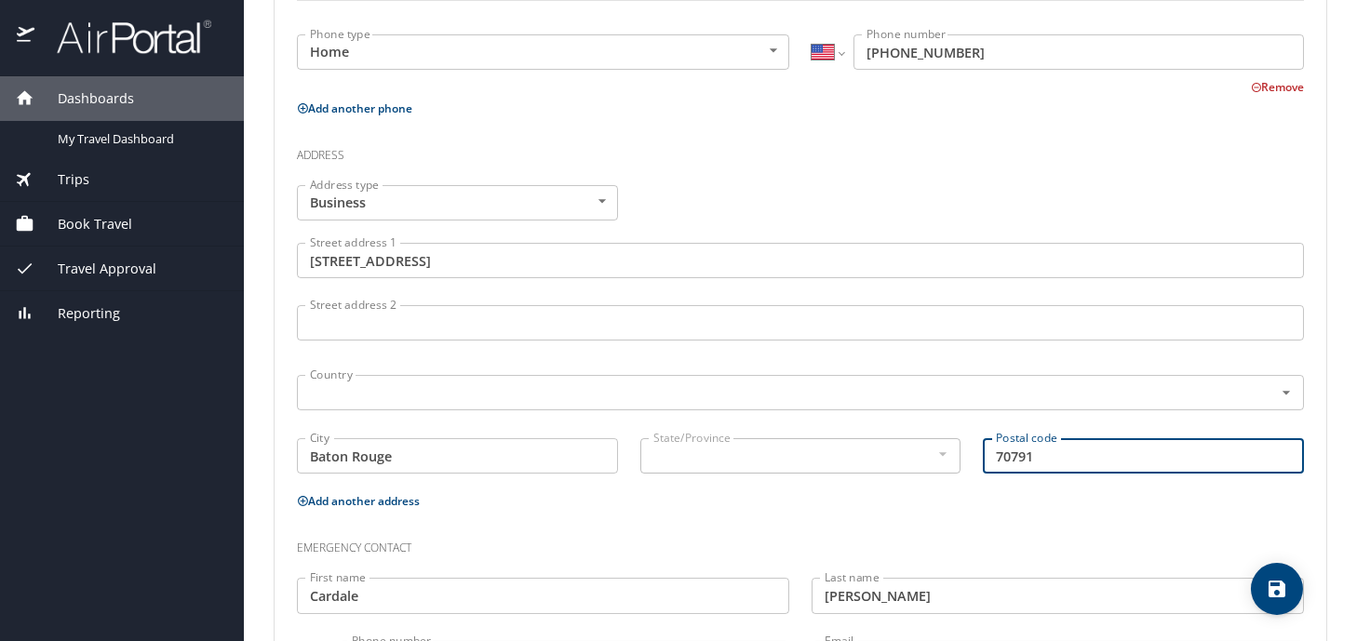
click at [1054, 450] on input "70791" at bounding box center [1143, 455] width 321 height 35
click at [577, 368] on div "Country Country" at bounding box center [800, 391] width 1007 height 47
type input "70802"
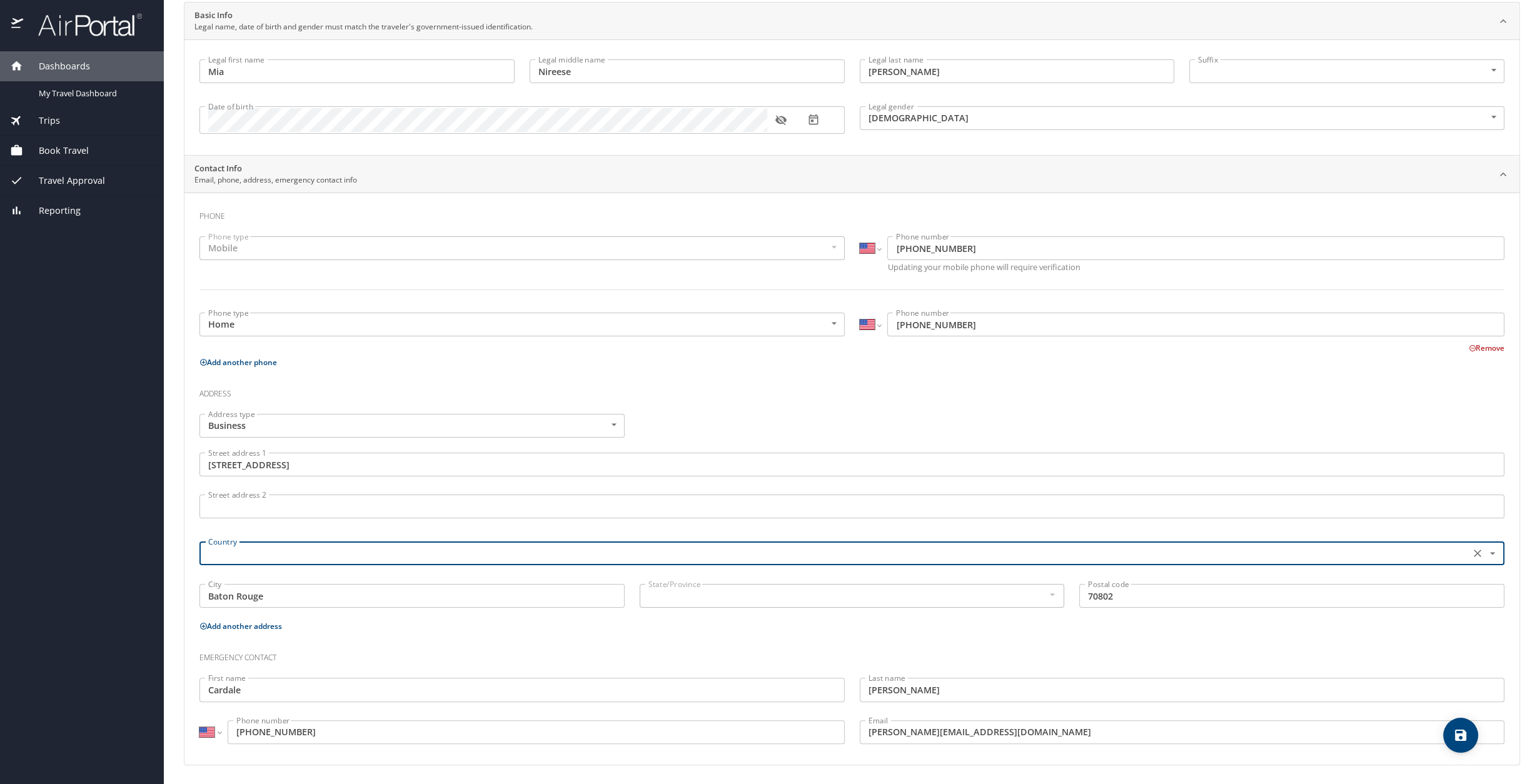
scroll to position [0, 0]
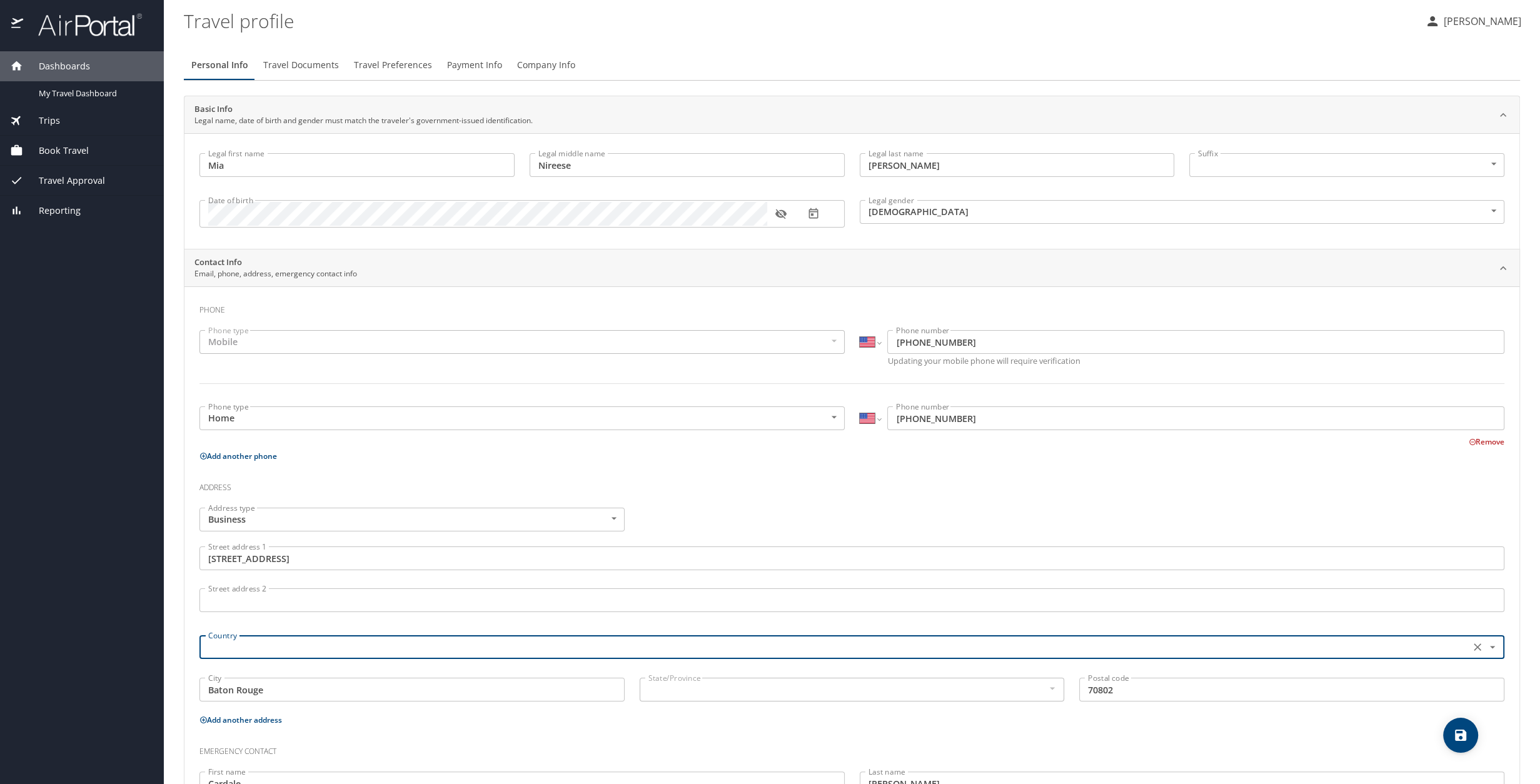
click at [911, 430] on button "save" at bounding box center [1461, 735] width 35 height 35
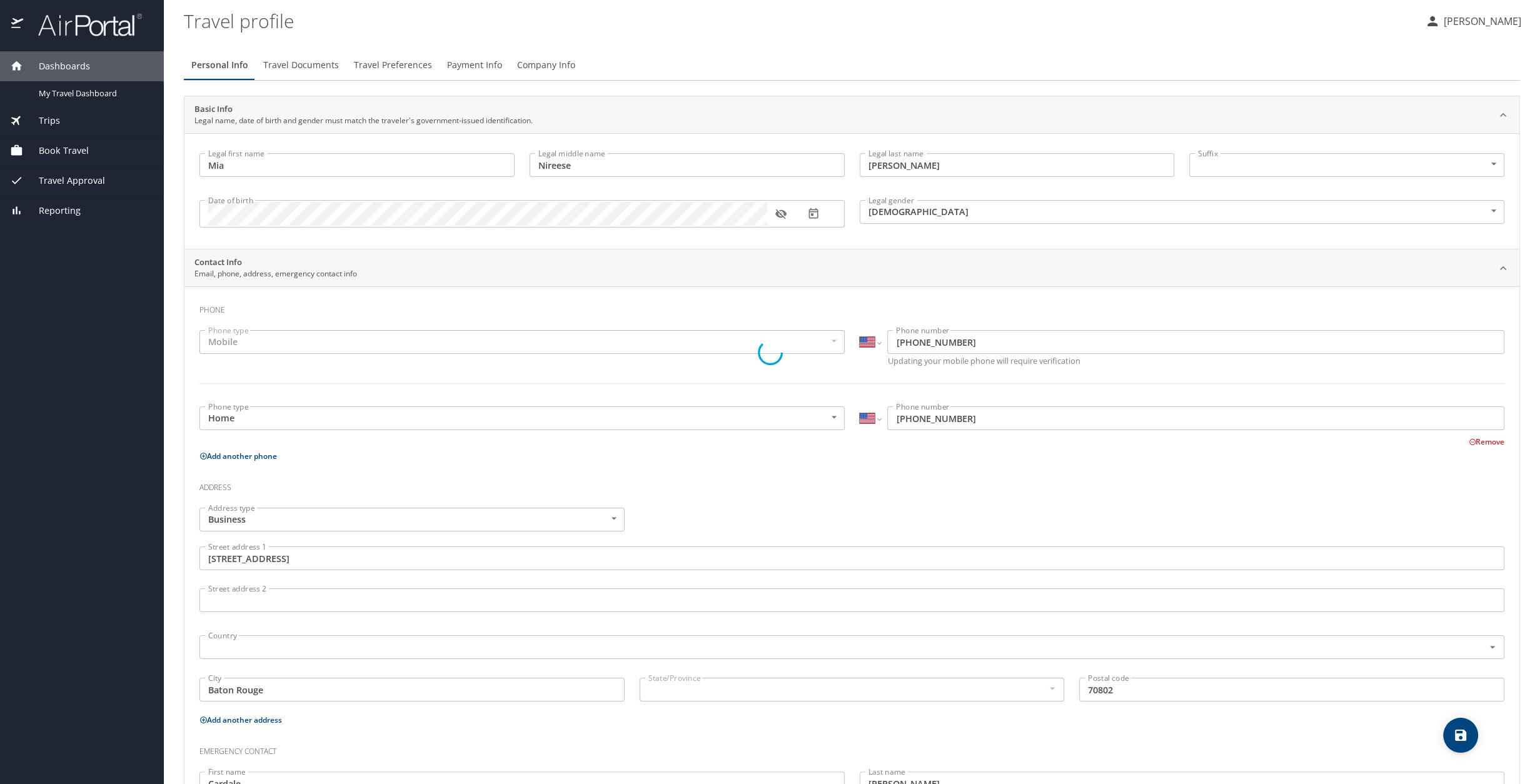
select select "US"
click at [310, 69] on span "Travel Documents" at bounding box center [301, 65] width 76 height 15
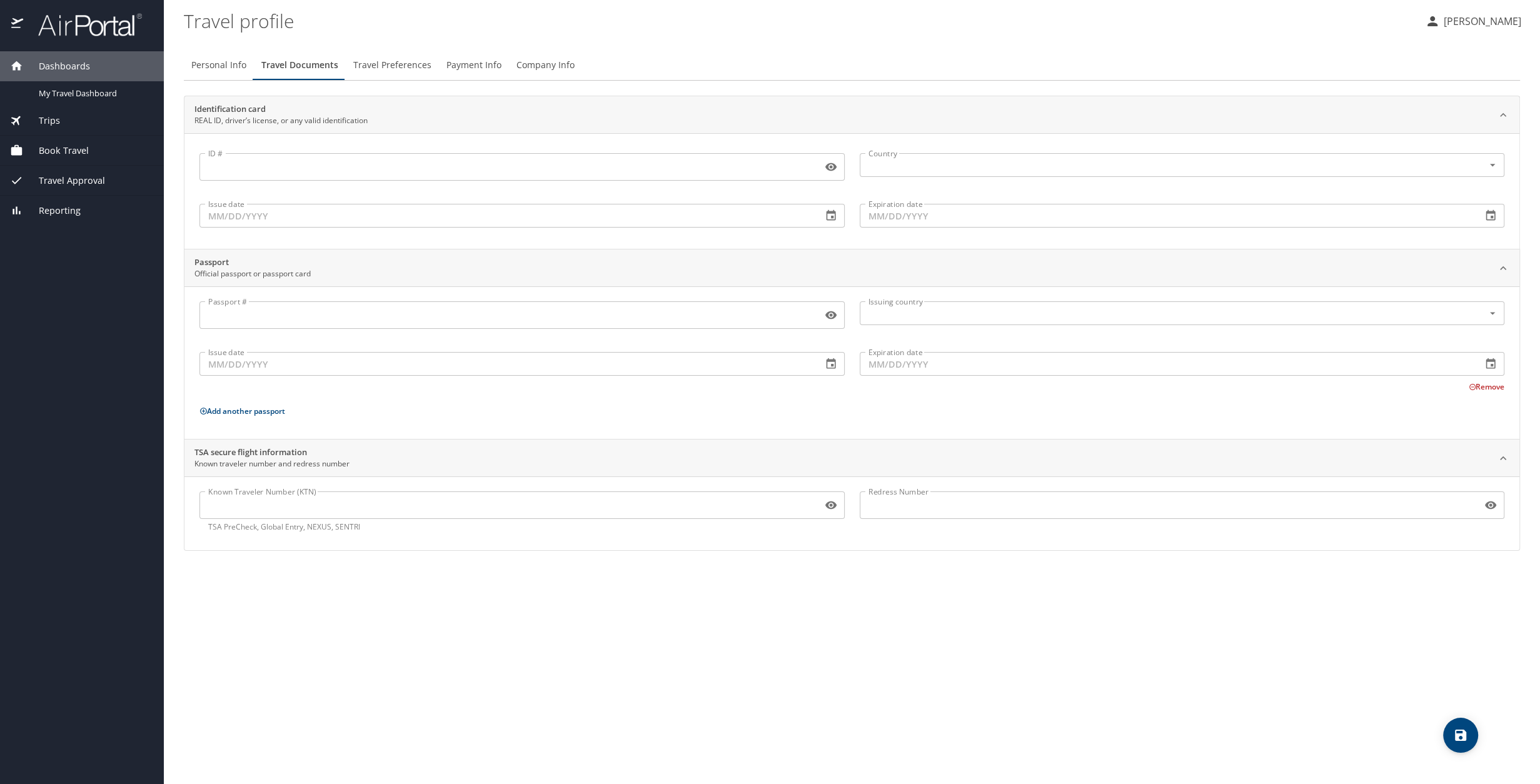
click at [374, 68] on span "Travel Preferences" at bounding box center [392, 65] width 78 height 15
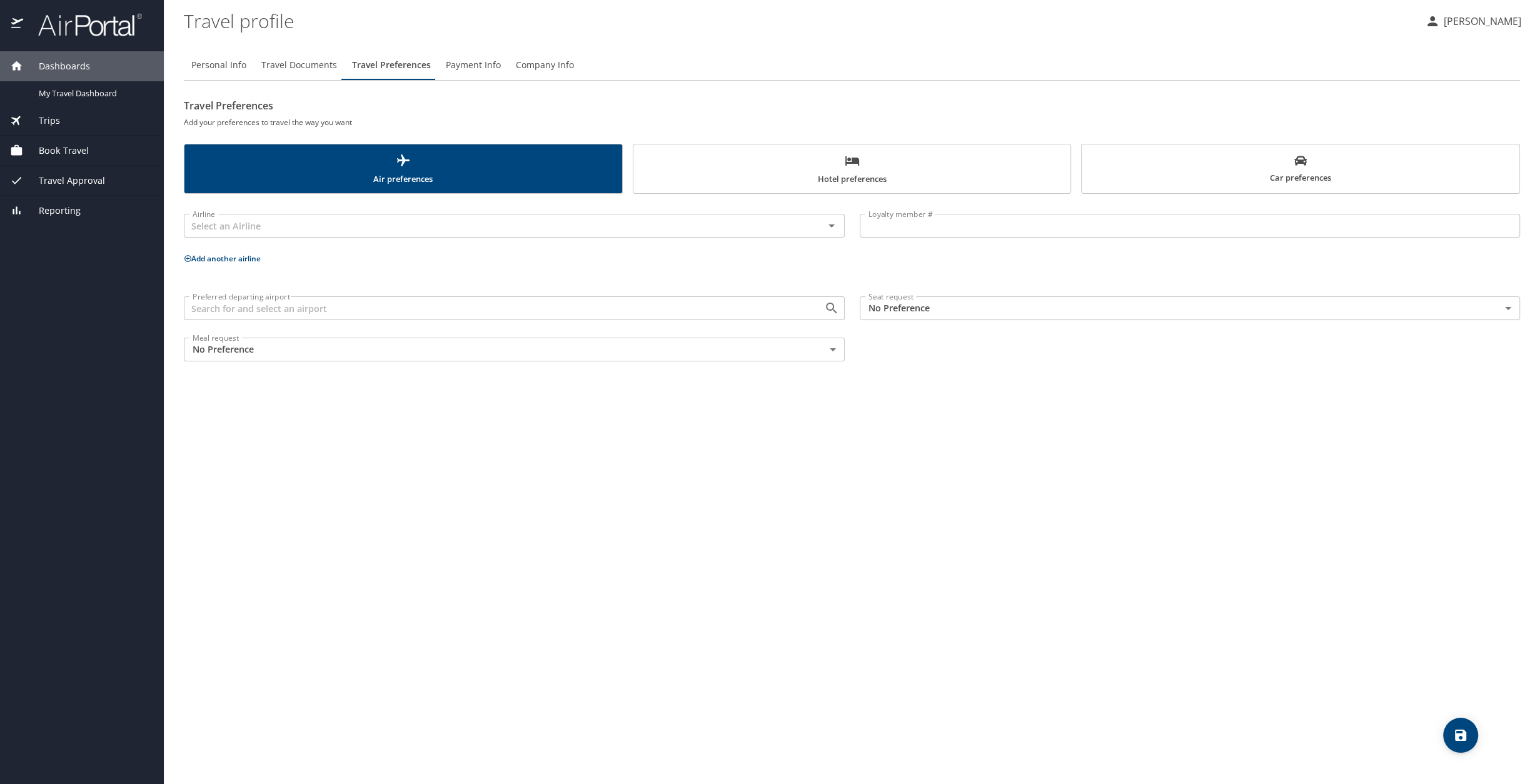
click at [478, 71] on span "Payment Info" at bounding box center [474, 65] width 55 height 15
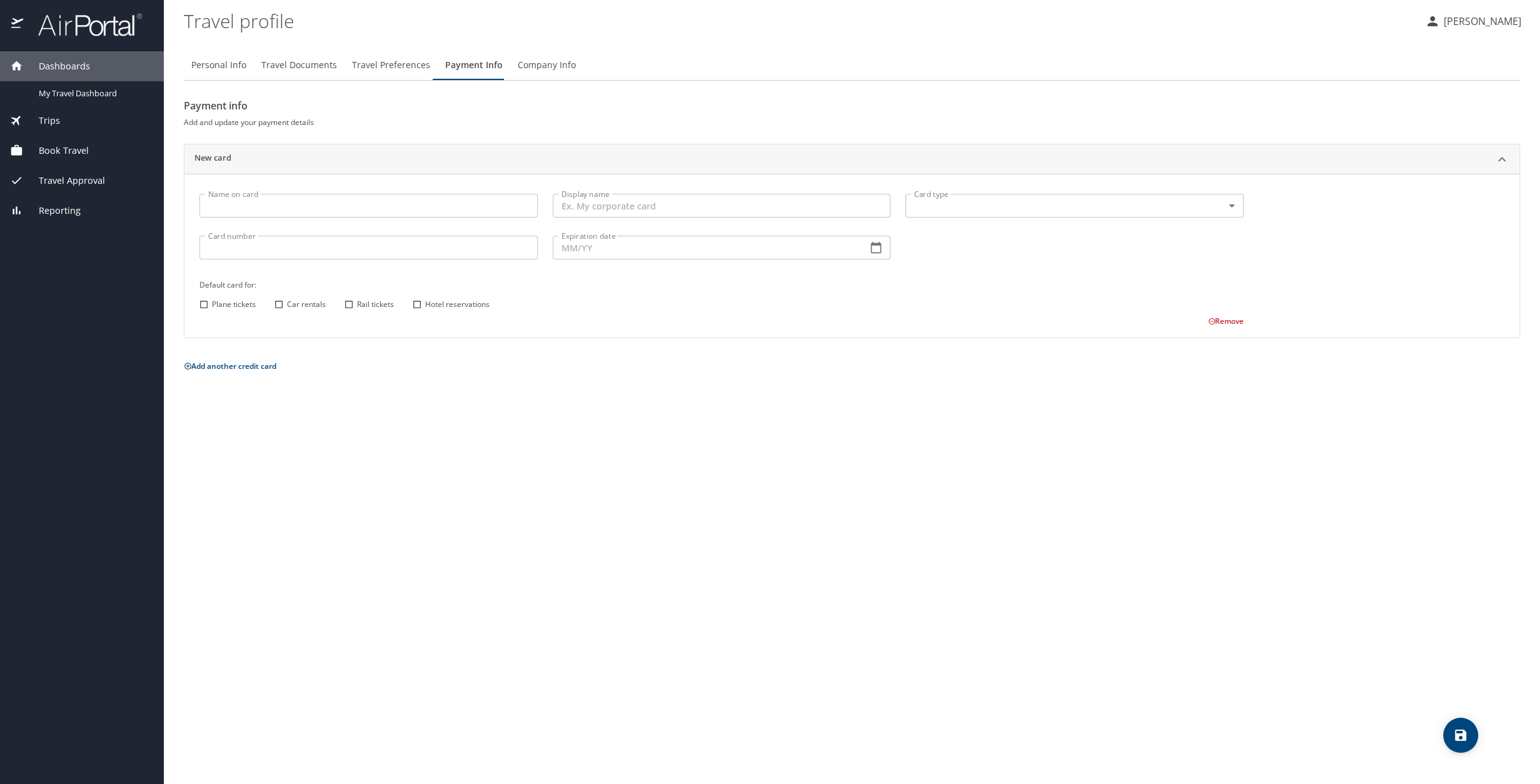
click at [521, 71] on span "Company Info" at bounding box center [547, 65] width 58 height 15
click at [387, 69] on span "Travel Preferences" at bounding box center [391, 65] width 78 height 15
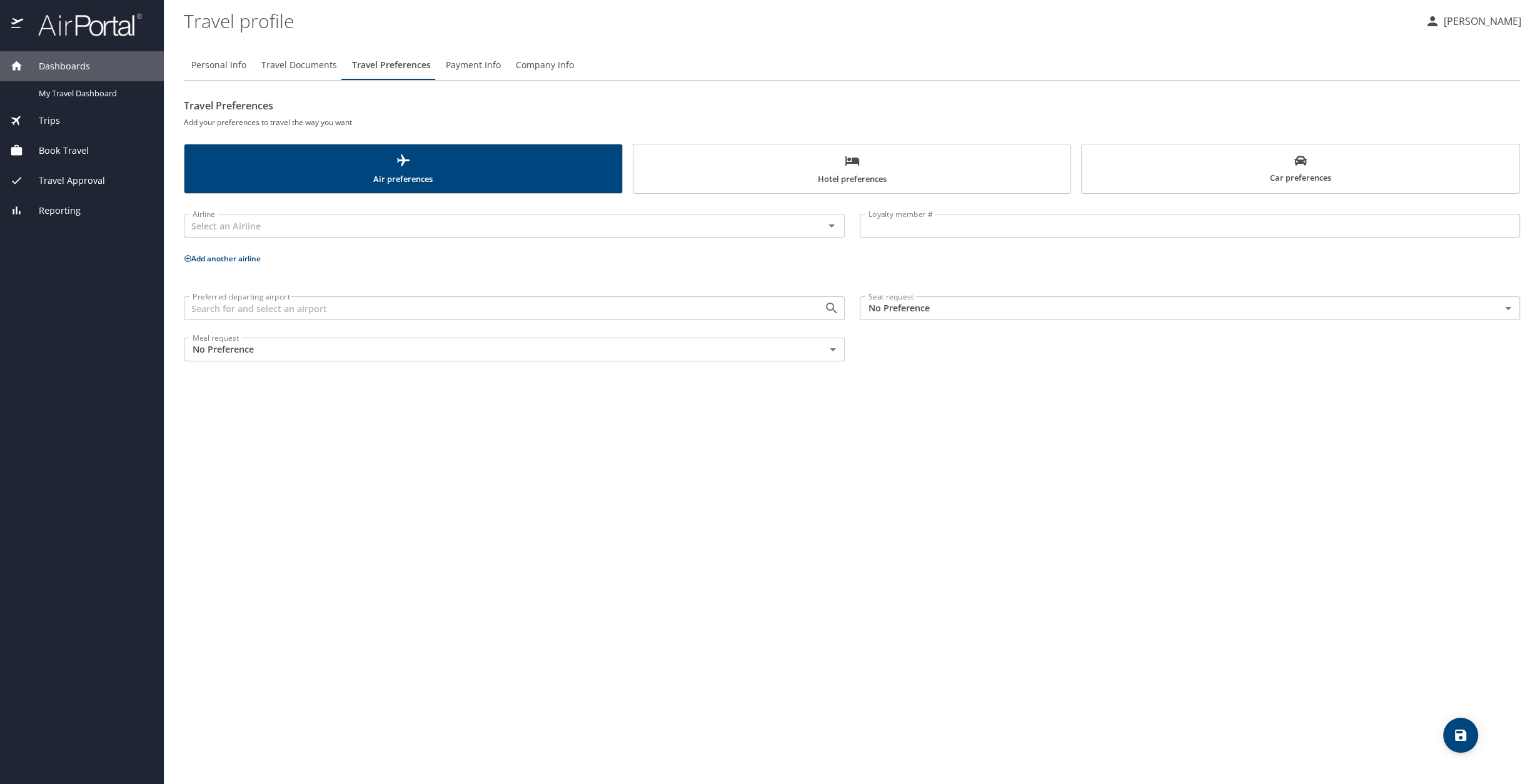
click at [911, 306] on body "Dashboards My Travel Dashboard Trips Current / Future Trips Past Trips Trips Mi…" at bounding box center [770, 392] width 1540 height 784
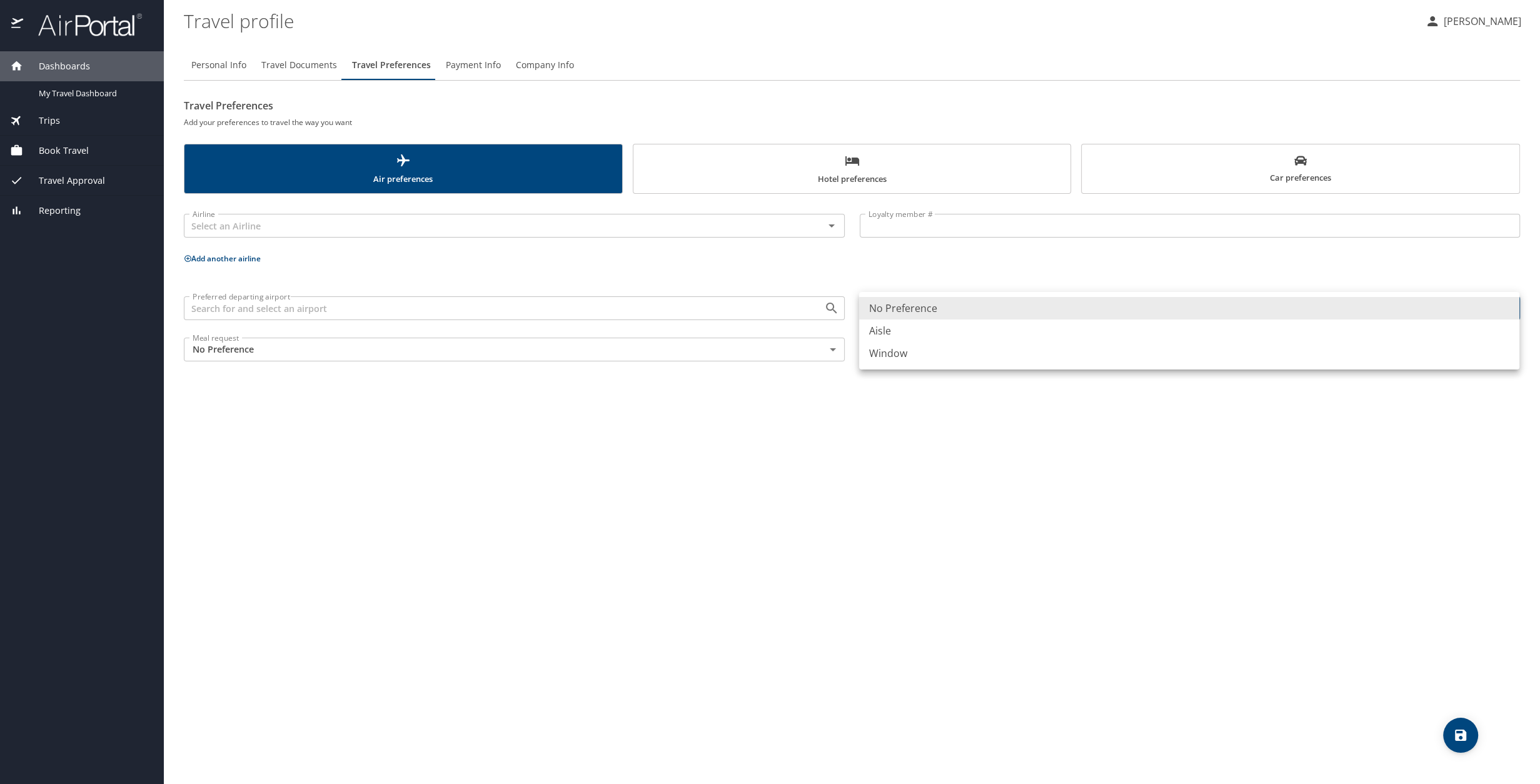
click at [911, 351] on li "Window" at bounding box center [1189, 353] width 660 height 23
type input "Window"
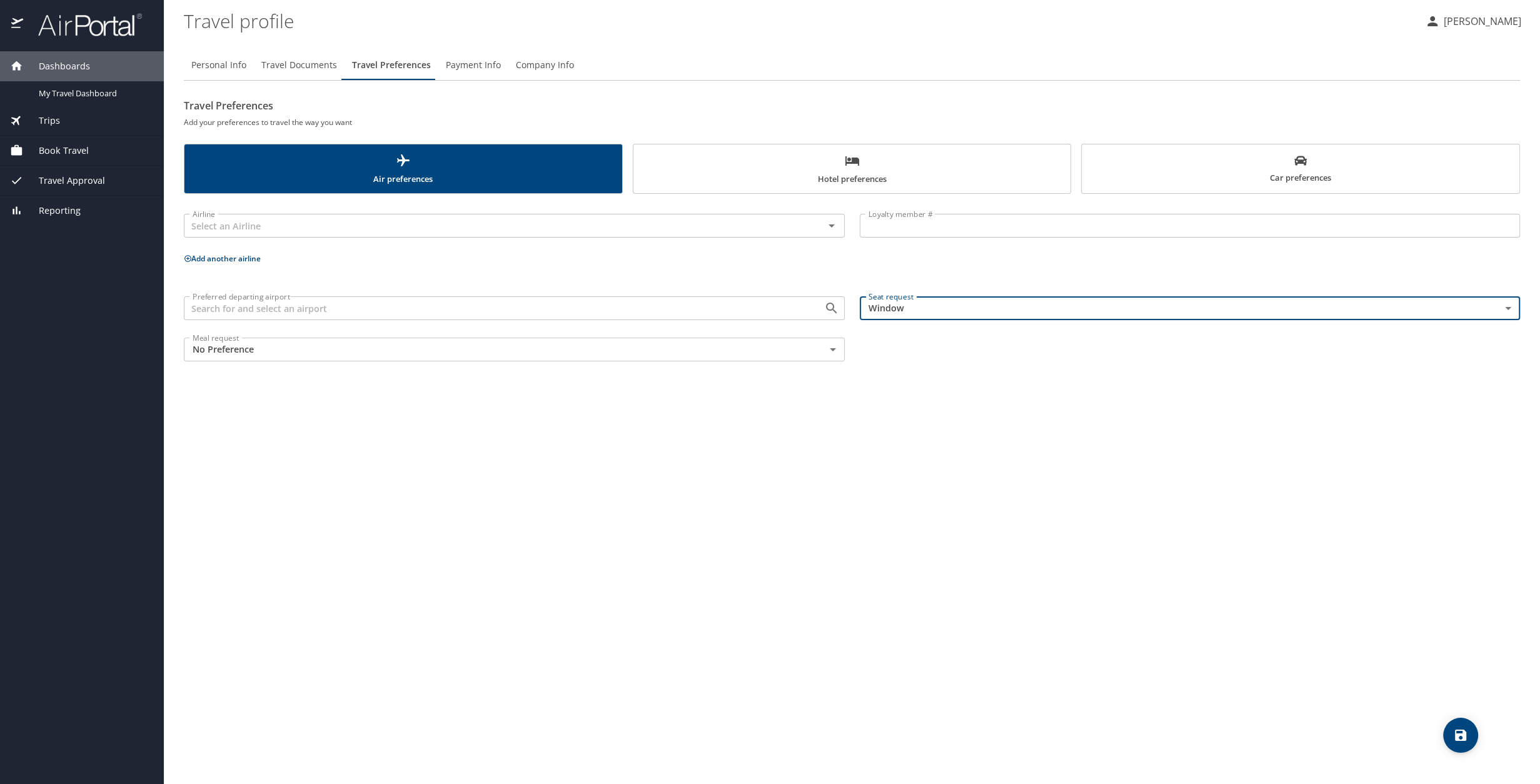
click at [833, 349] on body "Dashboards My Travel Dashboard Trips Current / Future Trips Past Trips Trips Mi…" at bounding box center [770, 392] width 1540 height 784
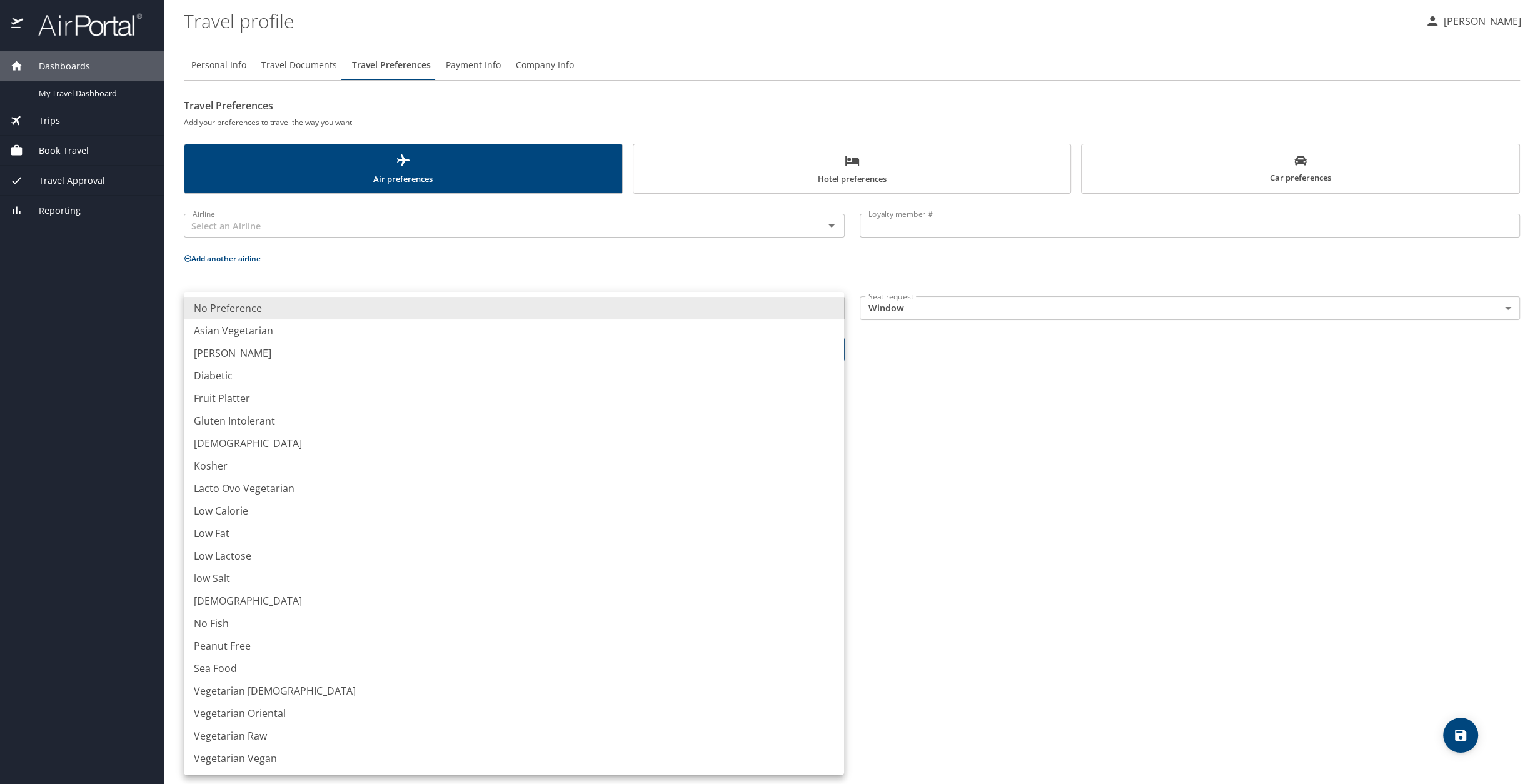
click at [911, 430] on div at bounding box center [770, 392] width 1540 height 784
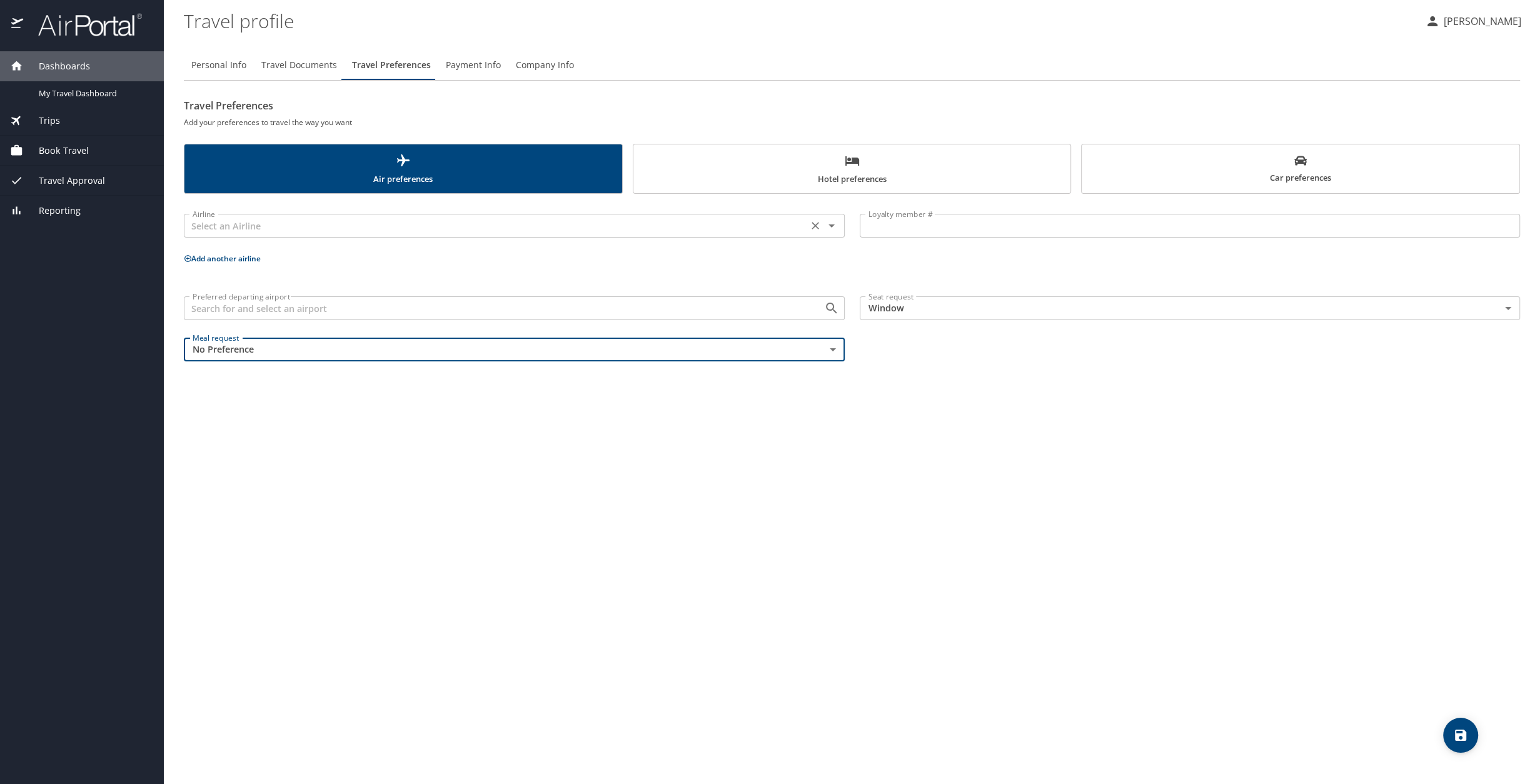
click at [829, 230] on icon "Open" at bounding box center [832, 226] width 15 height 15
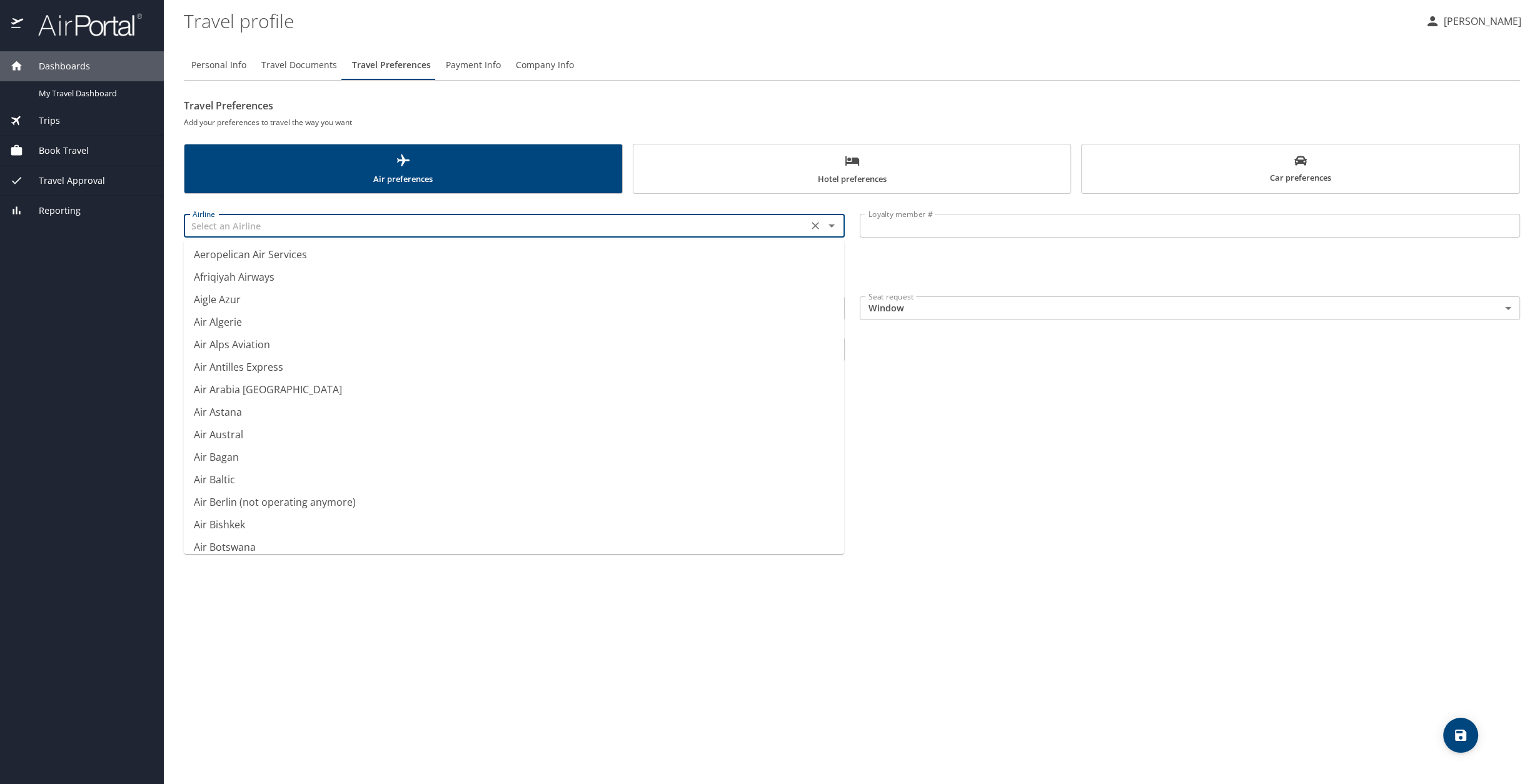
scroll to position [250, 0]
type input "Air Astana"
click at [911, 430] on div "Personal Info Travel Documents Travel Preferences Payment Info Company Info Tra…" at bounding box center [852, 412] width 1336 height 744
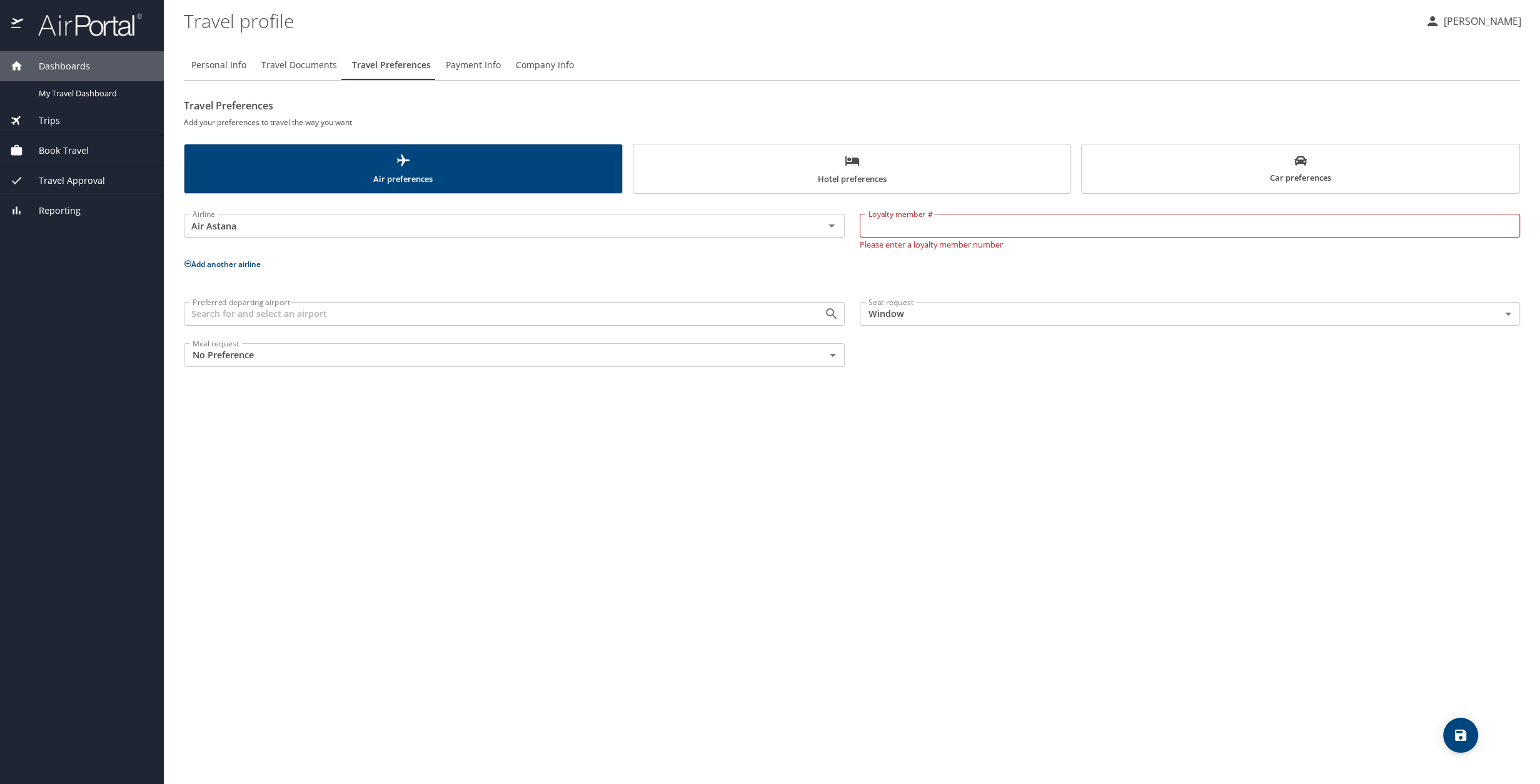
click at [446, 68] on span "Payment Info" at bounding box center [474, 65] width 55 height 15
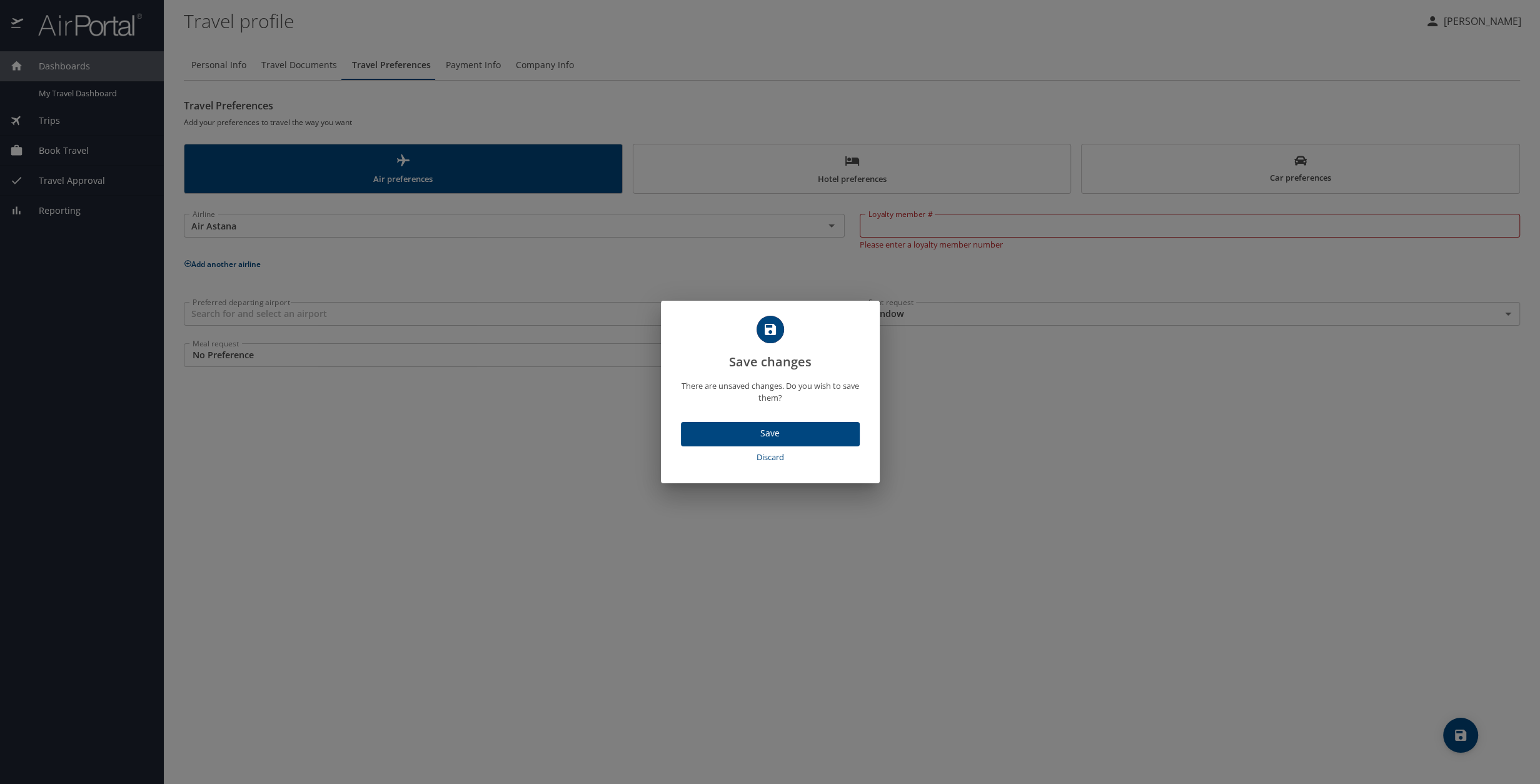
click at [771, 430] on span "Discard" at bounding box center [770, 457] width 169 height 14
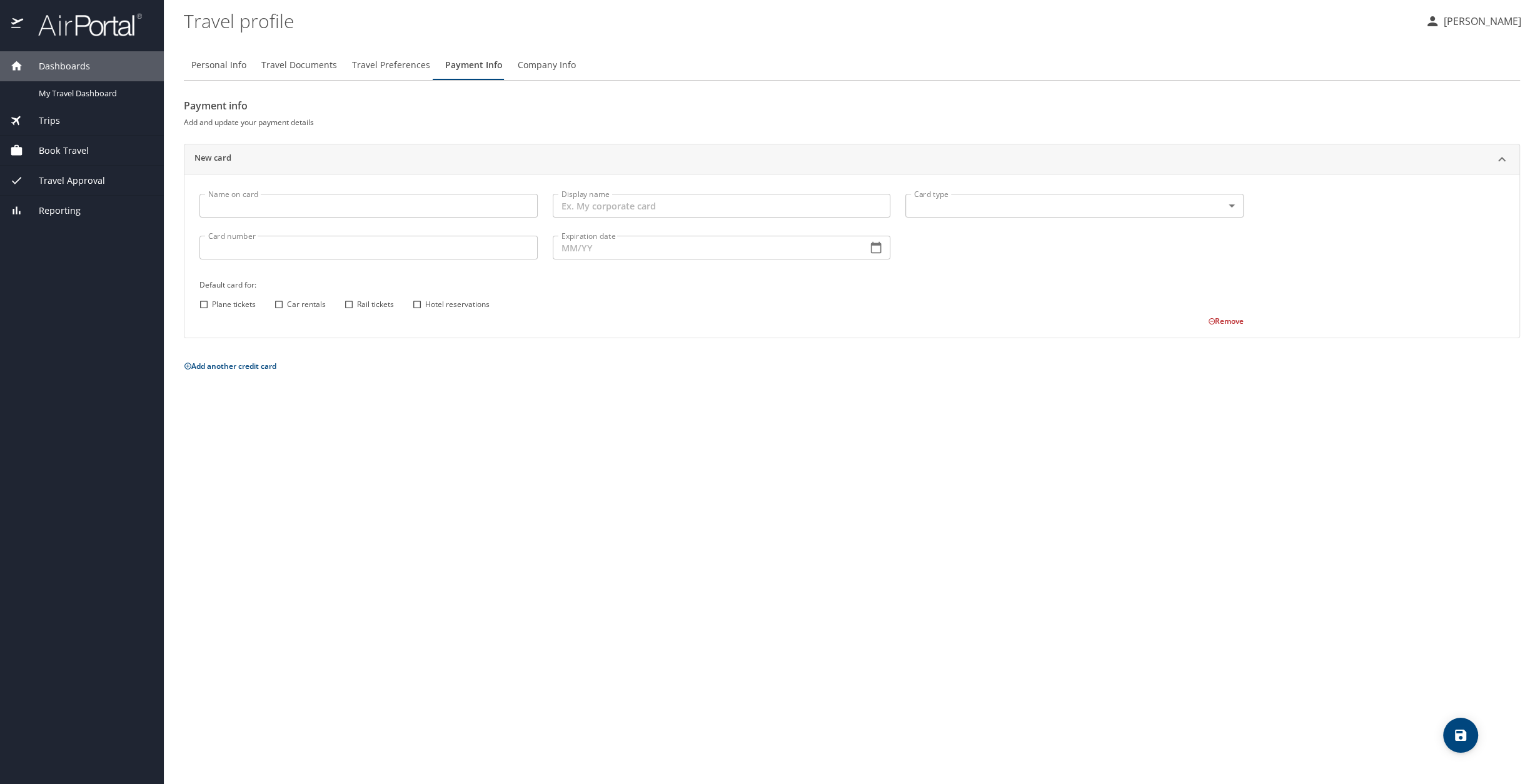
click at [396, 73] on button "Travel Preferences" at bounding box center [391, 64] width 93 height 30
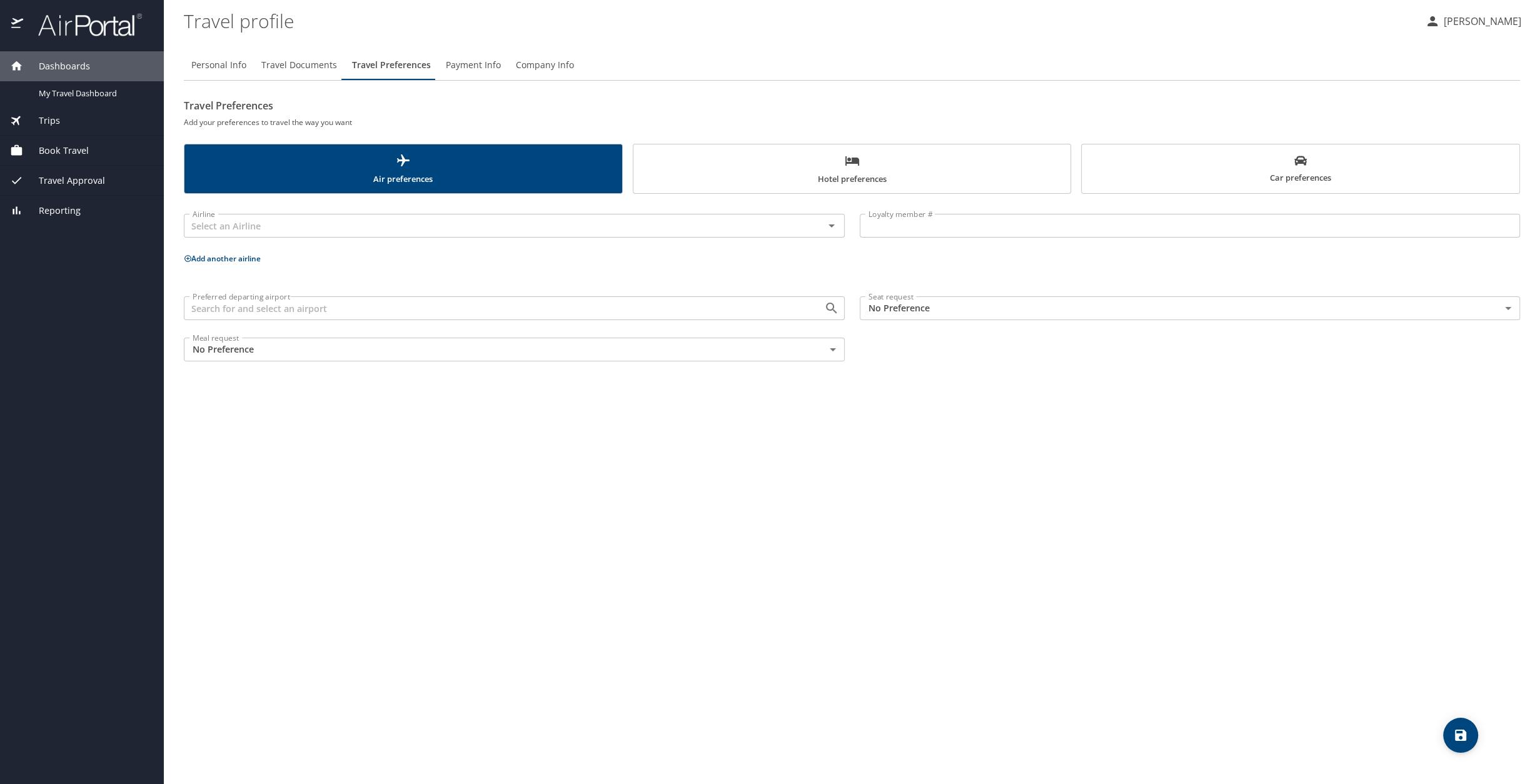
click at [911, 318] on body "Dashboards My Travel Dashboard Trips Current / Future Trips Past Trips Trips Mi…" at bounding box center [770, 392] width 1540 height 784
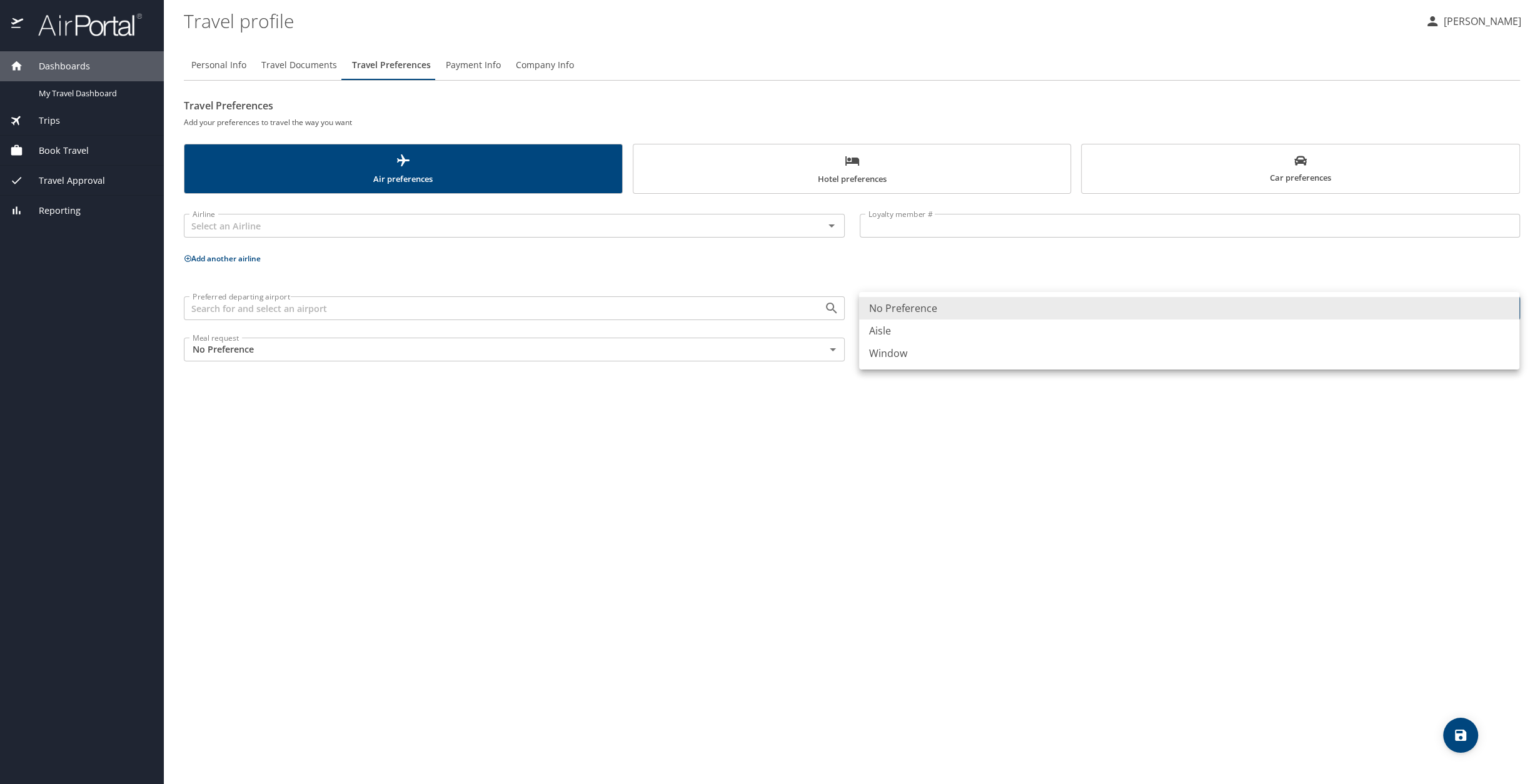
click at [911, 356] on li "Window" at bounding box center [1189, 353] width 660 height 23
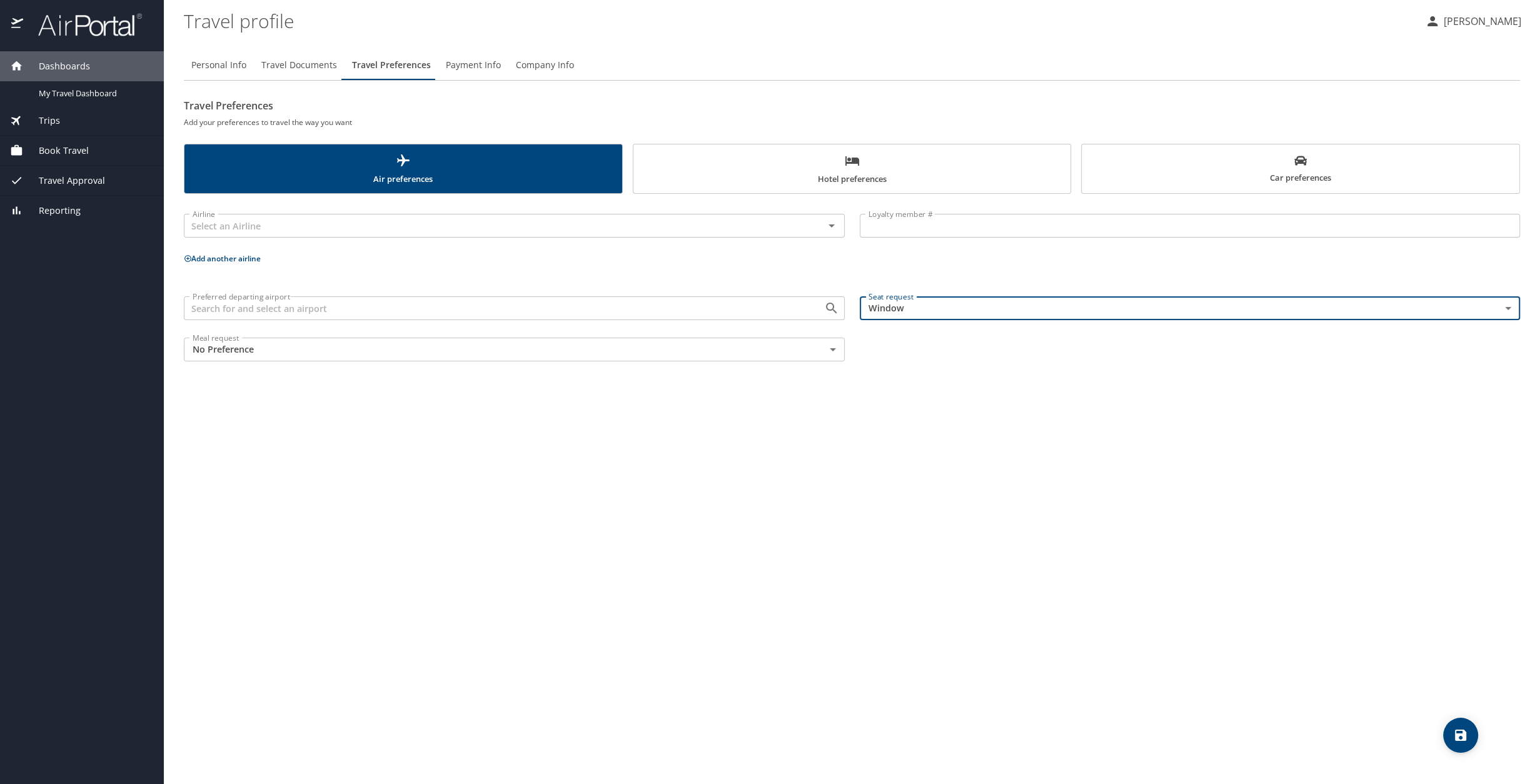
type input "Window"
click at [833, 343] on body "Dashboards My Travel Dashboard Trips Current / Future Trips Past Trips Trips Mi…" at bounding box center [770, 392] width 1540 height 784
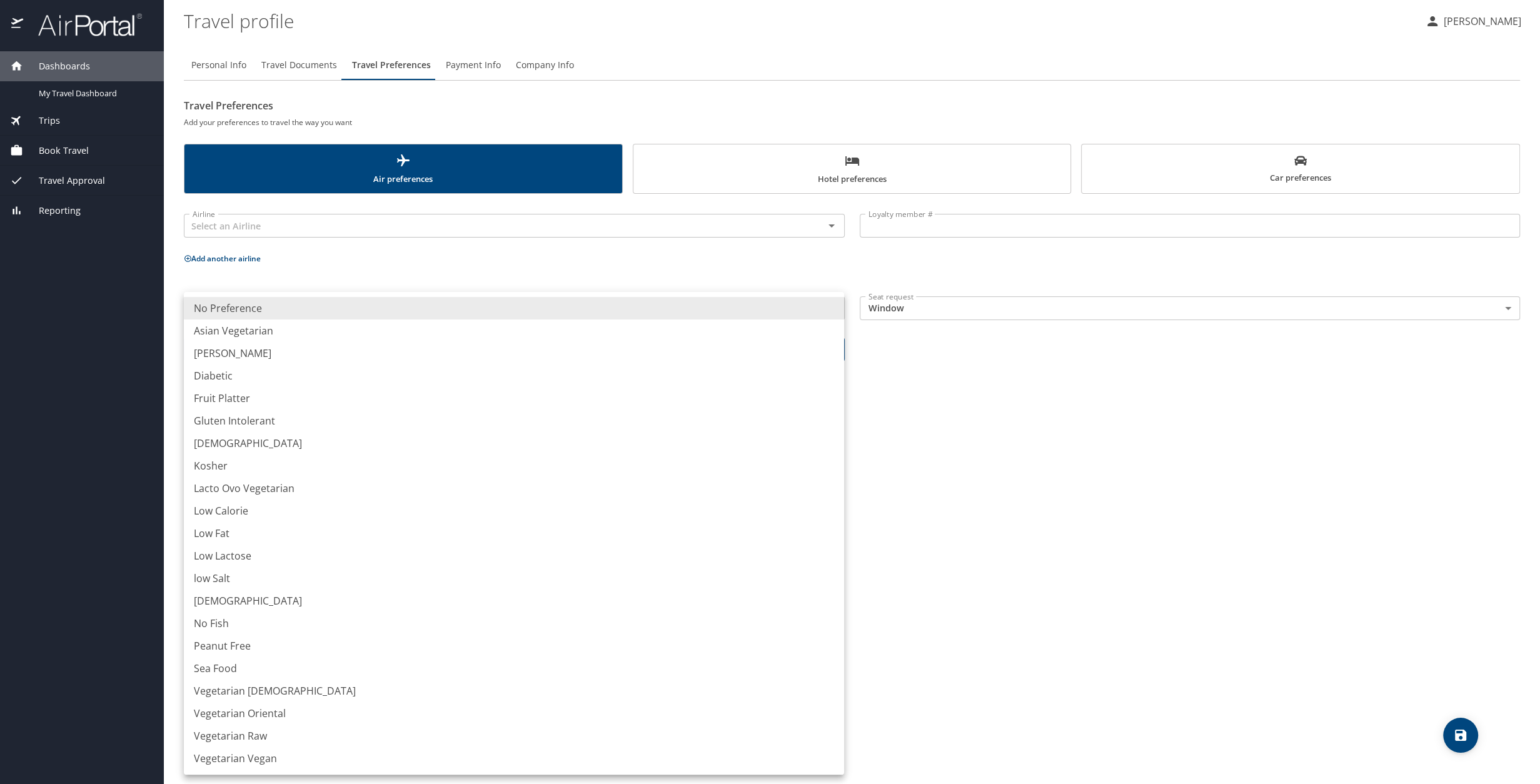
click at [911, 430] on div at bounding box center [770, 392] width 1540 height 784
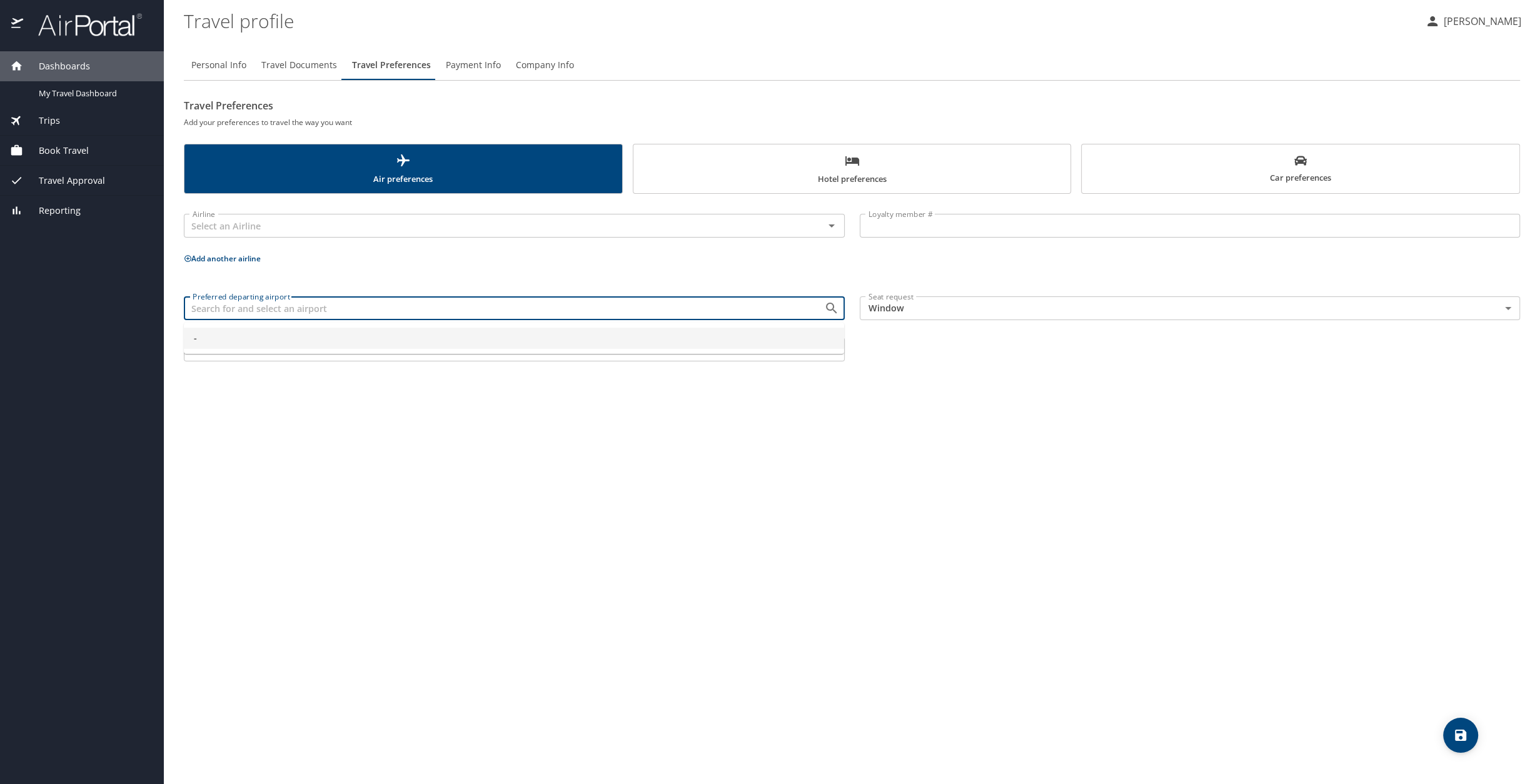
click at [685, 305] on input "Preferred departing airport" at bounding box center [496, 308] width 617 height 16
type input "-"
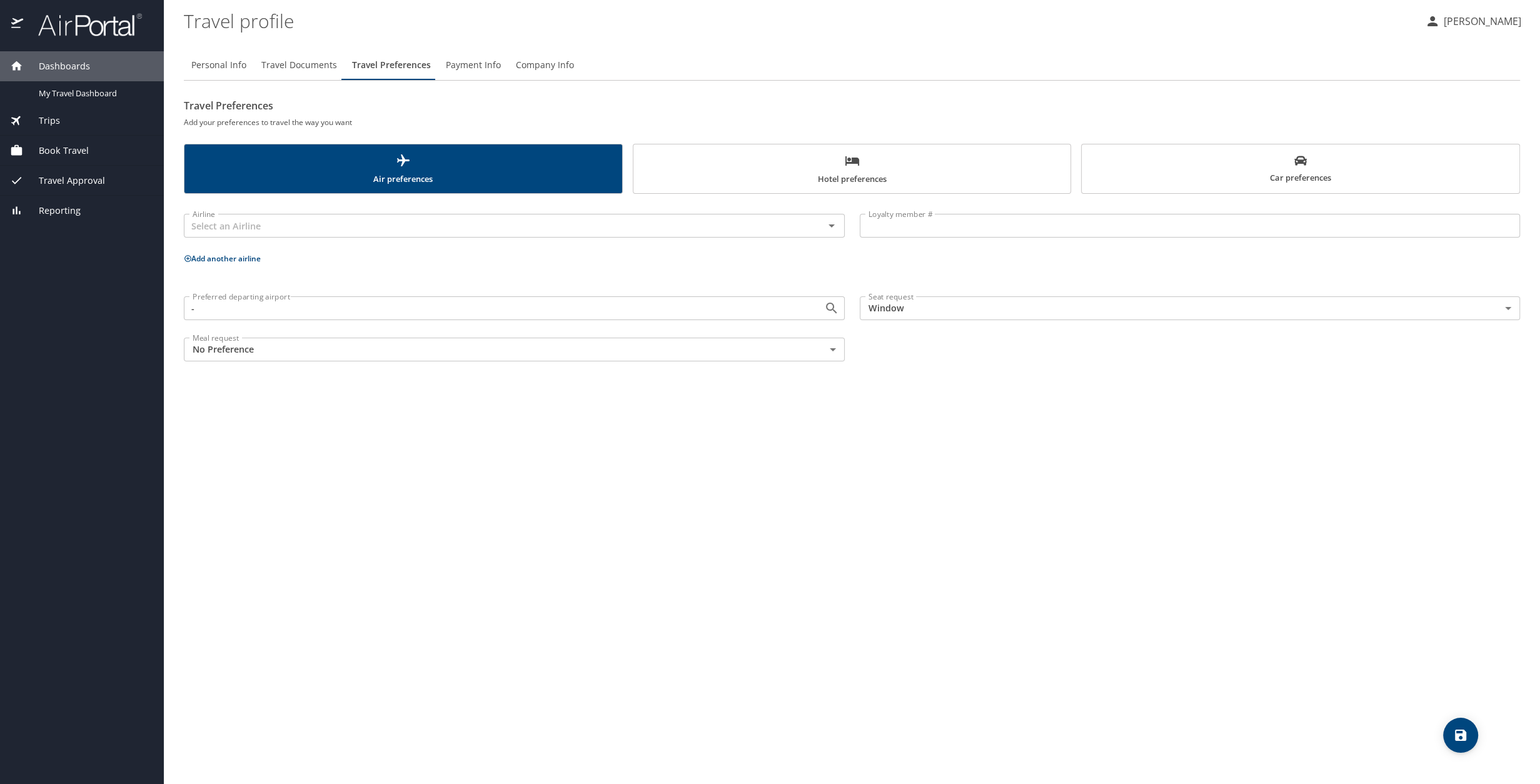
click at [511, 430] on div "Personal Info Travel Documents Travel Preferences Payment Info Company Info Tra…" at bounding box center [852, 412] width 1336 height 744
click at [320, 71] on span "Travel Documents" at bounding box center [299, 65] width 76 height 15
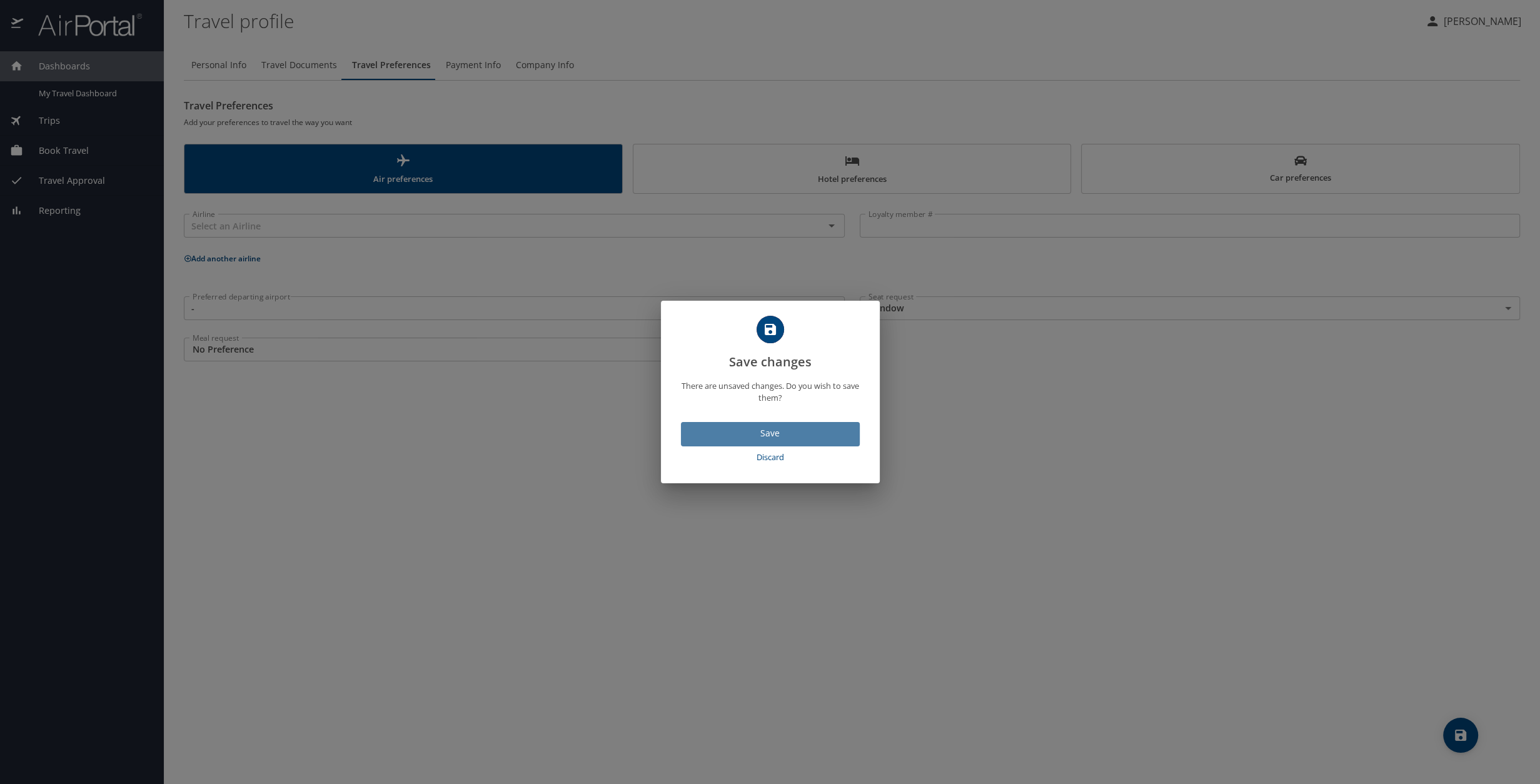
click at [779, 430] on span "Save" at bounding box center [770, 433] width 159 height 15
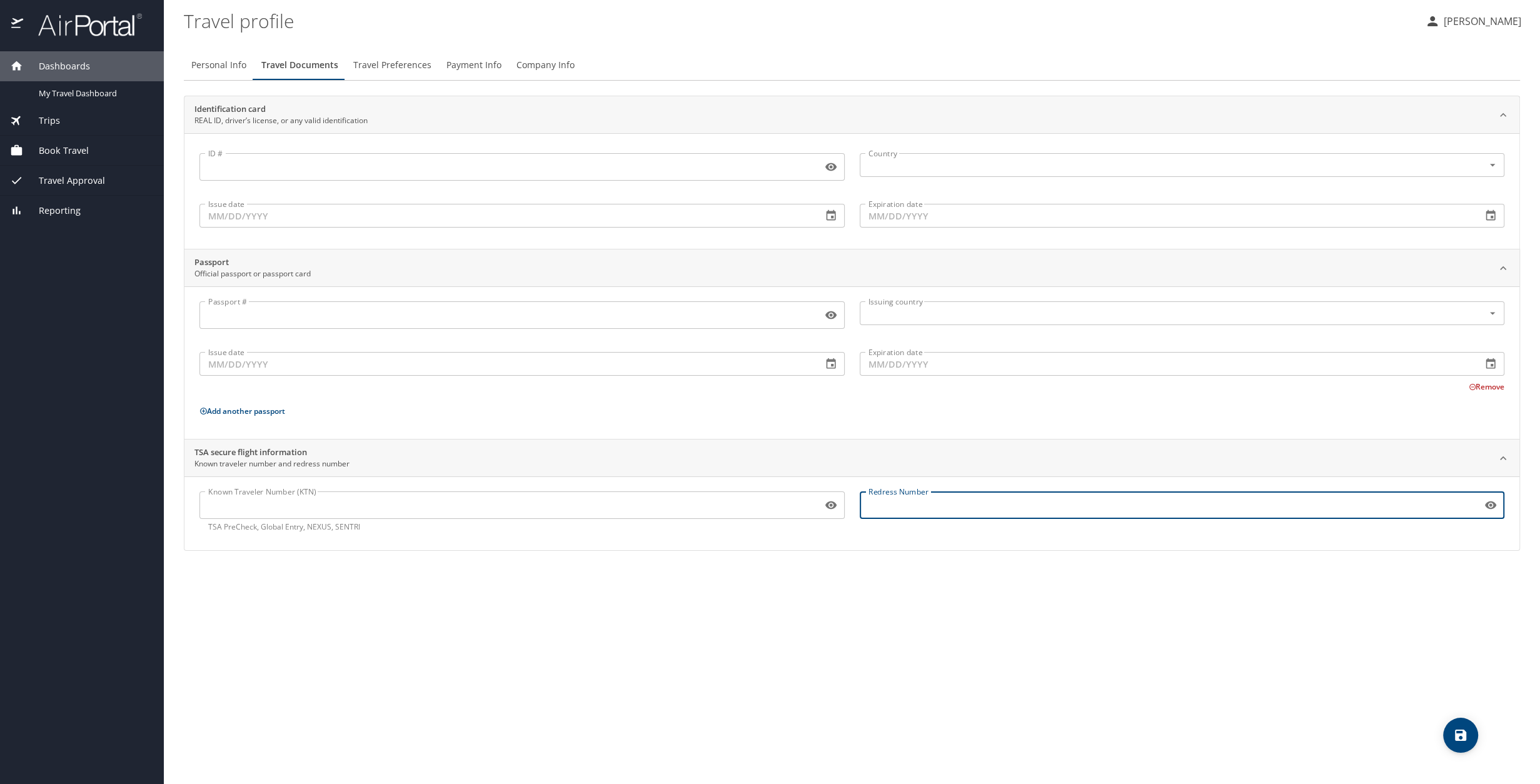
click at [911, 430] on input "Redress Number" at bounding box center [1168, 505] width 617 height 24
click at [495, 430] on input "Known Traveler Number (KTN)" at bounding box center [508, 505] width 617 height 24
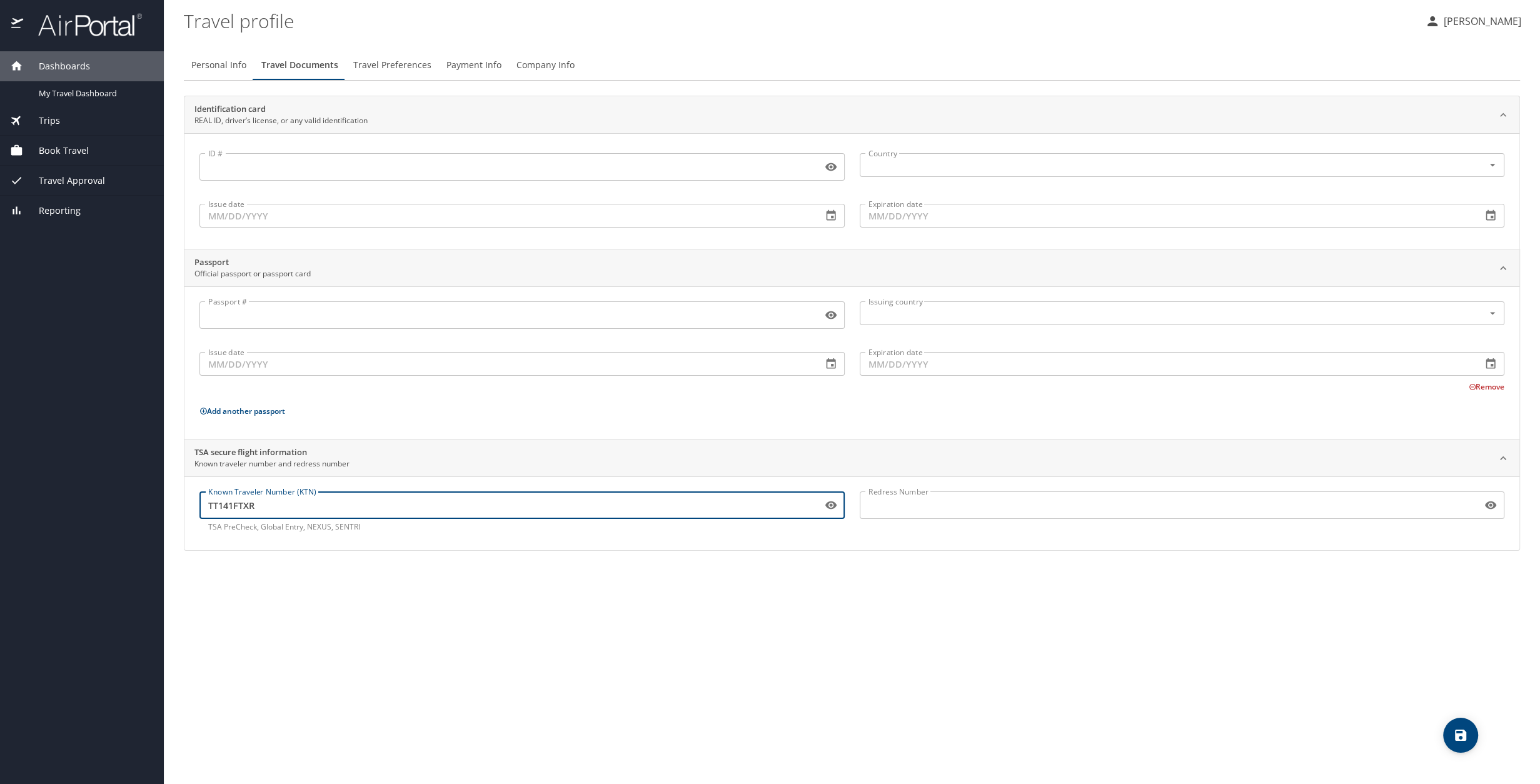
type input "TT141FTXR"
click at [679, 430] on div "Personal Info Travel Documents Travel Preferences Payment Info Company Info Ide…" at bounding box center [852, 412] width 1336 height 744
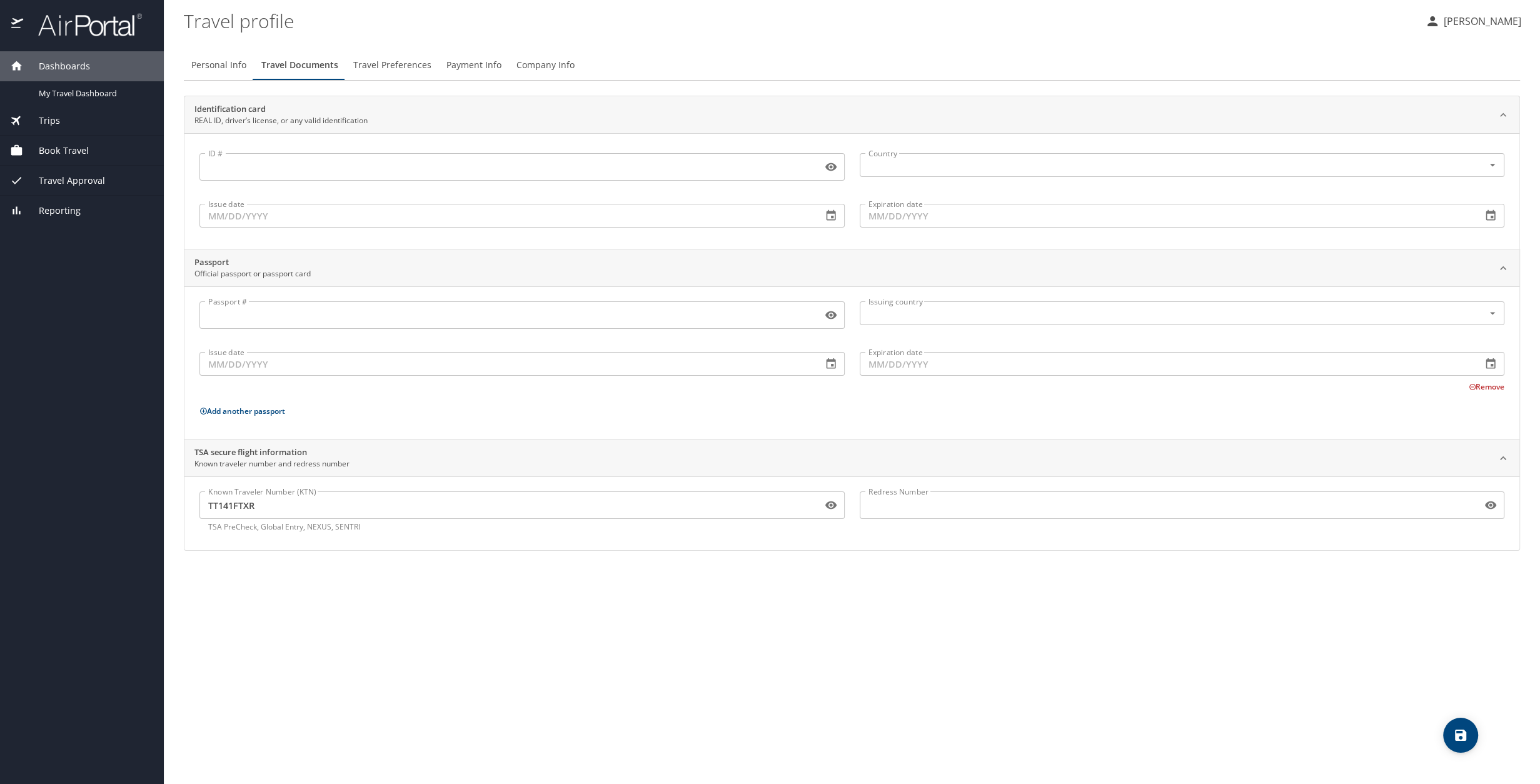
click at [911, 430] on input "Redress Number" at bounding box center [1168, 505] width 617 height 24
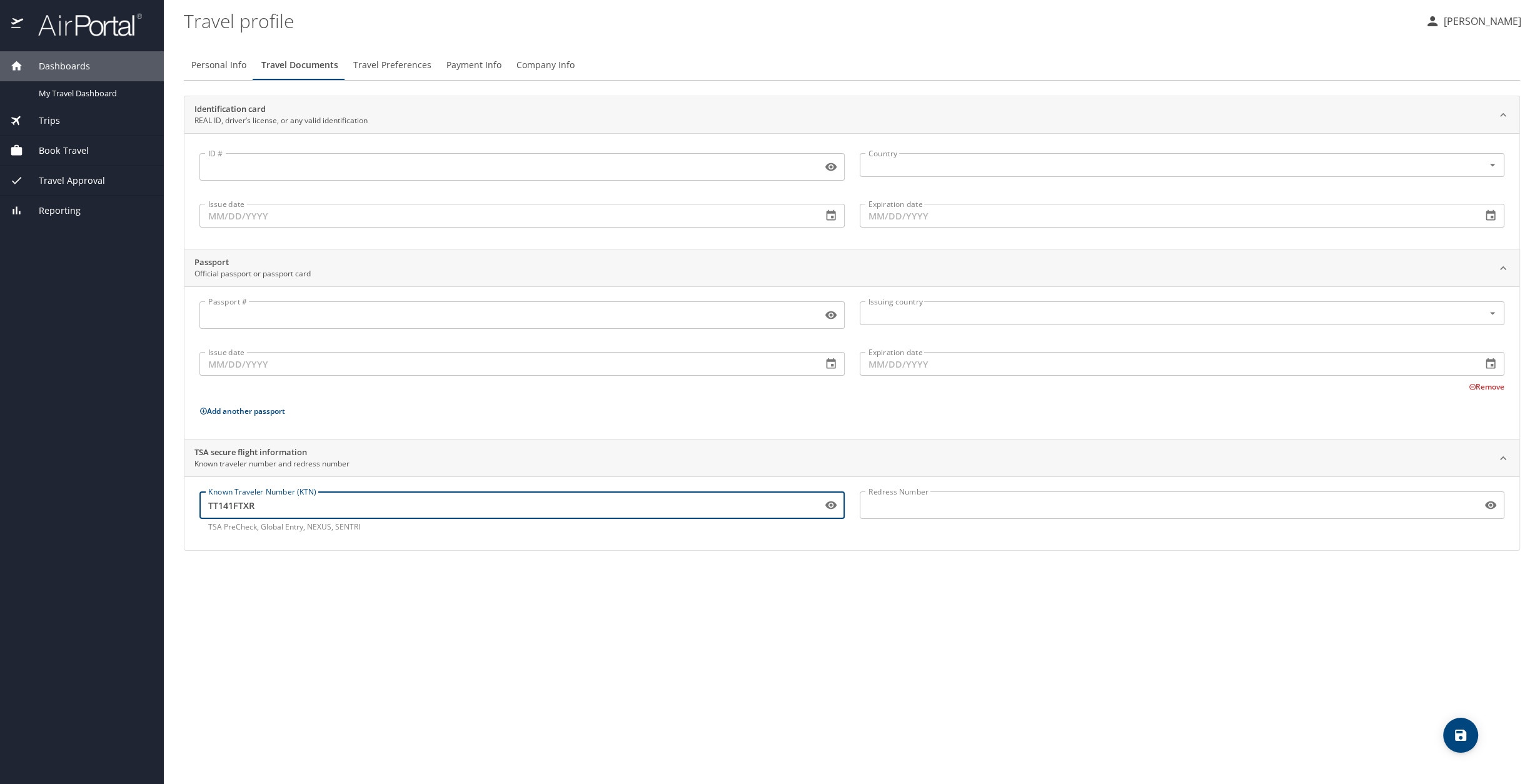
drag, startPoint x: 272, startPoint y: 507, endPoint x: 203, endPoint y: 505, distance: 69.0
click at [203, 430] on input "TT141FTXR" at bounding box center [508, 505] width 617 height 24
drag, startPoint x: 987, startPoint y: 518, endPoint x: 985, endPoint y: 509, distance: 9.2
click at [911, 430] on div "Redress Number Redress Number" at bounding box center [1182, 512] width 660 height 56
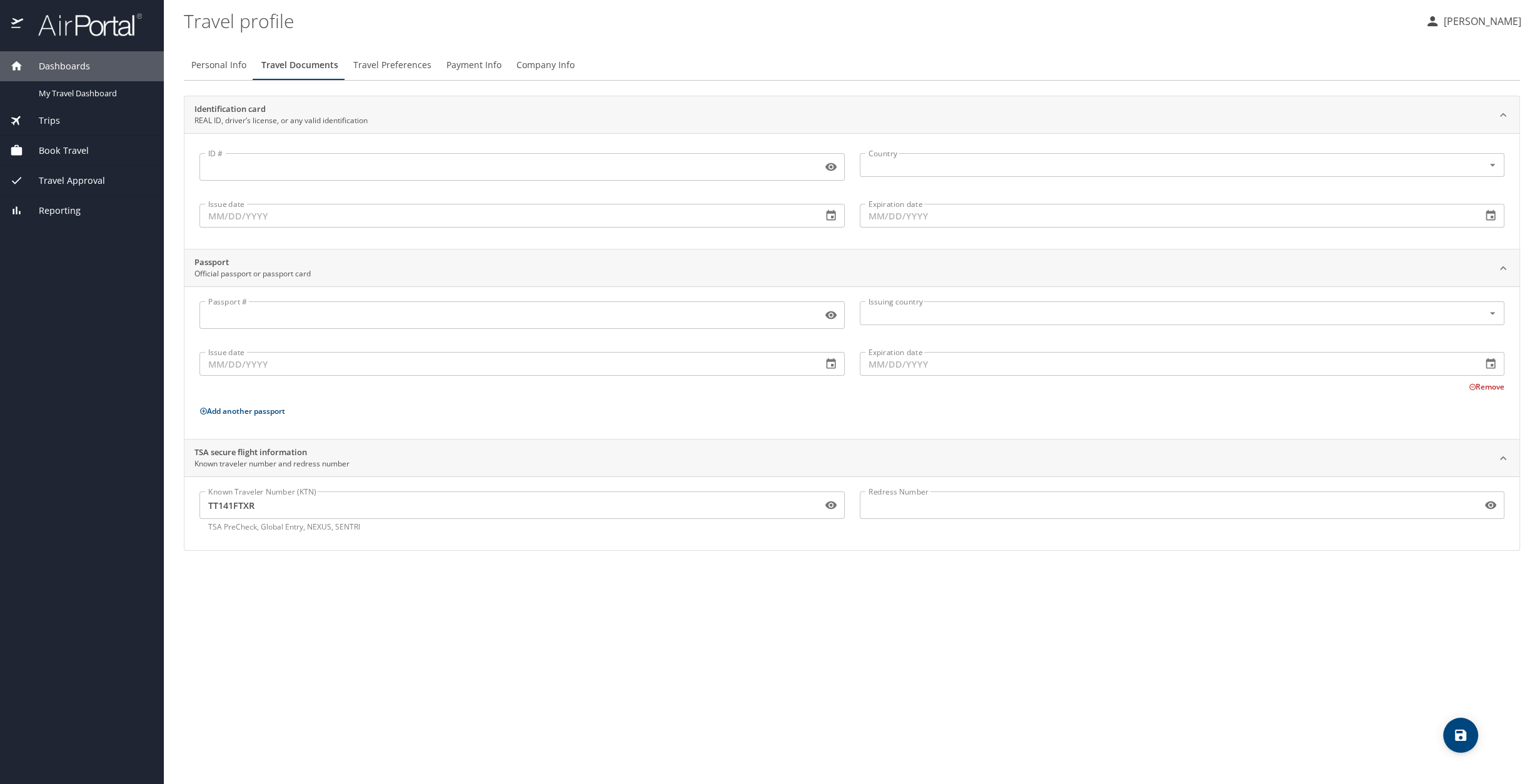
click at [911, 430] on input "Redress Number" at bounding box center [1168, 505] width 617 height 24
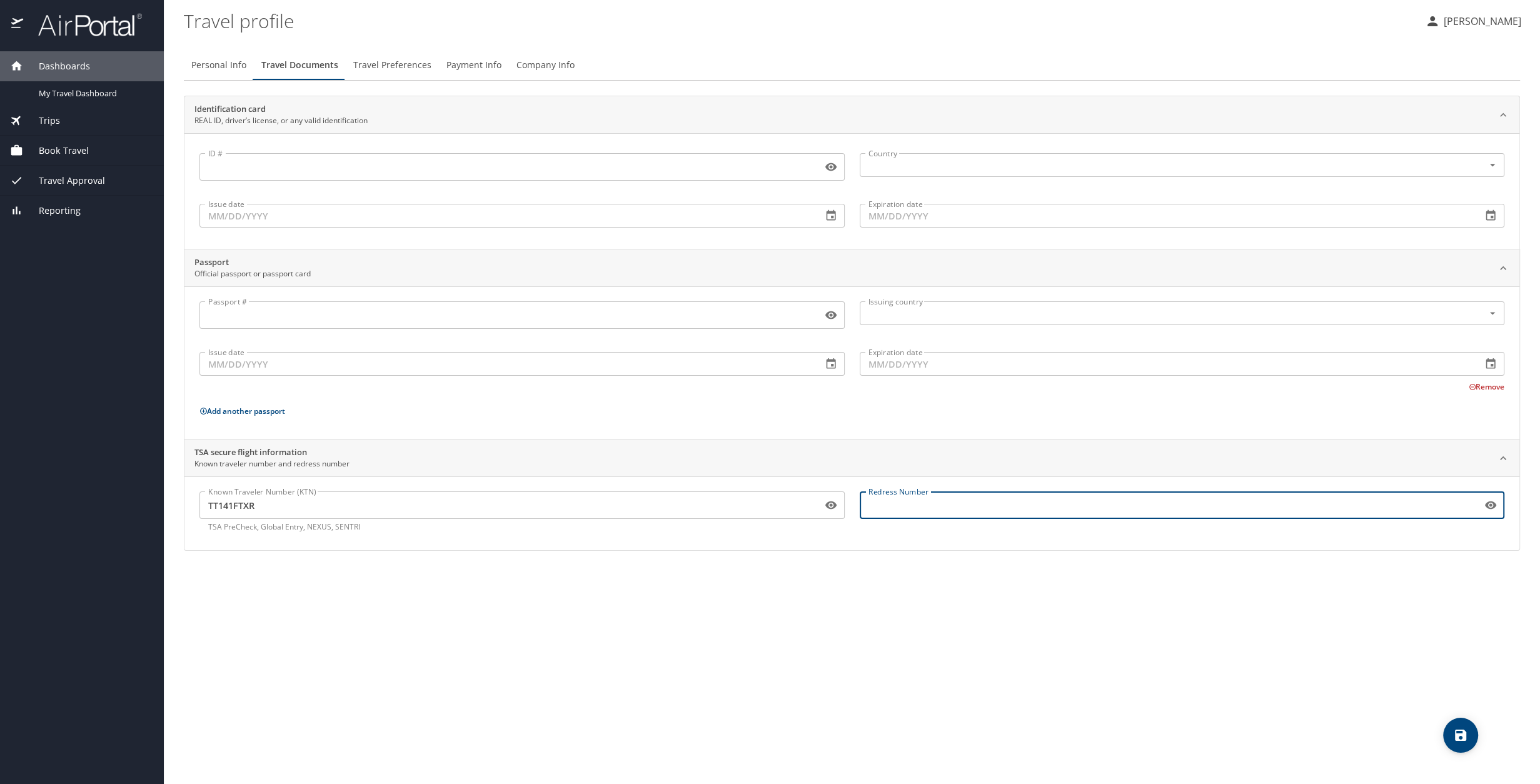
paste input "TT141FTXR"
type input "TT141FTXR"
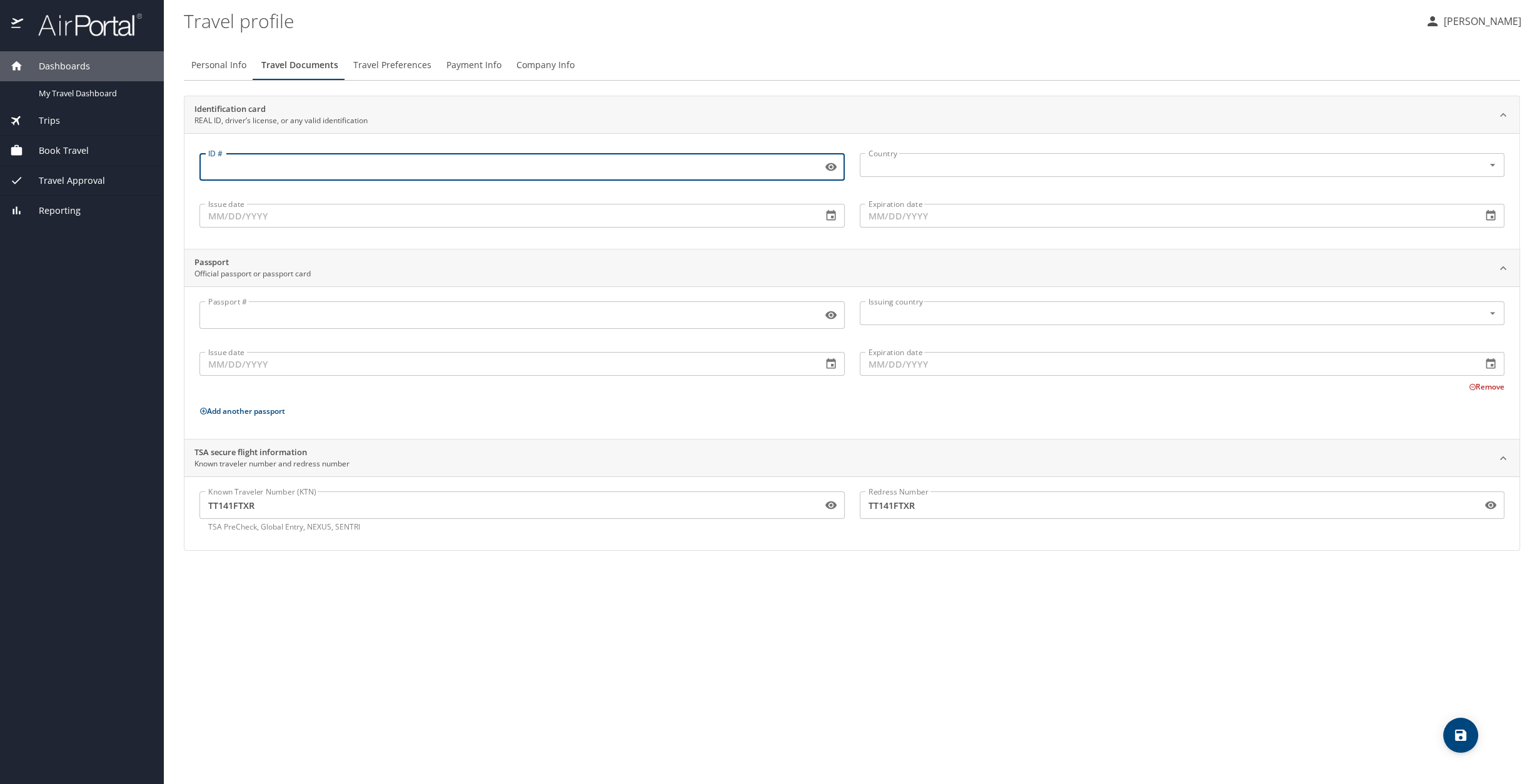
click at [300, 168] on input "ID #" at bounding box center [508, 167] width 617 height 24
click at [899, 156] on div "Country" at bounding box center [1183, 165] width 645 height 24
type input "011564819"
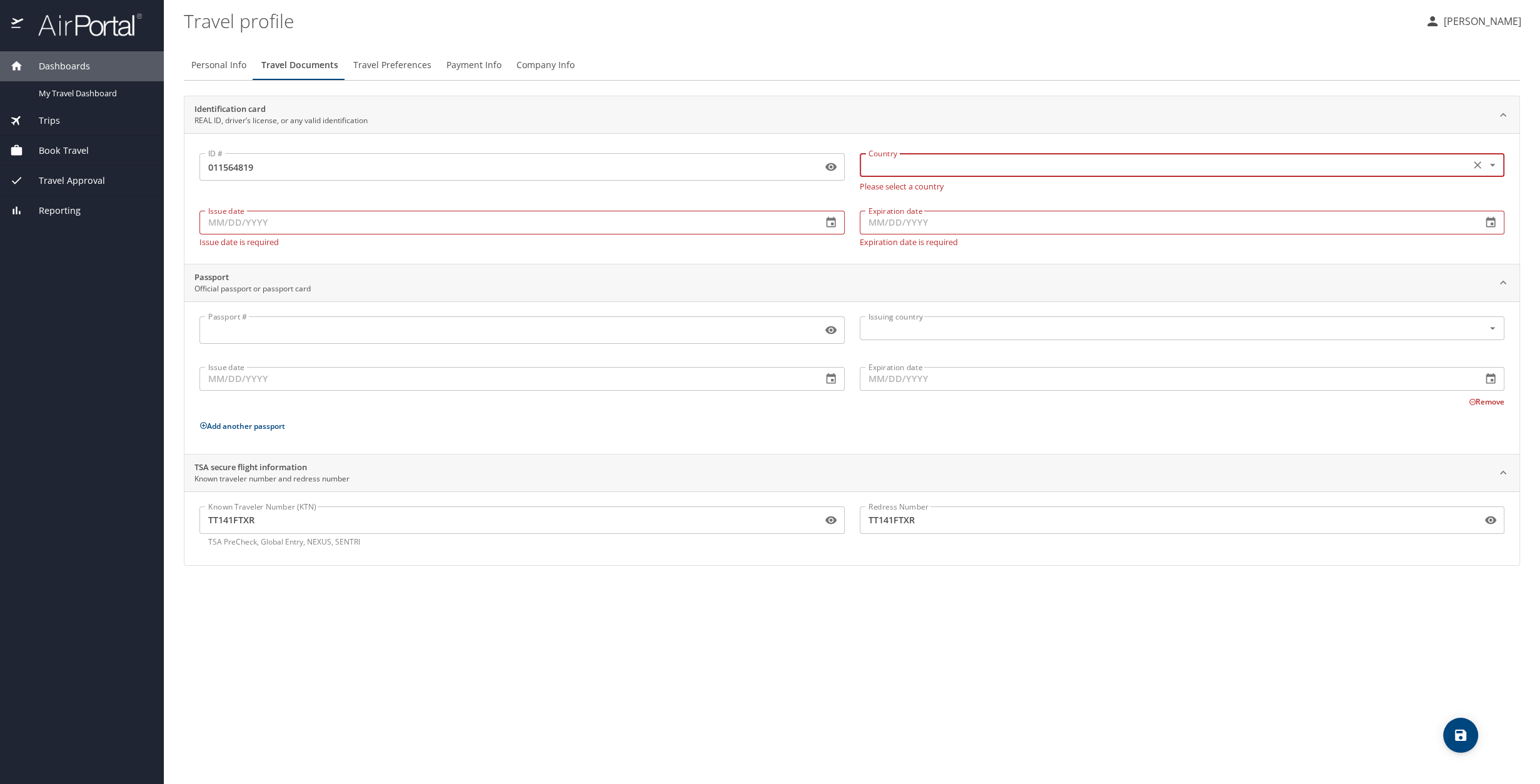
click at [911, 167] on icon "Open" at bounding box center [1492, 165] width 13 height 13
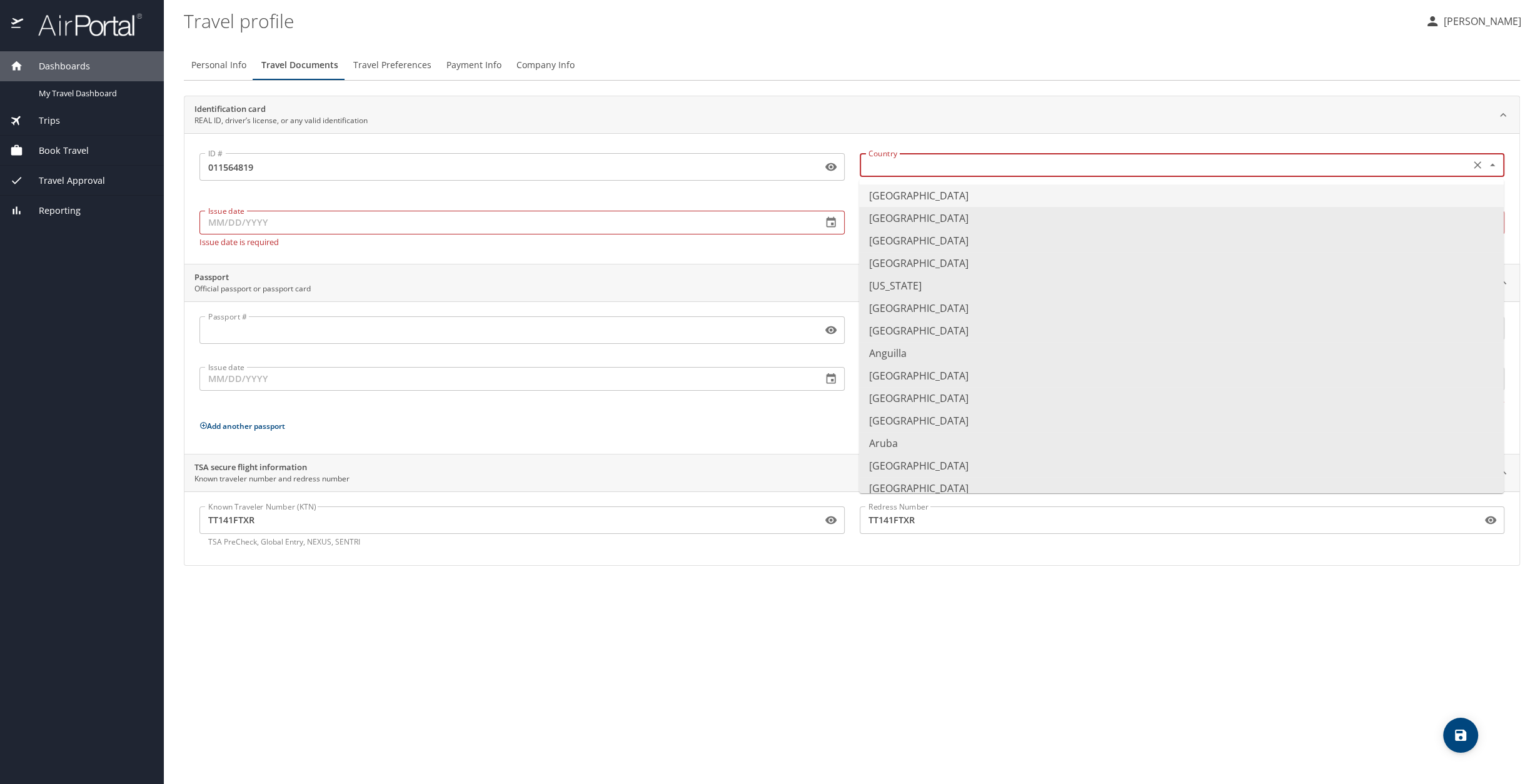
click at [911, 193] on li "United States of America" at bounding box center [1181, 196] width 644 height 23
type input "United States of America"
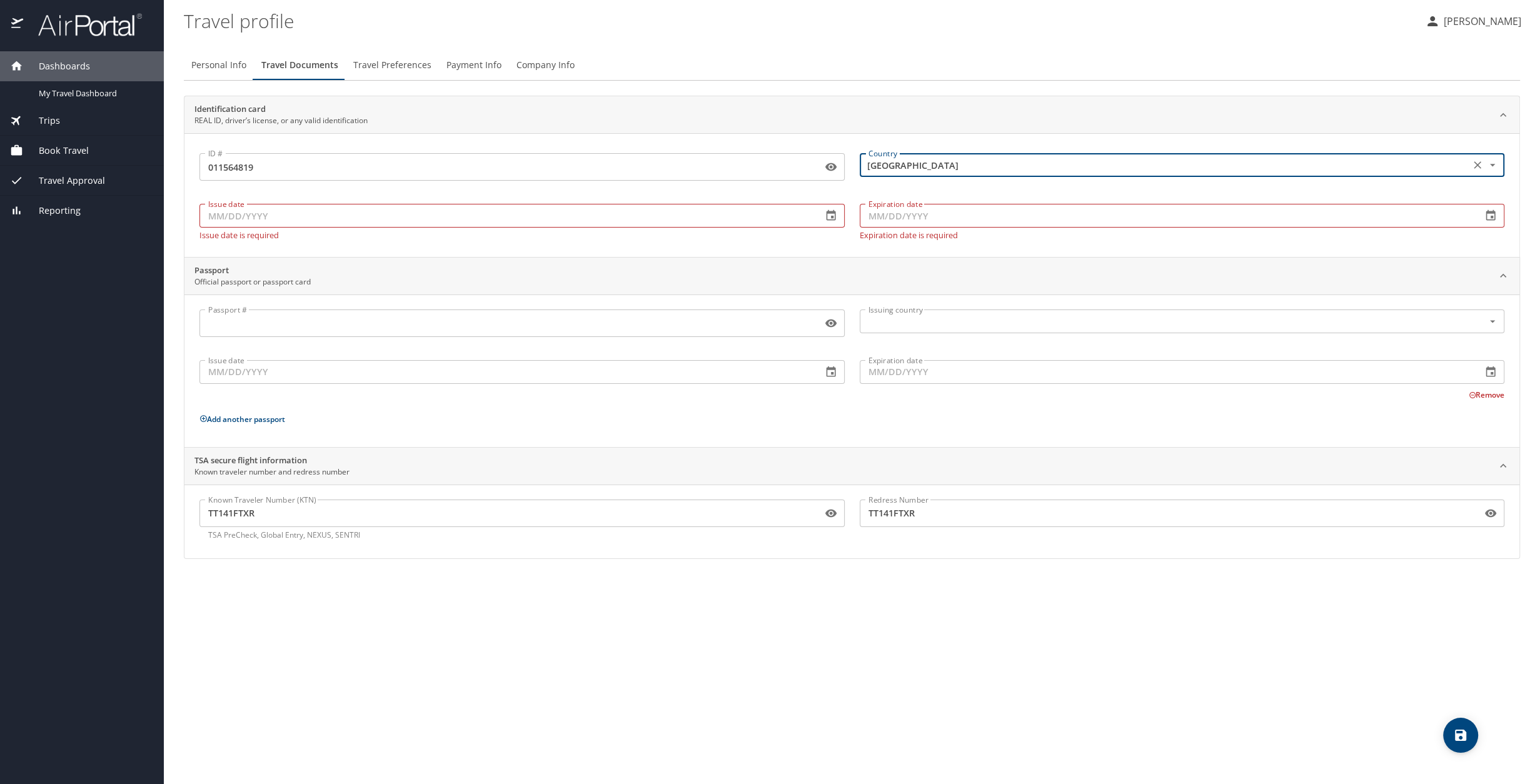
click at [347, 223] on input "Issue date" at bounding box center [506, 215] width 613 height 24
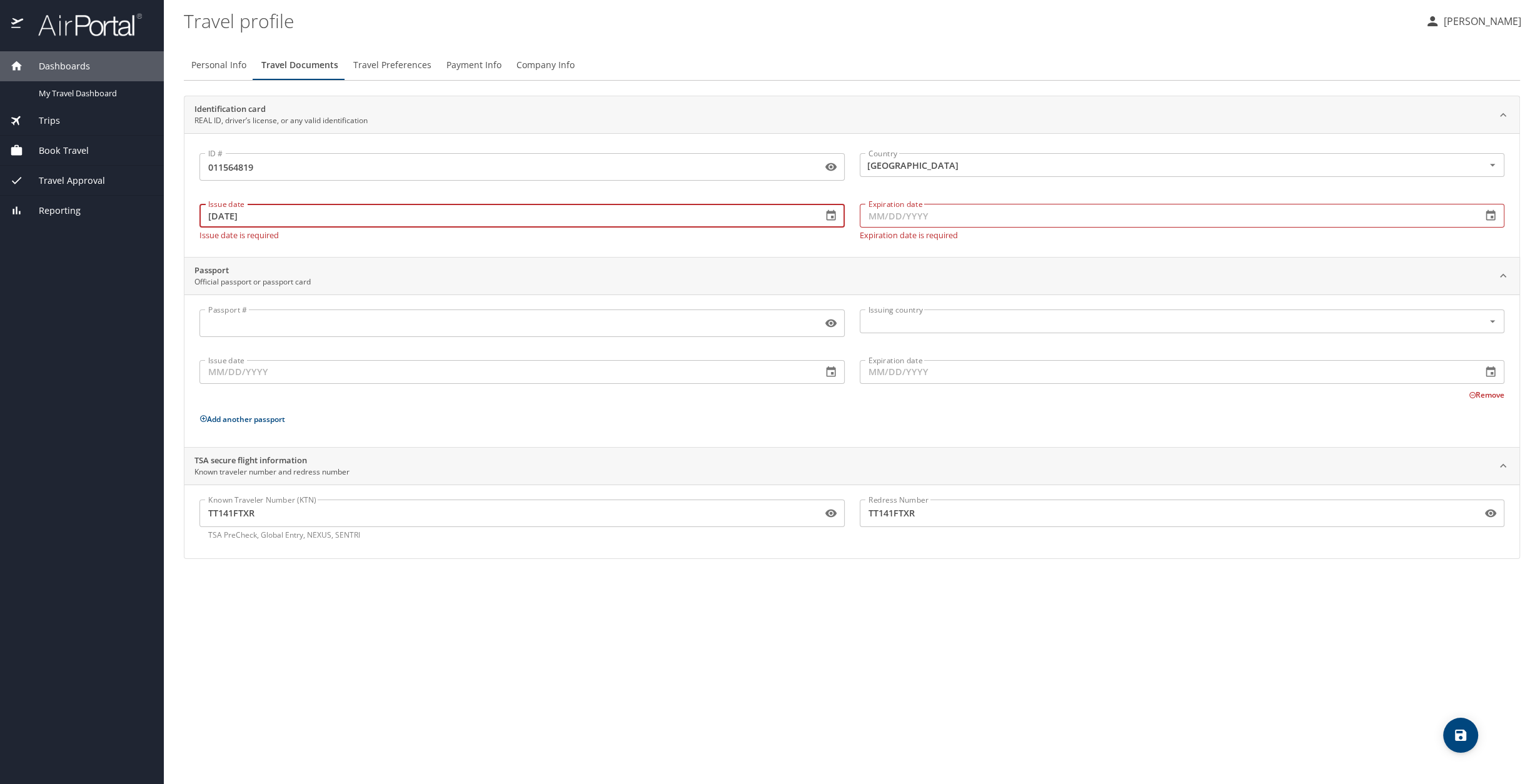
type input "01/14/2022"
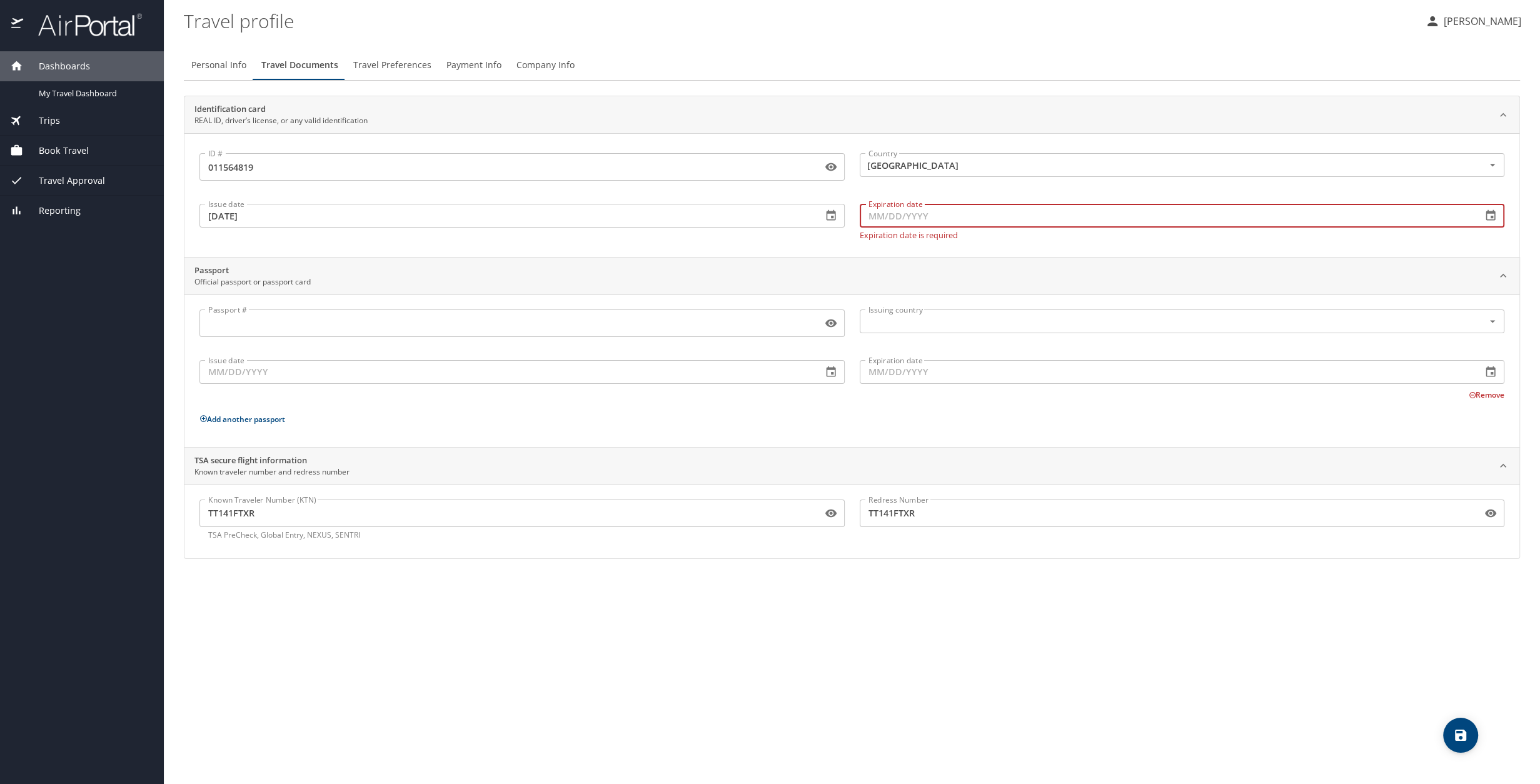
click at [911, 214] on input "Expiration date" at bounding box center [1166, 215] width 613 height 24
type input "01/19/2028"
click at [789, 242] on div "ID # 011564819 ID # Country United States of America Country Issue date 01/14/2…" at bounding box center [852, 195] width 1335 height 124
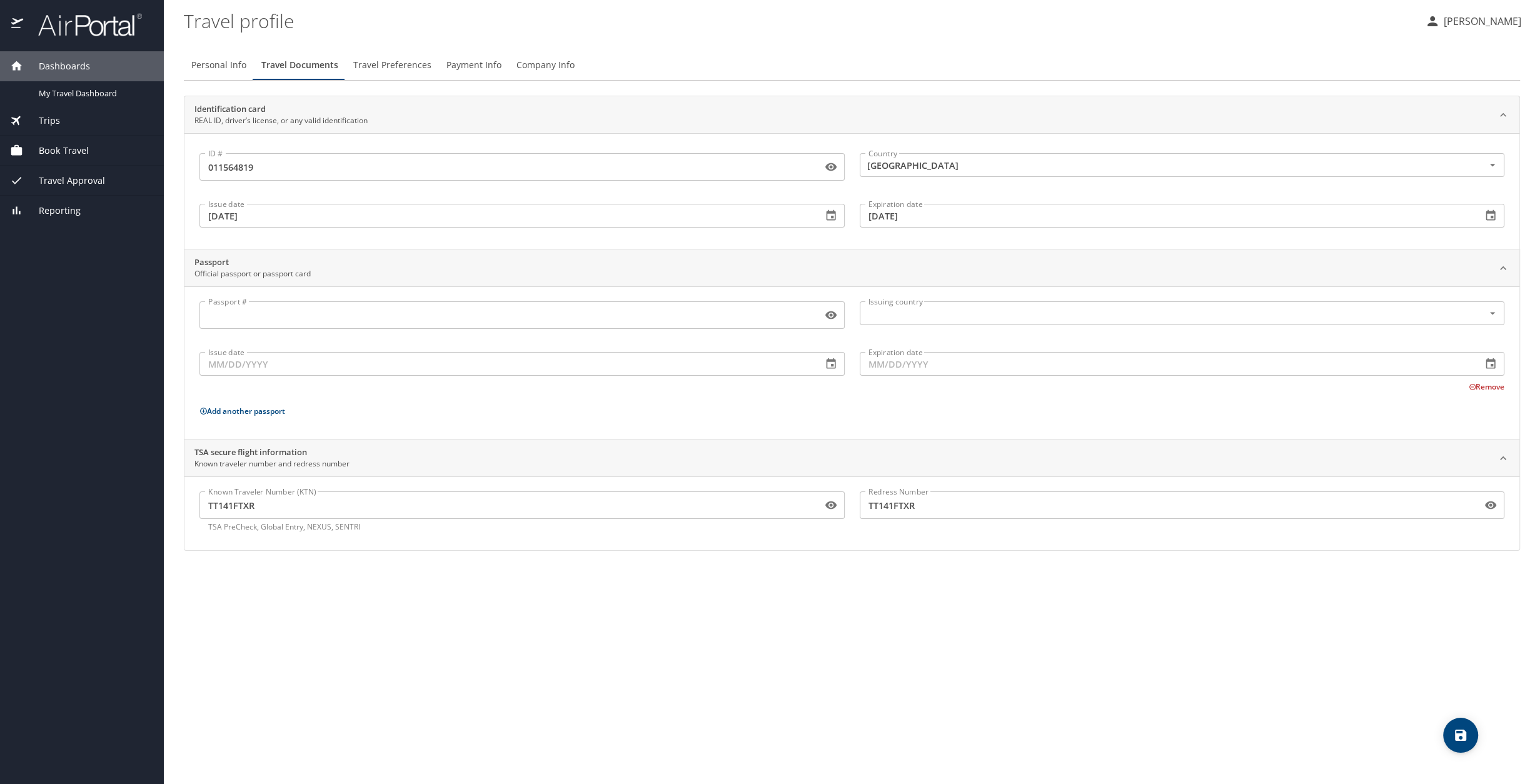
click at [911, 430] on button "save" at bounding box center [1461, 735] width 35 height 35
click at [207, 65] on span "Personal Info" at bounding box center [219, 65] width 55 height 15
select select "US"
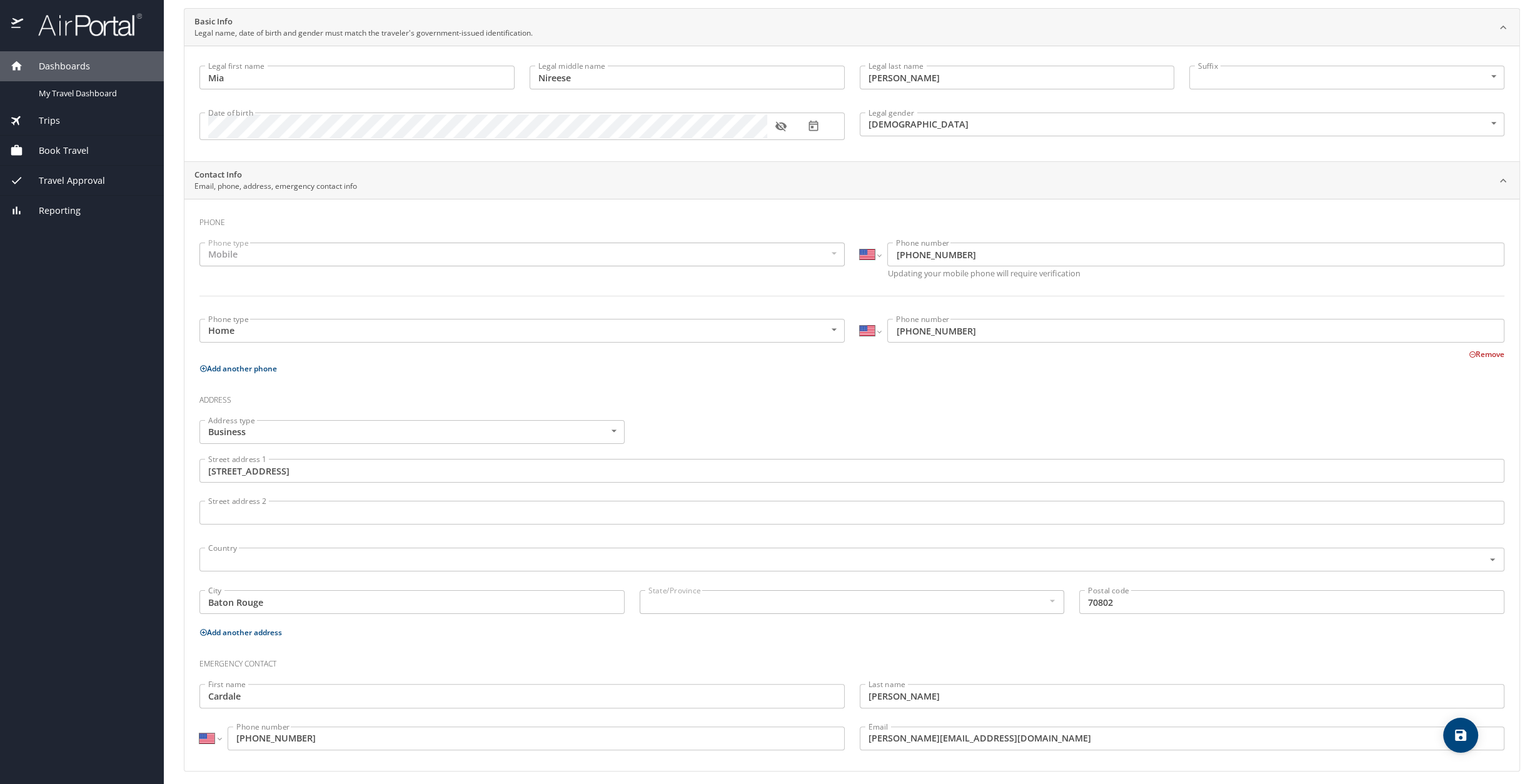
scroll to position [94, 0]
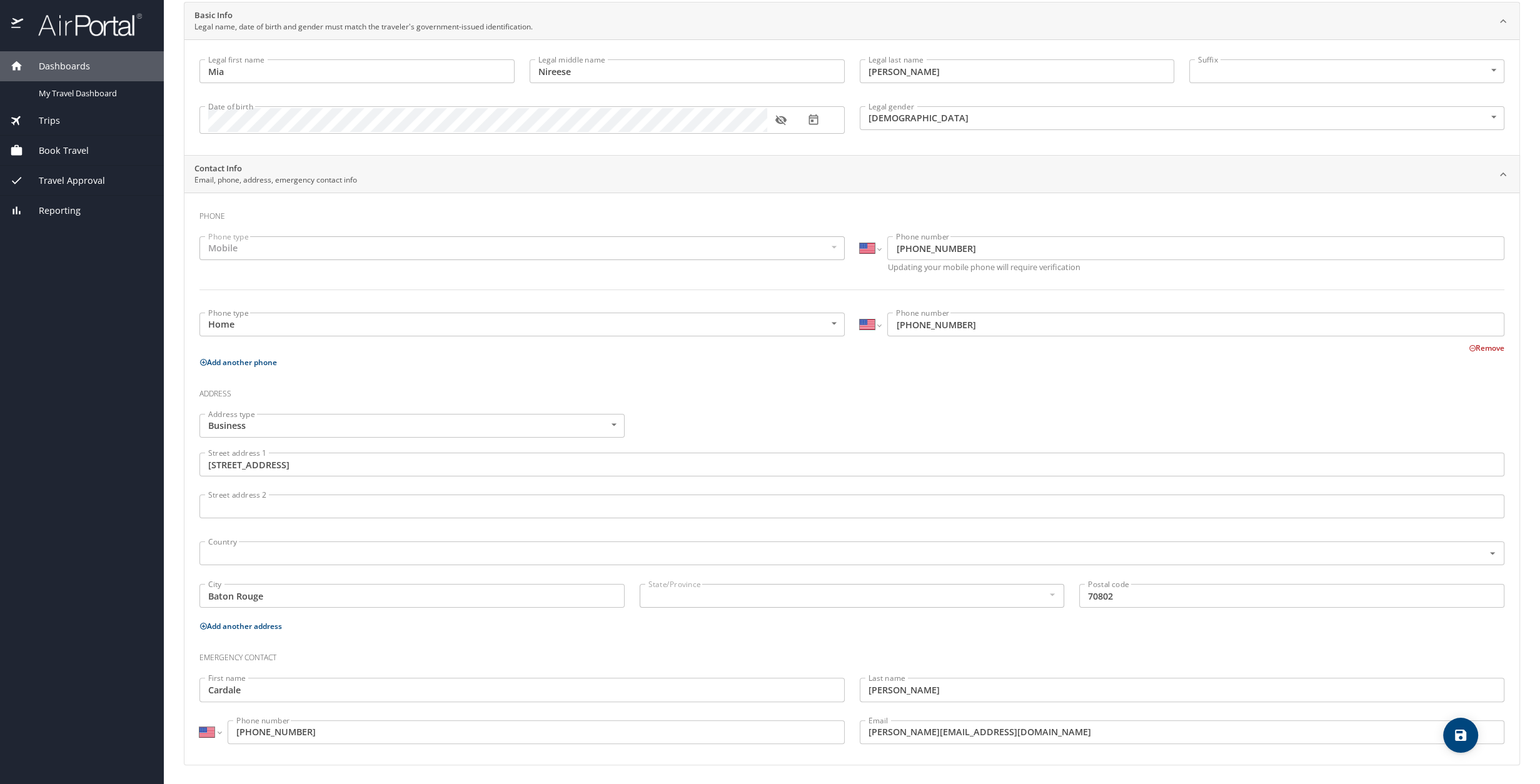
click at [911, 430] on button "save" at bounding box center [1461, 735] width 35 height 35
select select "US"
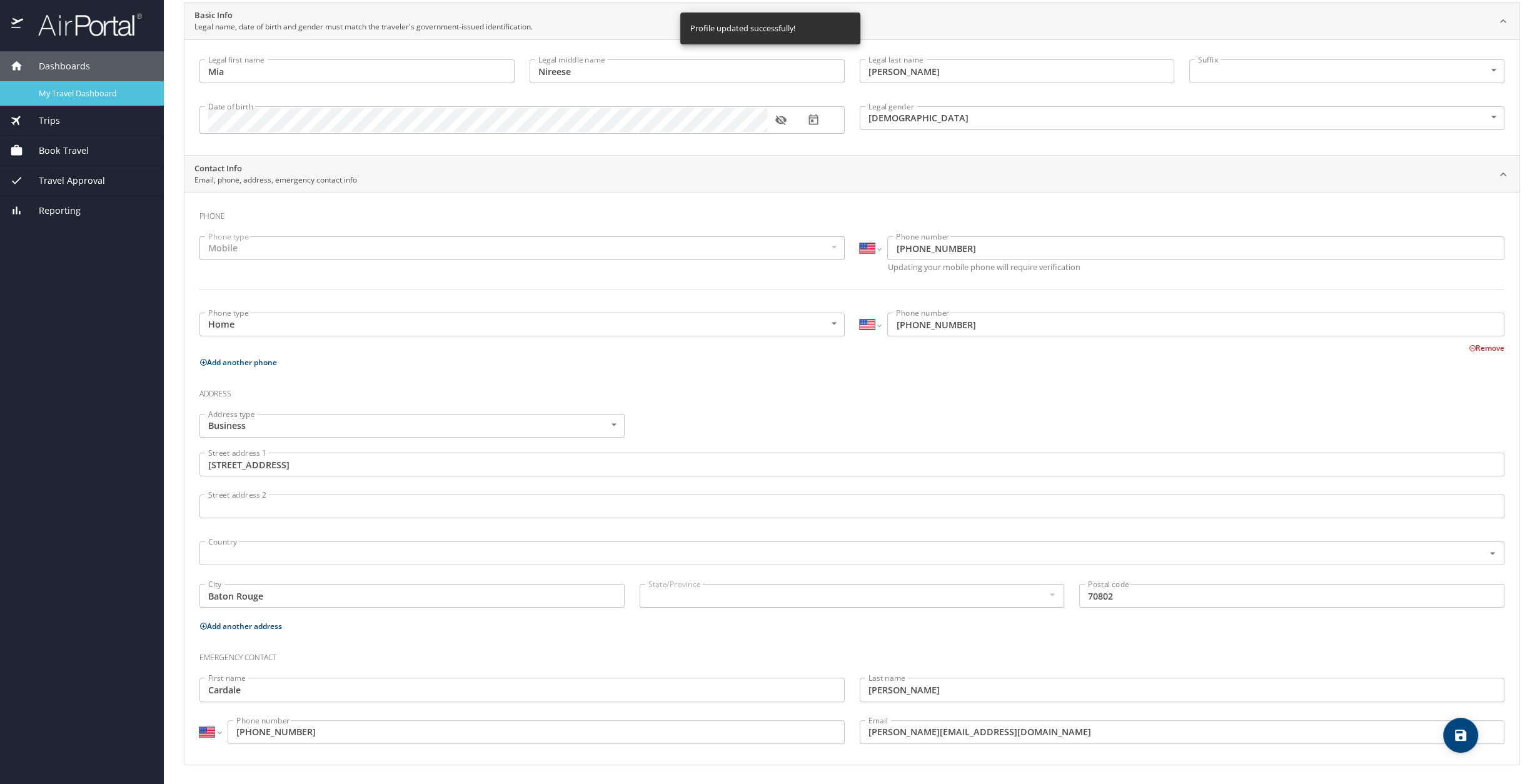
click at [60, 101] on link "My Travel Dashboard" at bounding box center [82, 93] width 164 height 24
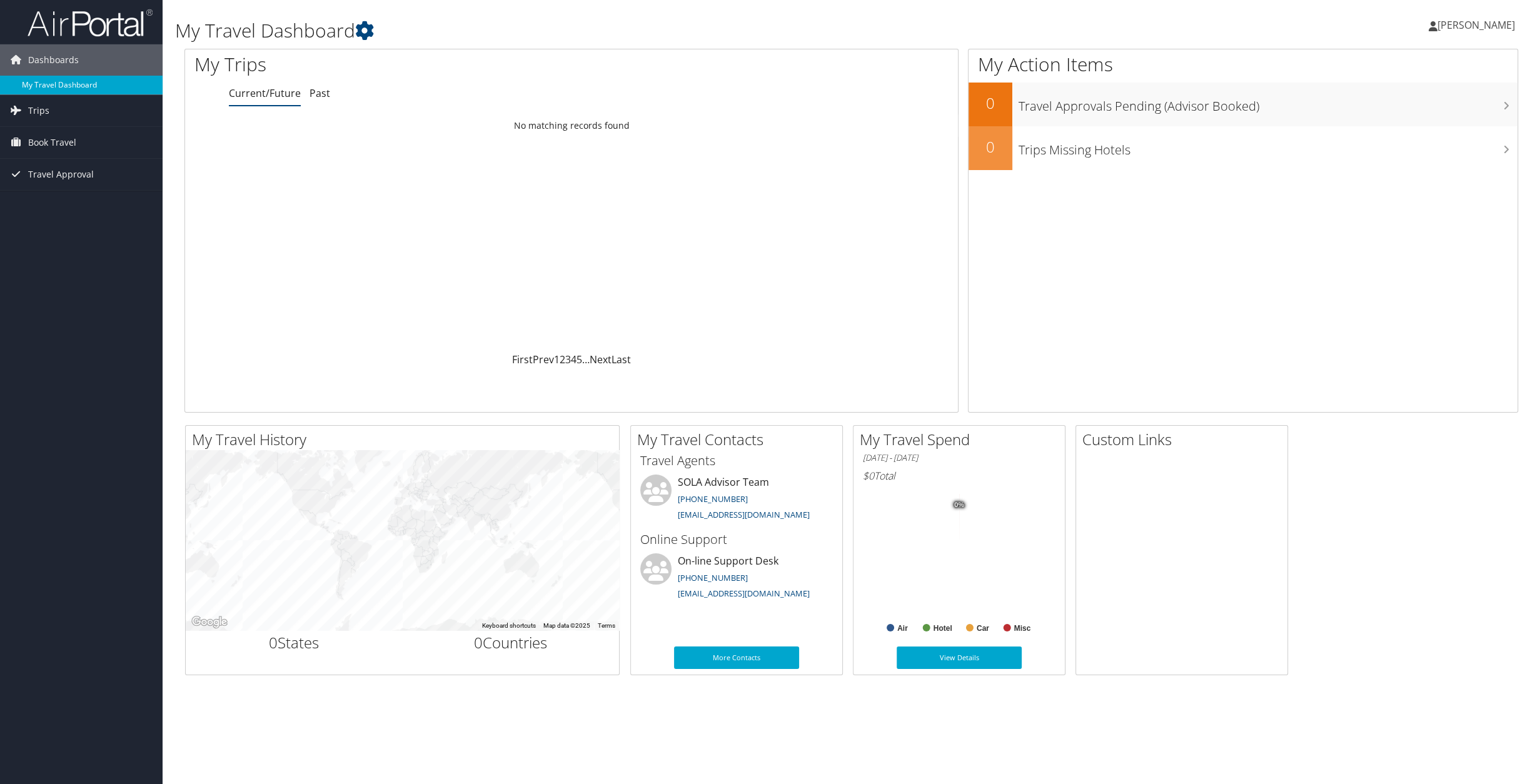
click at [71, 85] on link "My Travel Dashboard" at bounding box center [81, 85] width 163 height 19
click at [86, 139] on link "Book Travel" at bounding box center [81, 142] width 163 height 32
click at [96, 209] on link "Book/Manage Online Trips" at bounding box center [81, 205] width 163 height 19
click at [721, 656] on link "More Contacts" at bounding box center [736, 658] width 125 height 23
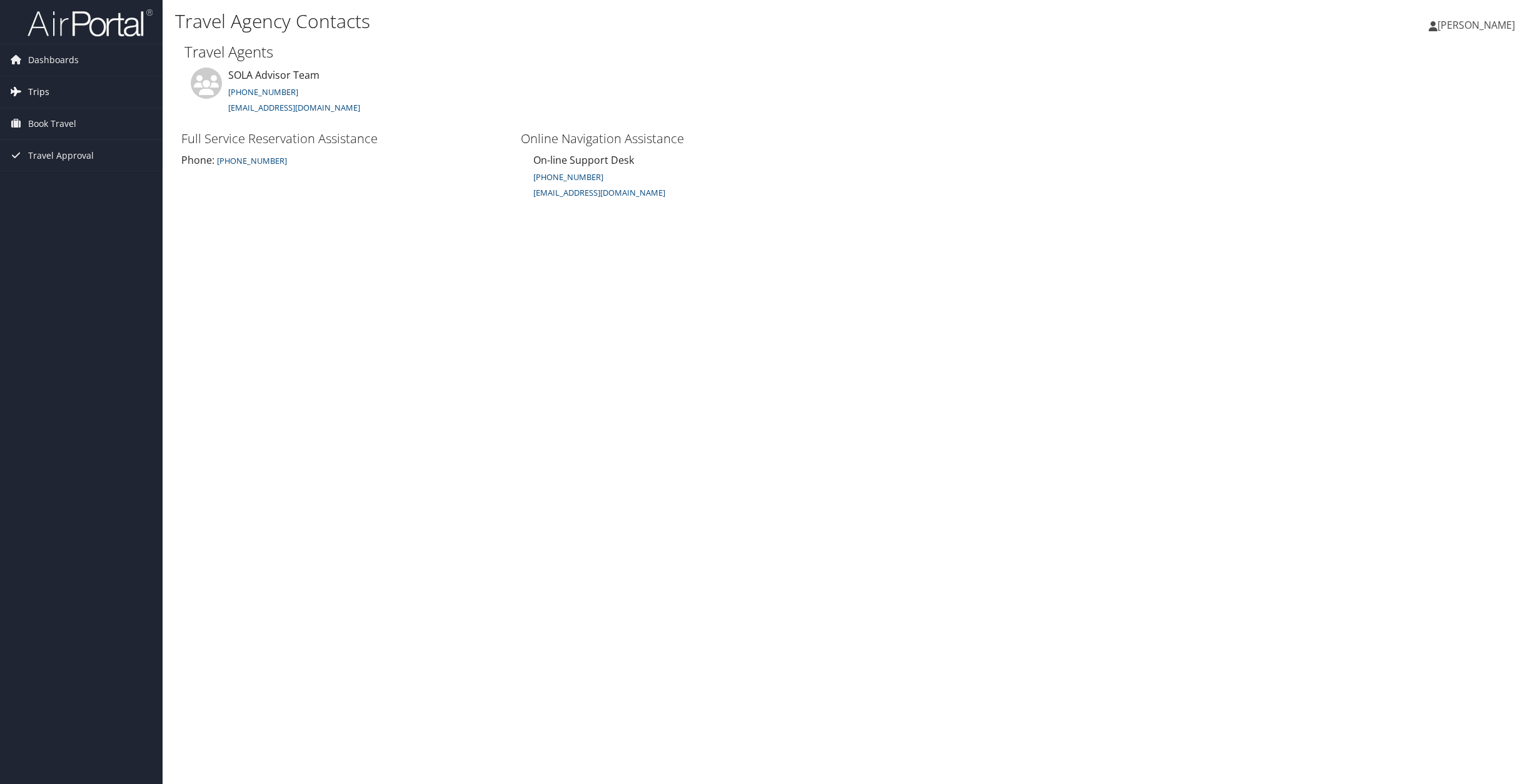
click at [110, 95] on link "Trips" at bounding box center [81, 92] width 163 height 32
click at [90, 175] on link "Book Travel" at bounding box center [81, 180] width 163 height 32
click at [94, 238] on link "Book/Manage Online Trips" at bounding box center [81, 243] width 163 height 19
click at [1437, 24] on icon at bounding box center [1432, 26] width 9 height 10
click at [1403, 204] on link "Sign Out" at bounding box center [1445, 204] width 140 height 21
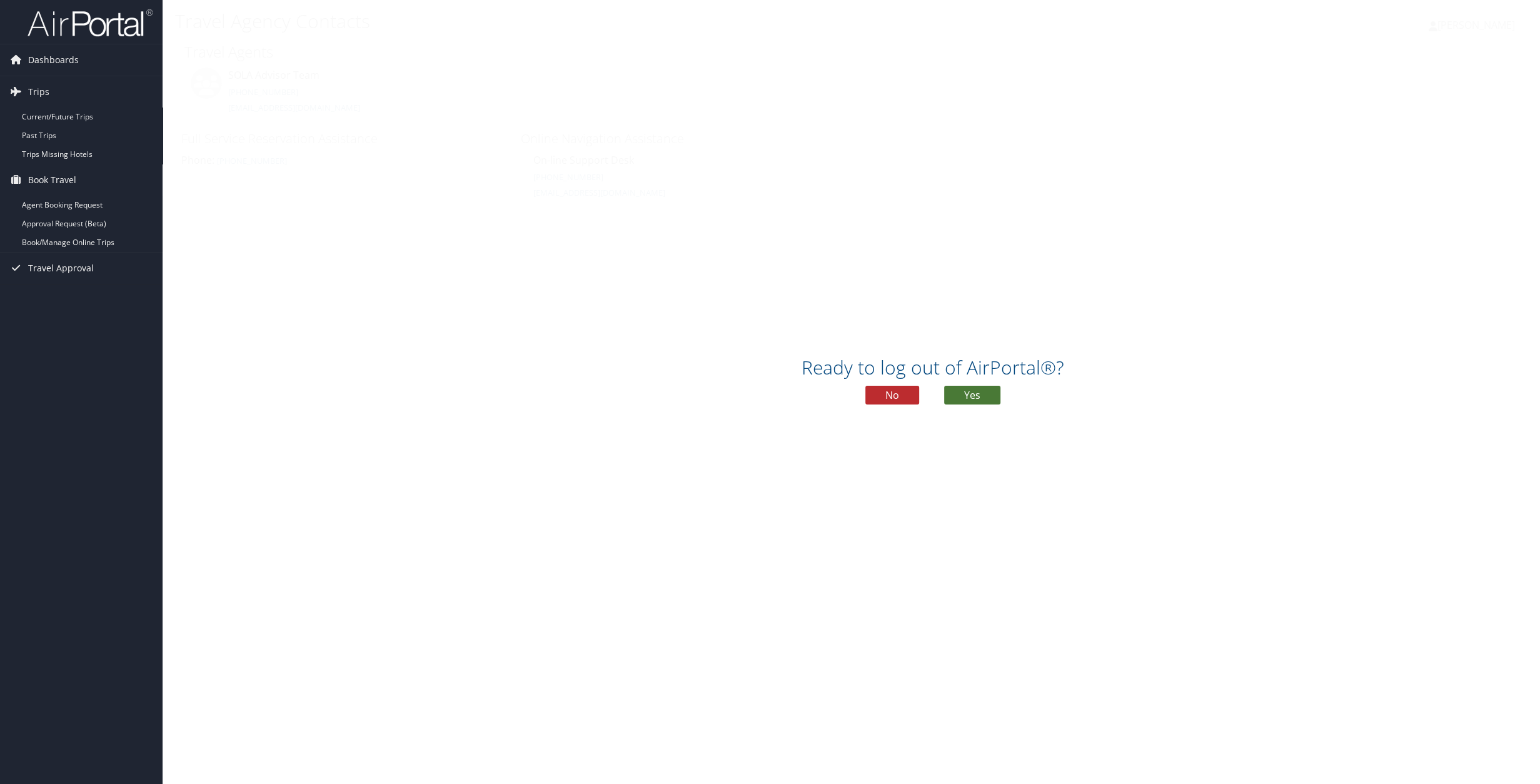
click at [964, 393] on button "Yes" at bounding box center [972, 395] width 56 height 19
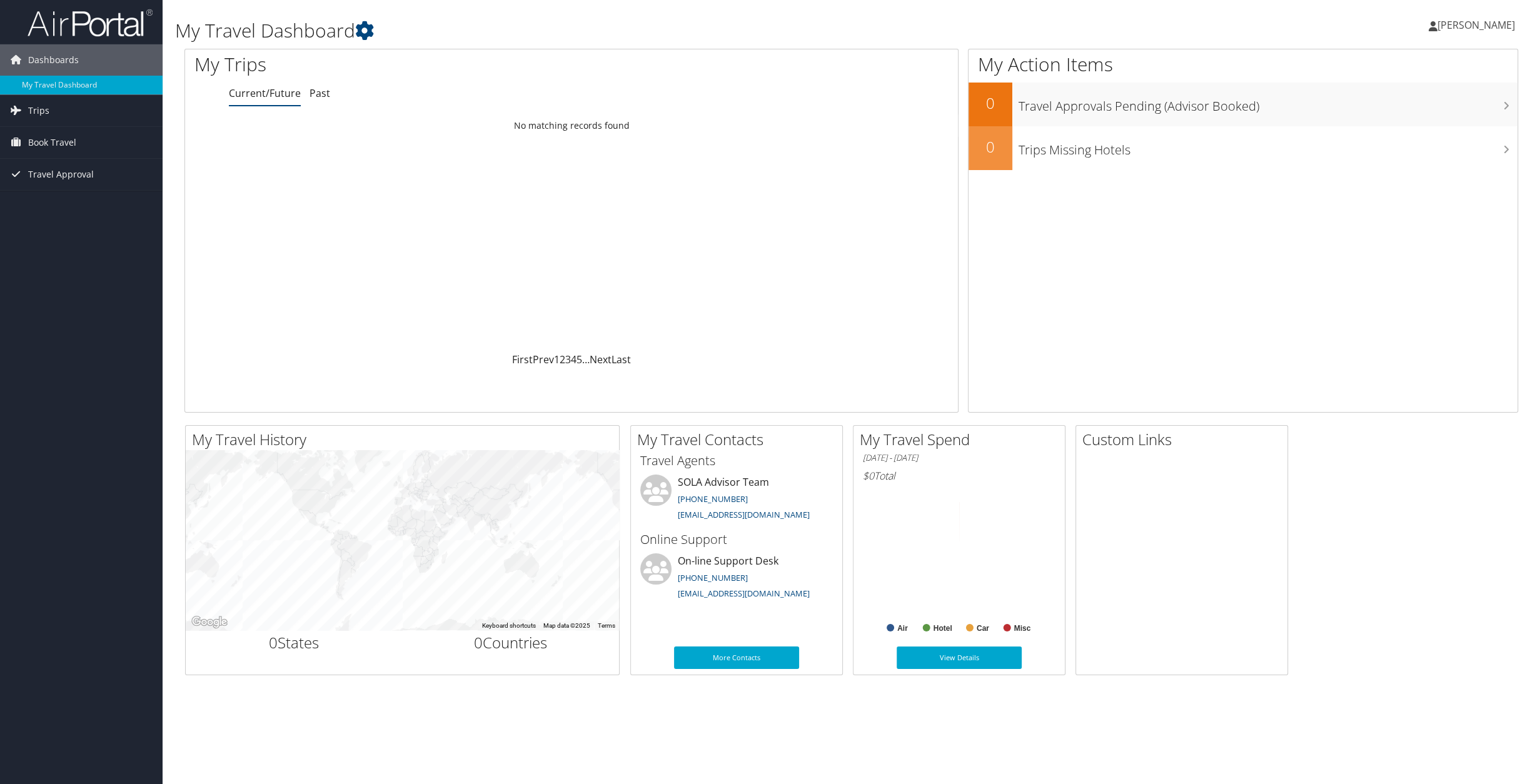
click at [1478, 28] on span "[PERSON_NAME]" at bounding box center [1475, 25] width 77 height 13
click at [1390, 203] on link "Sign Out" at bounding box center [1445, 204] width 140 height 21
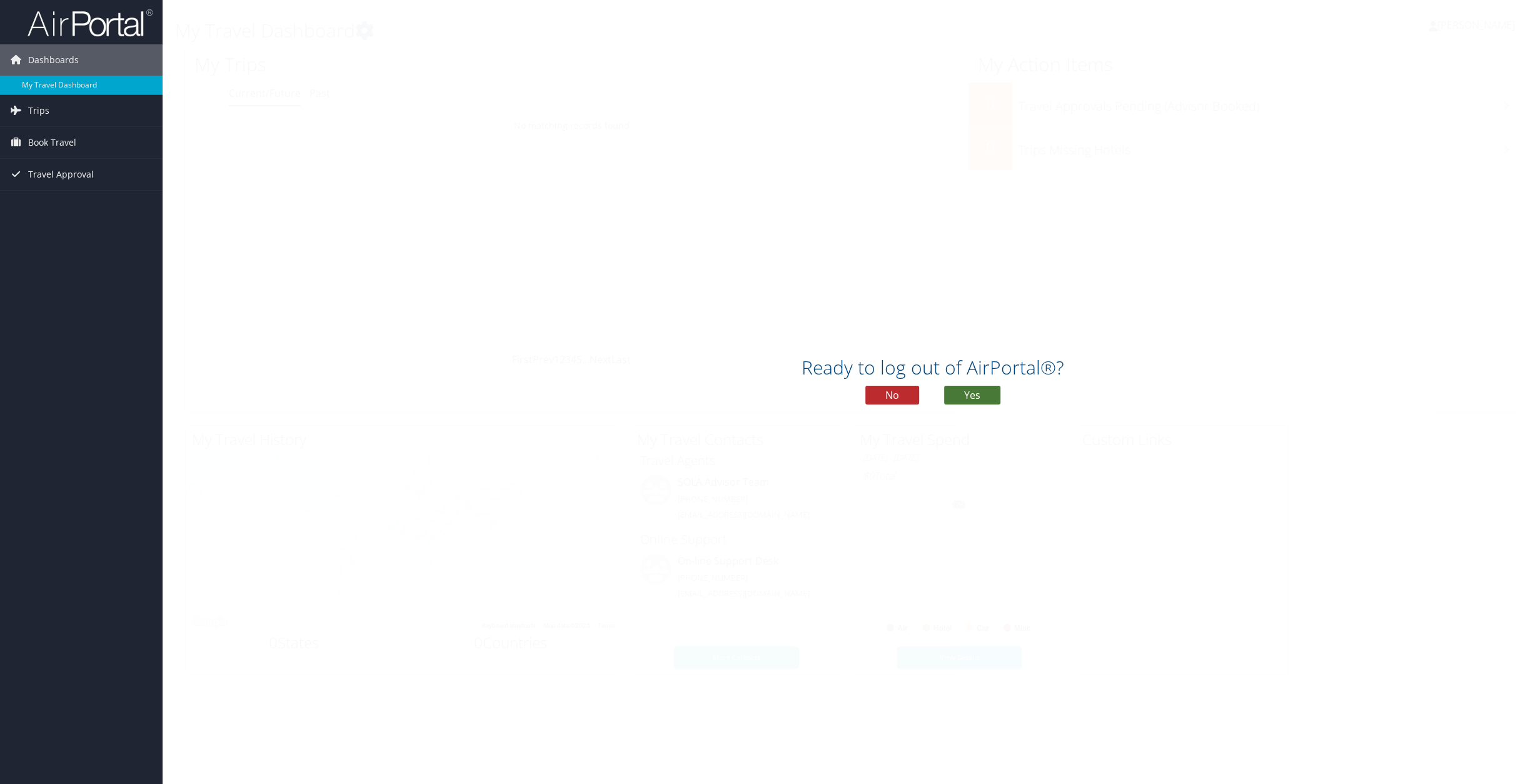
click at [970, 392] on button "Yes" at bounding box center [972, 395] width 56 height 19
